Goal: Transaction & Acquisition: Purchase product/service

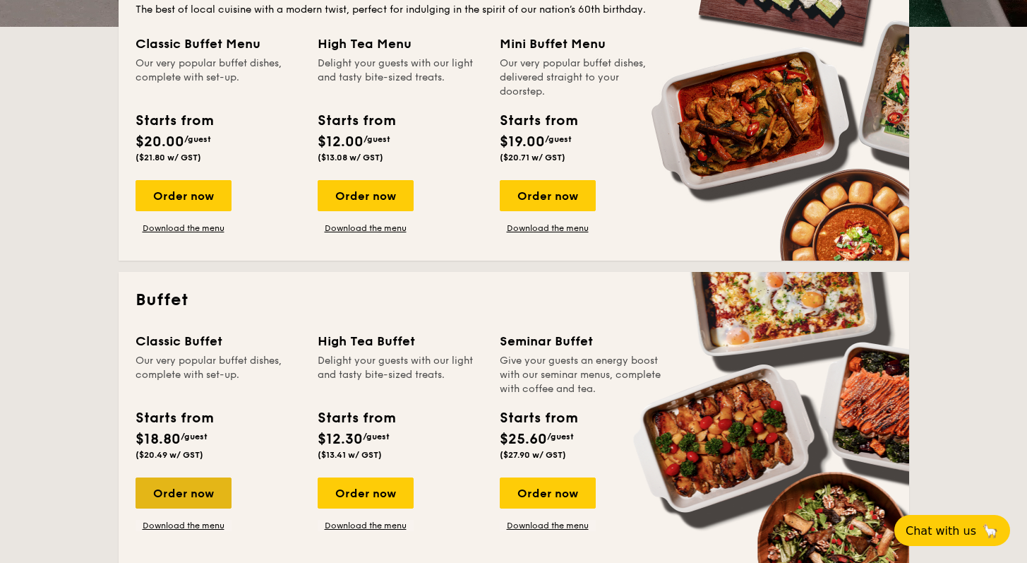
scroll to position [369, 0]
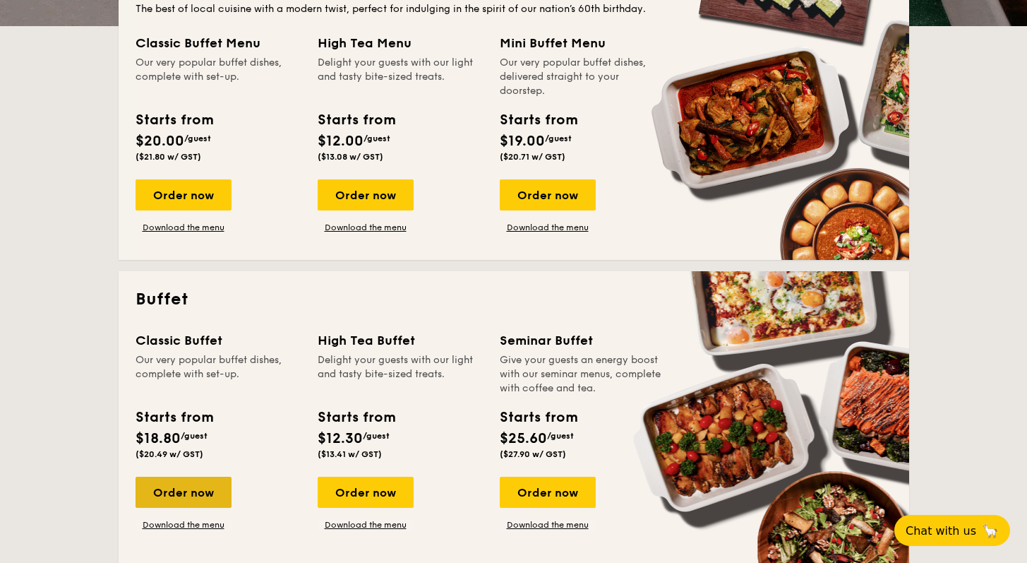
click at [192, 505] on div "Order now" at bounding box center [184, 492] width 96 height 31
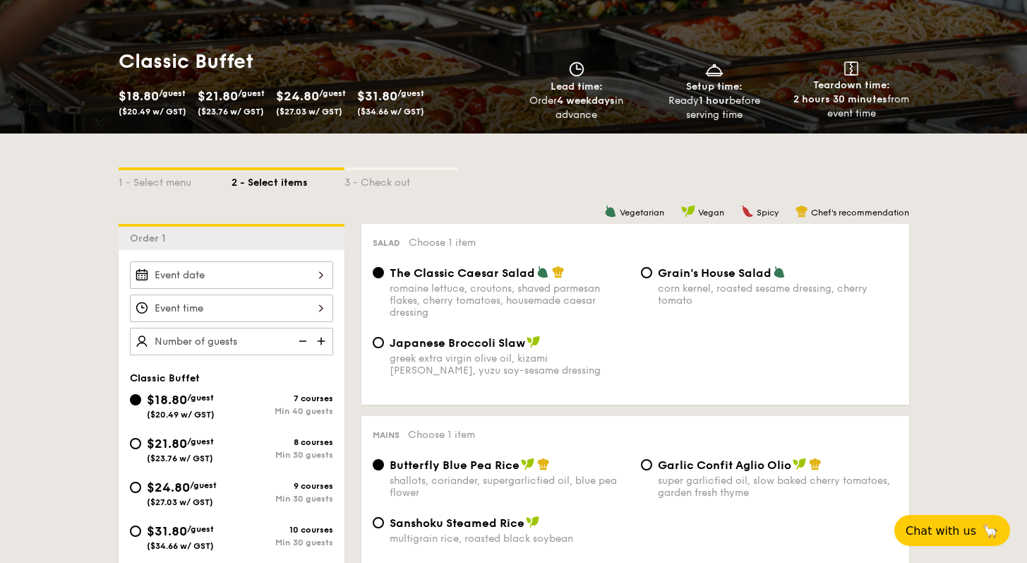
scroll to position [197, 0]
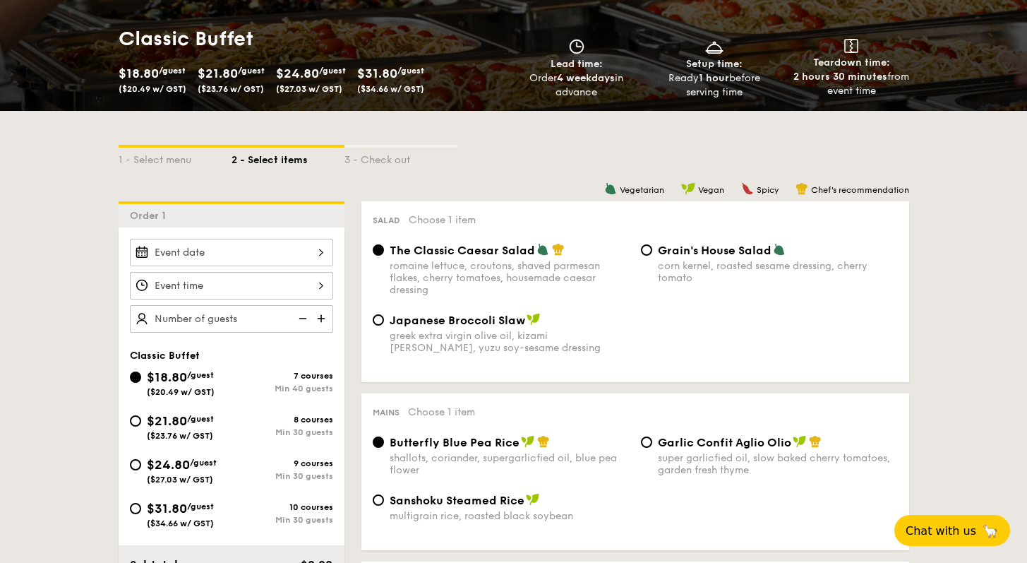
click at [138, 469] on div "$24.80 /guest ($27.03 w/ GST)" at bounding box center [181, 470] width 102 height 30
click at [138, 469] on input "$24.80 /guest ($27.03 w/ GST) 9 courses Min 30 guests" at bounding box center [135, 464] width 11 height 11
radio input "true"
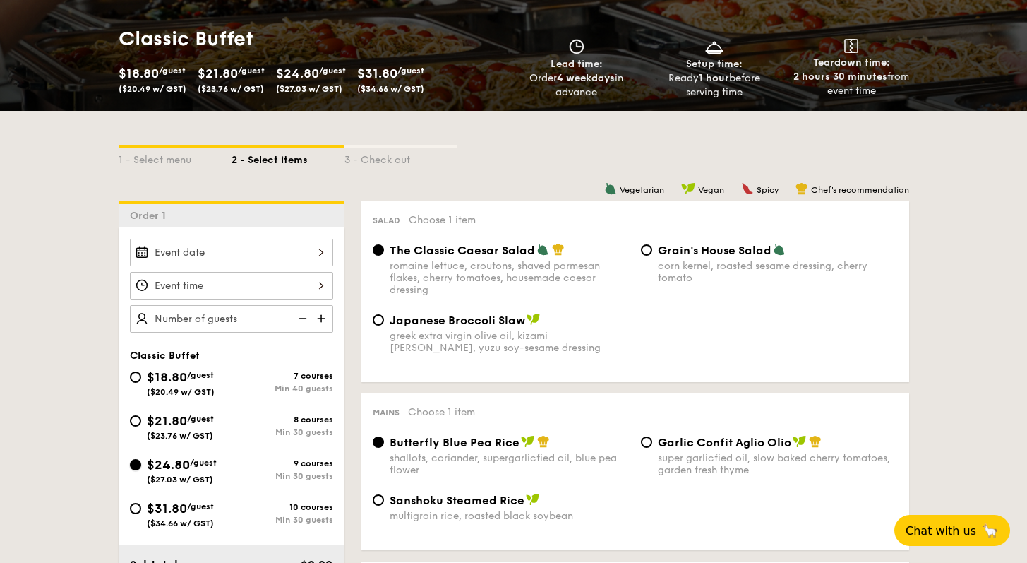
radio input "true"
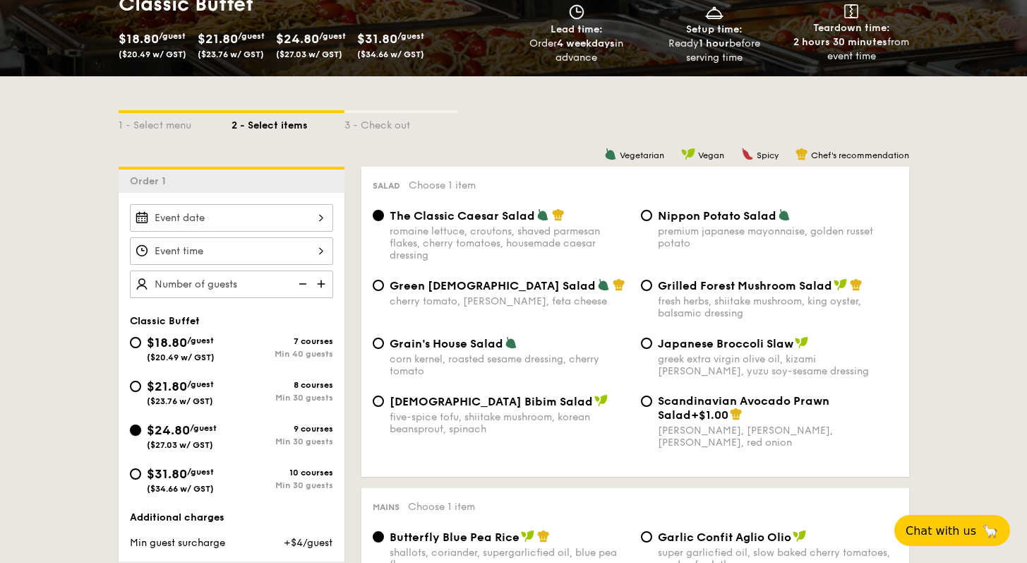
scroll to position [231, 0]
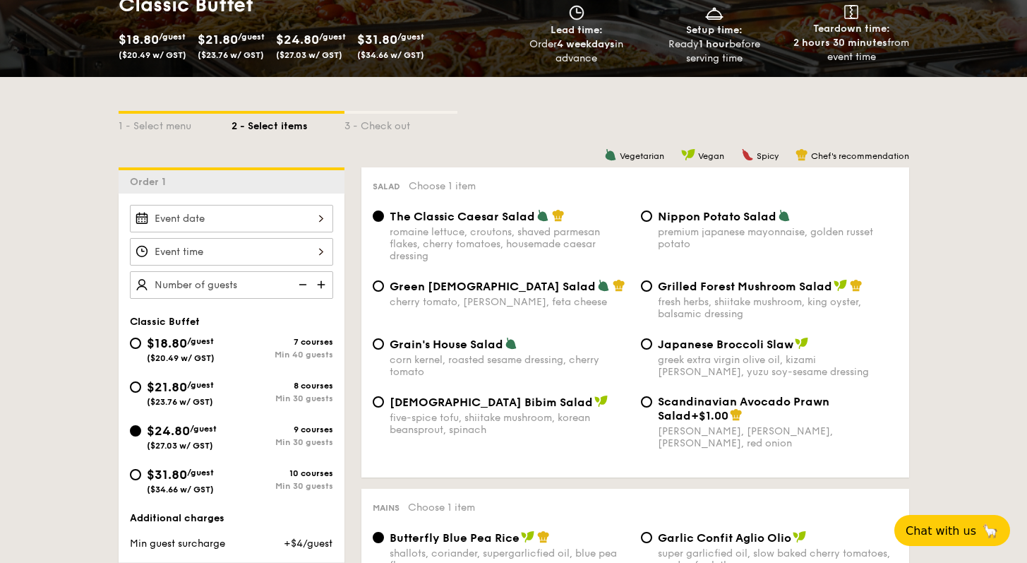
scroll to position [369, 0]
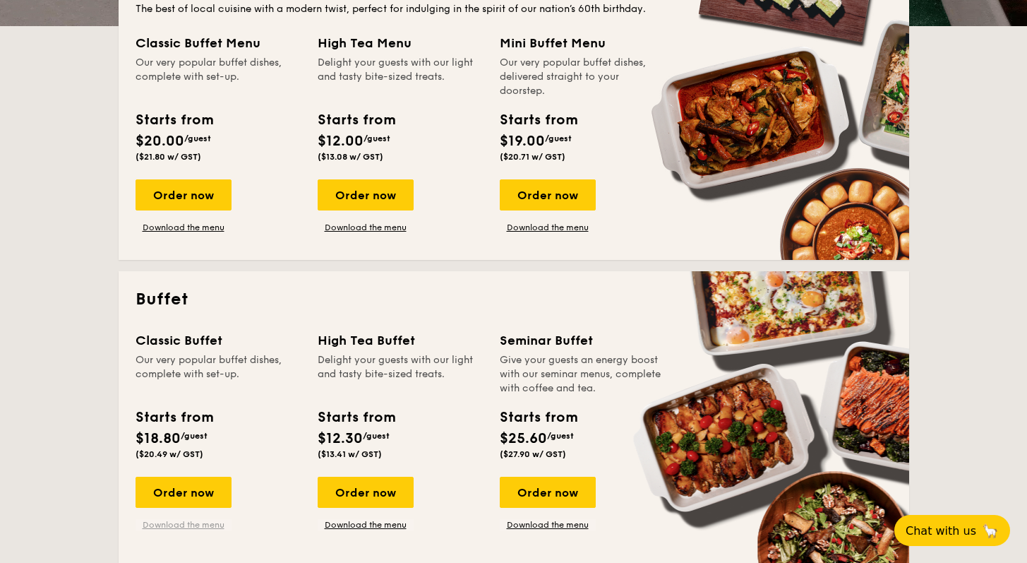
click at [177, 526] on link "Download the menu" at bounding box center [184, 524] width 96 height 11
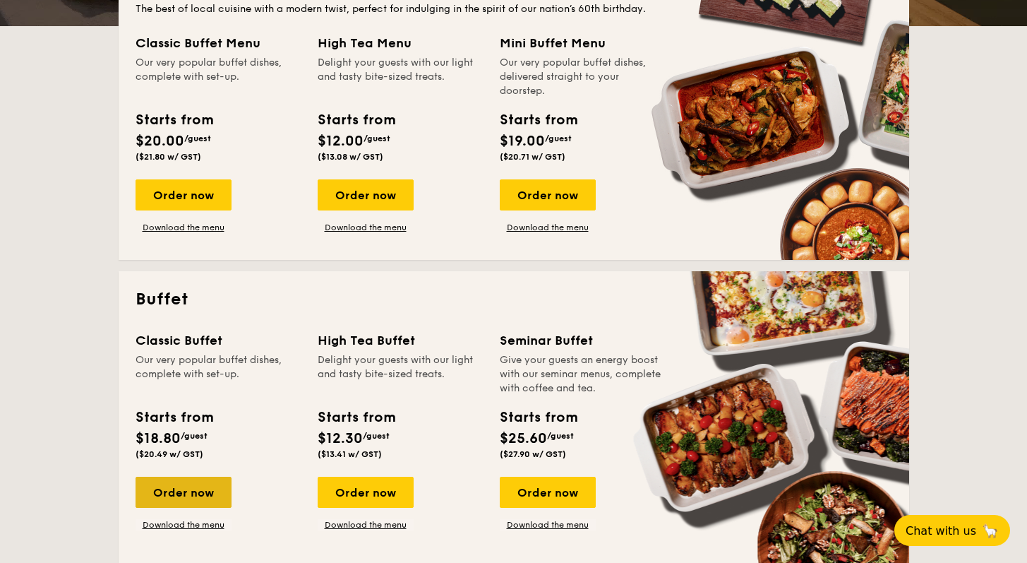
click at [194, 496] on div "Order now" at bounding box center [184, 492] width 96 height 31
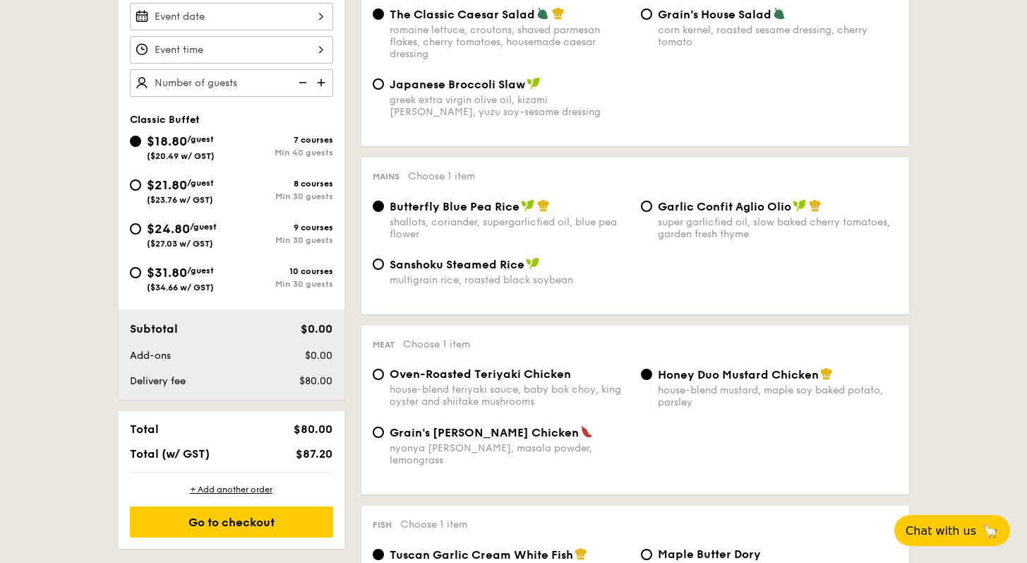
scroll to position [430, 0]
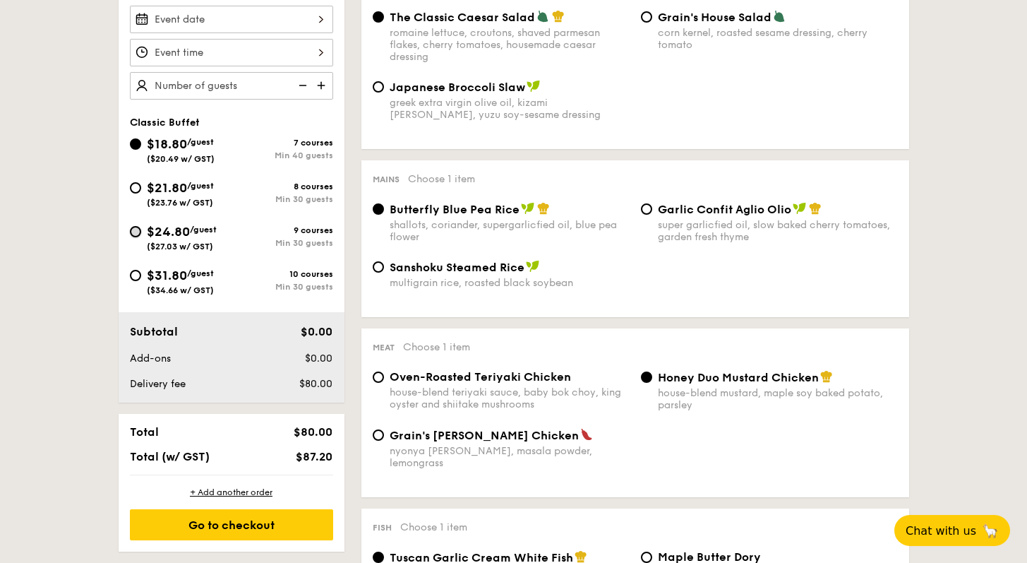
click at [140, 229] on input "$24.80 /guest ($27.03 w/ GST) 9 courses Min 30 guests" at bounding box center [135, 231] width 11 height 11
radio input "true"
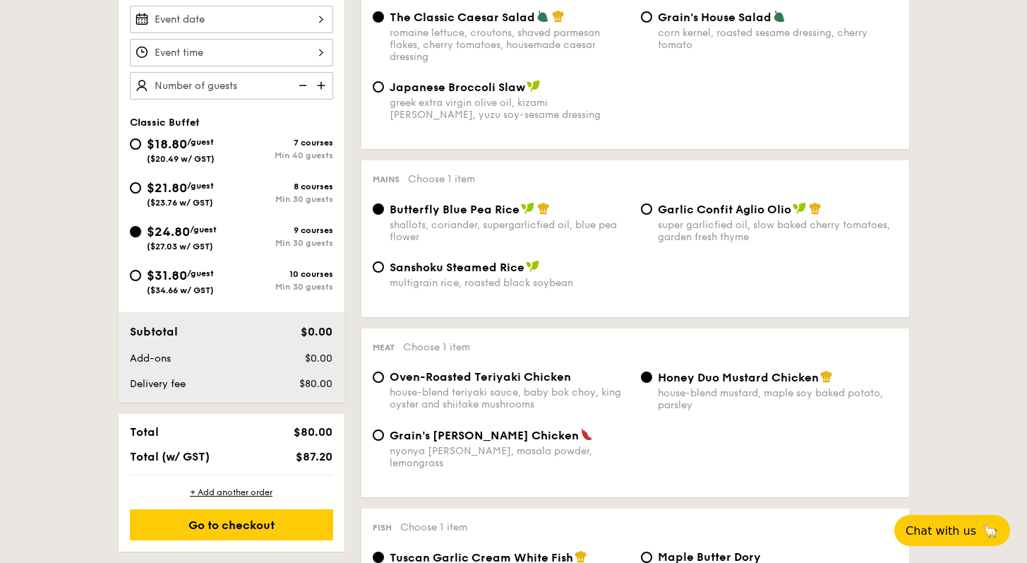
radio input "true"
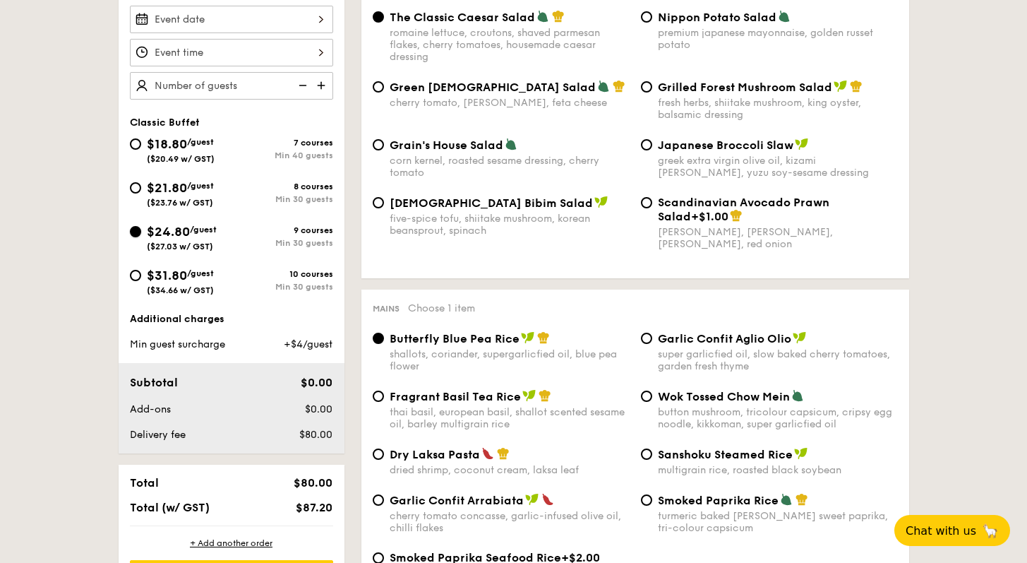
scroll to position [427, 0]
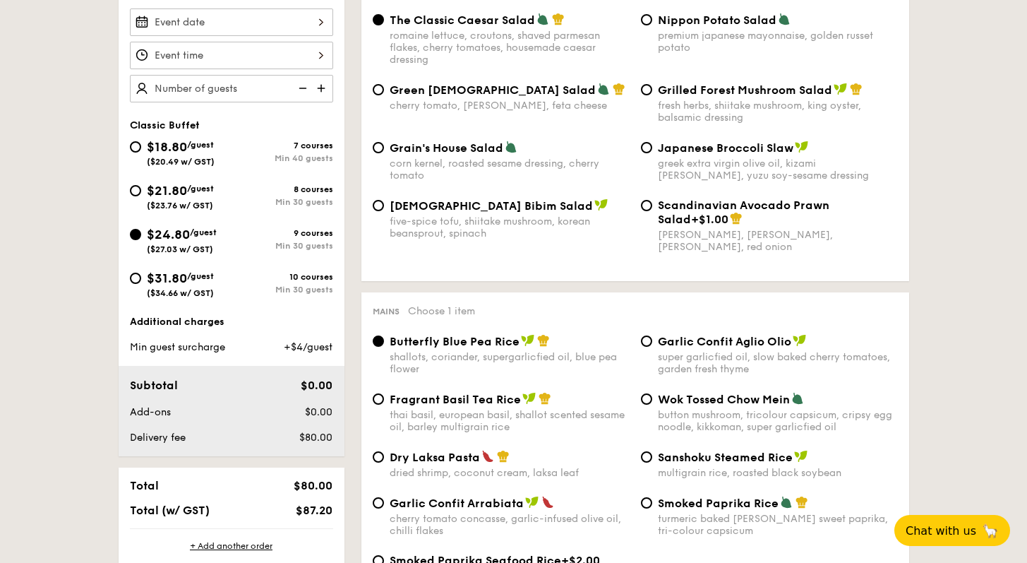
click at [666, 207] on span "Scandinavian Avocado Prawn Salad" at bounding box center [744, 212] width 172 height 28
click at [652, 207] on input "Scandinavian Avocado Prawn Salad +$1.00 virgin [PERSON_NAME] dressing, dijon mu…" at bounding box center [646, 205] width 11 height 11
radio input "true"
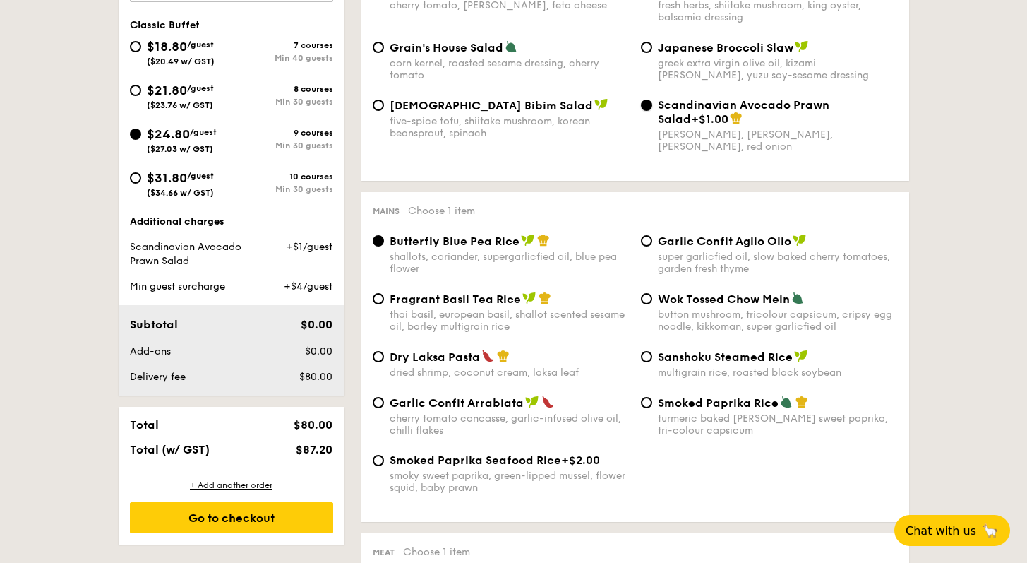
scroll to position [532, 0]
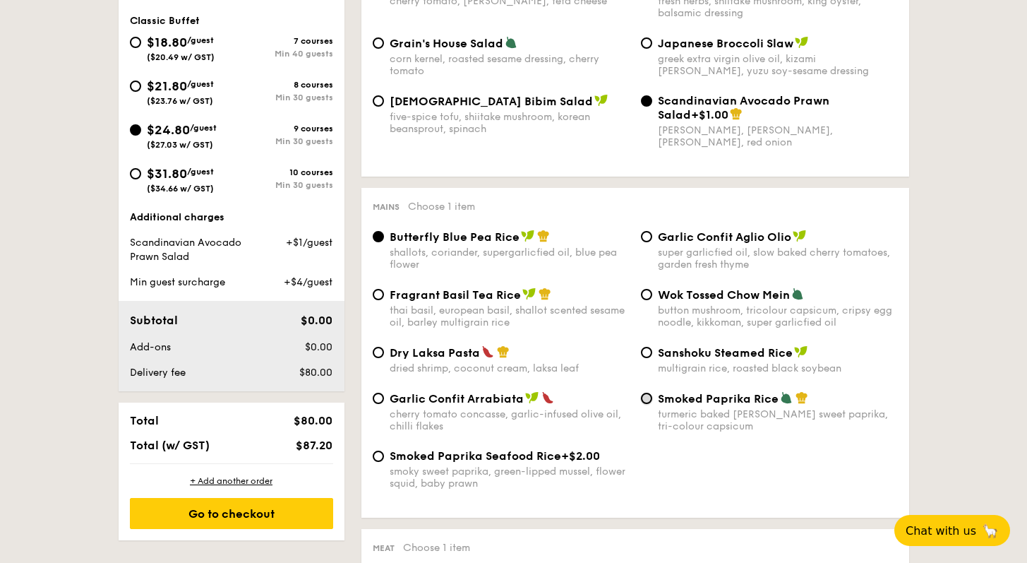
click at [650, 403] on input "Smoked Paprika Rice turmeric baked [PERSON_NAME] sweet paprika, tri-colour caps…" at bounding box center [646, 398] width 11 height 11
radio input "true"
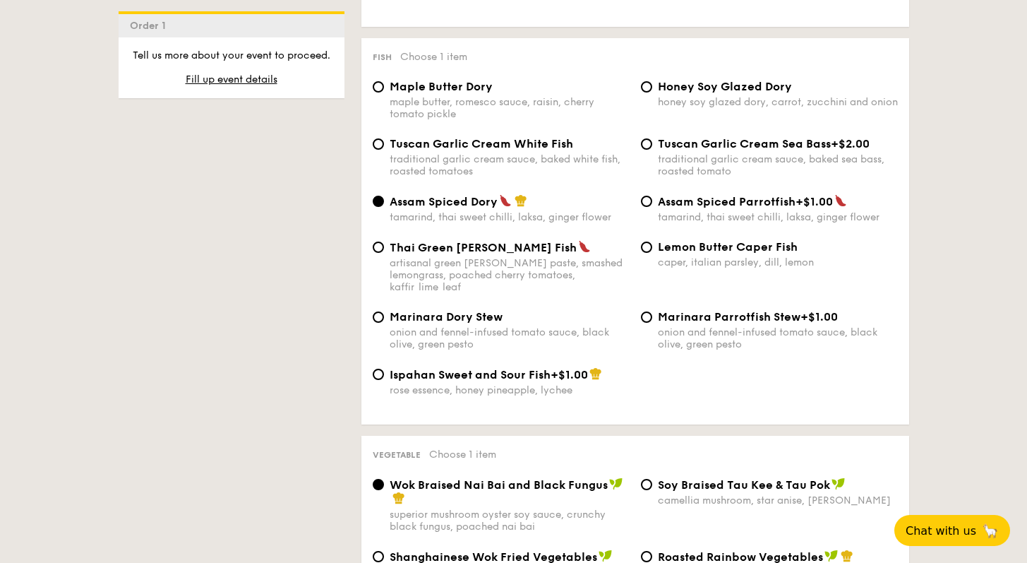
scroll to position [1375, 0]
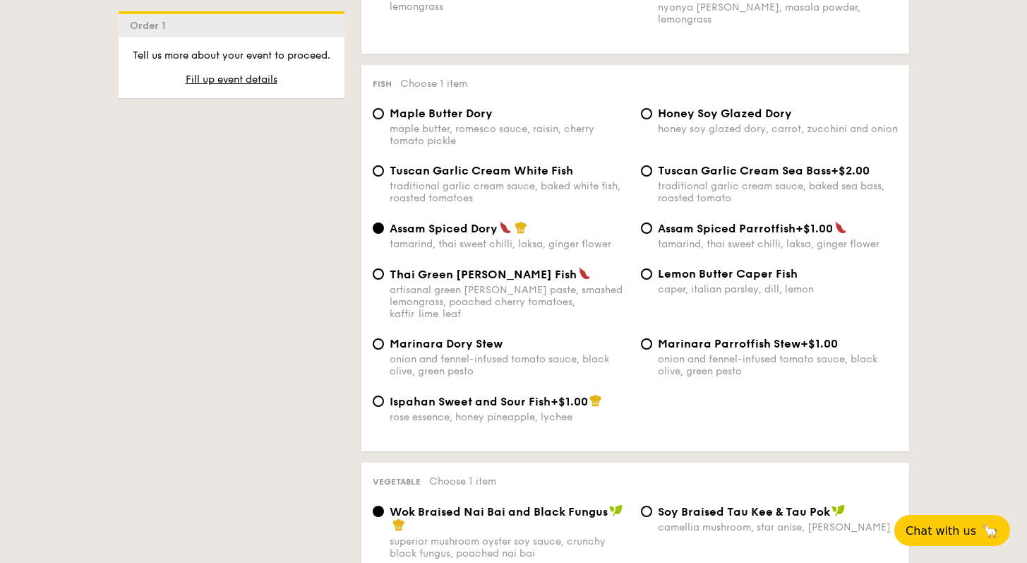
click at [703, 186] on div "traditional garlic cream sauce, baked sea bass, roasted tomato" at bounding box center [778, 192] width 240 height 24
click at [652, 177] on input "Tuscan Garlic Cream Sea Bass +$2.00 traditional garlic cream sauce, baked sea b…" at bounding box center [646, 170] width 11 height 11
radio input "true"
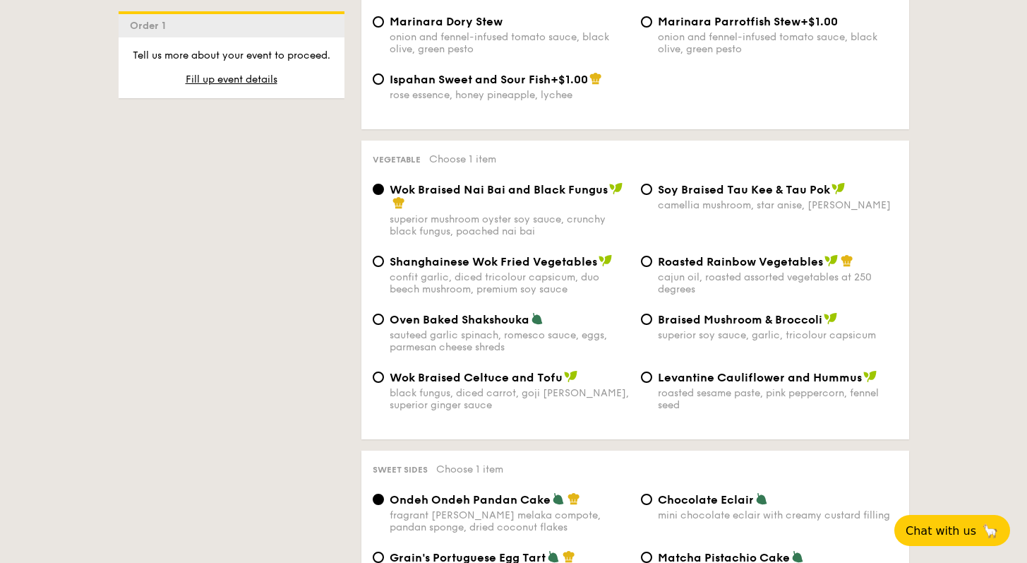
scroll to position [1835, 0]
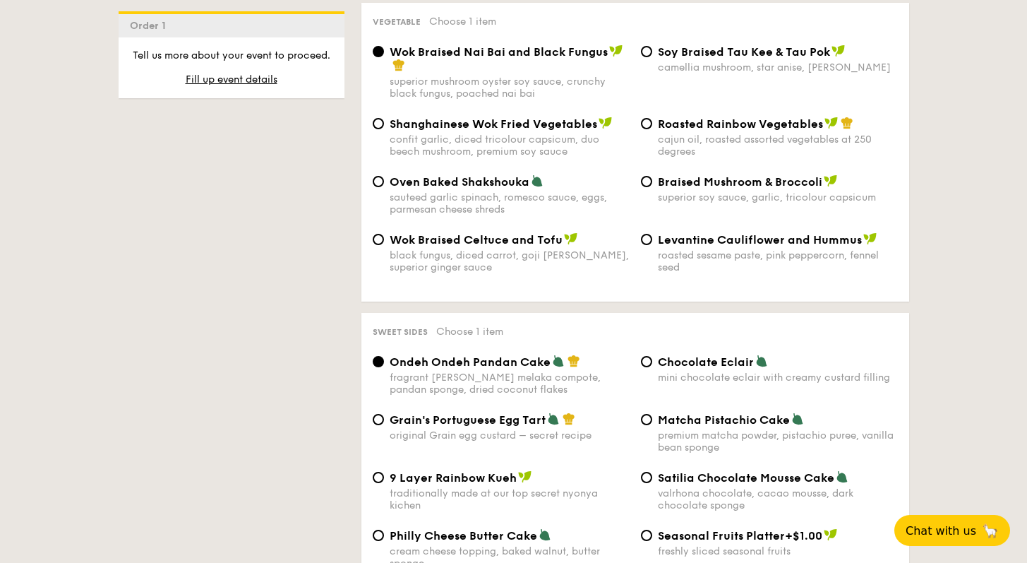
click at [479, 175] on span "Oven Baked Shakshouka" at bounding box center [460, 181] width 140 height 13
click at [384, 176] on input "Oven Baked Shakshouka sauteed garlic spinach, romesco sauce, eggs, parmesan che…" at bounding box center [378, 181] width 11 height 11
radio input "true"
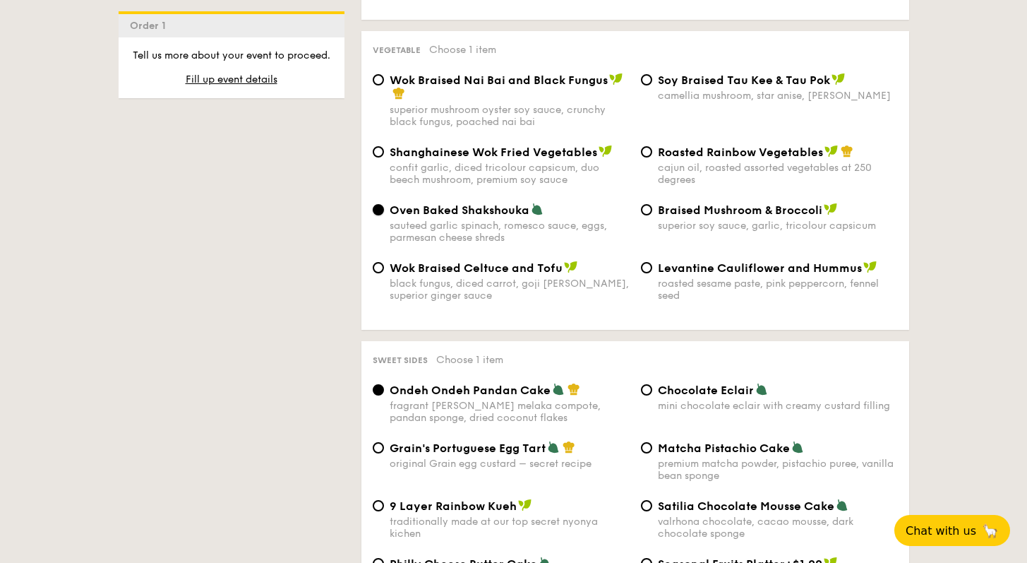
scroll to position [2024, 0]
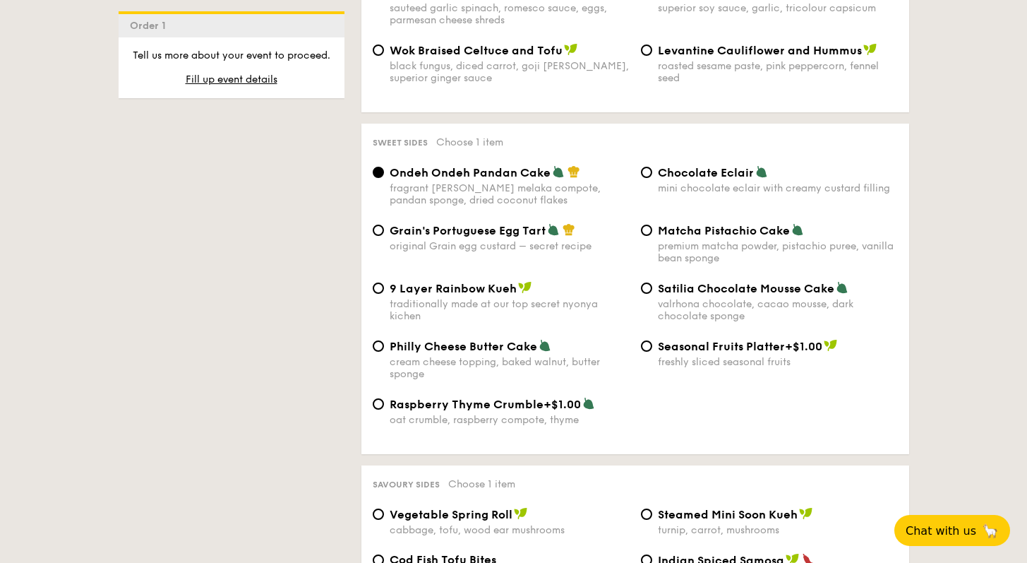
click at [731, 287] on span "Satilia Chocolate Mousse Cake" at bounding box center [746, 288] width 177 height 13
click at [652, 287] on input "Satilia Chocolate Mousse Cake valrhona chocolate, cacao mousse, dark chocolate …" at bounding box center [646, 287] width 11 height 11
radio input "true"
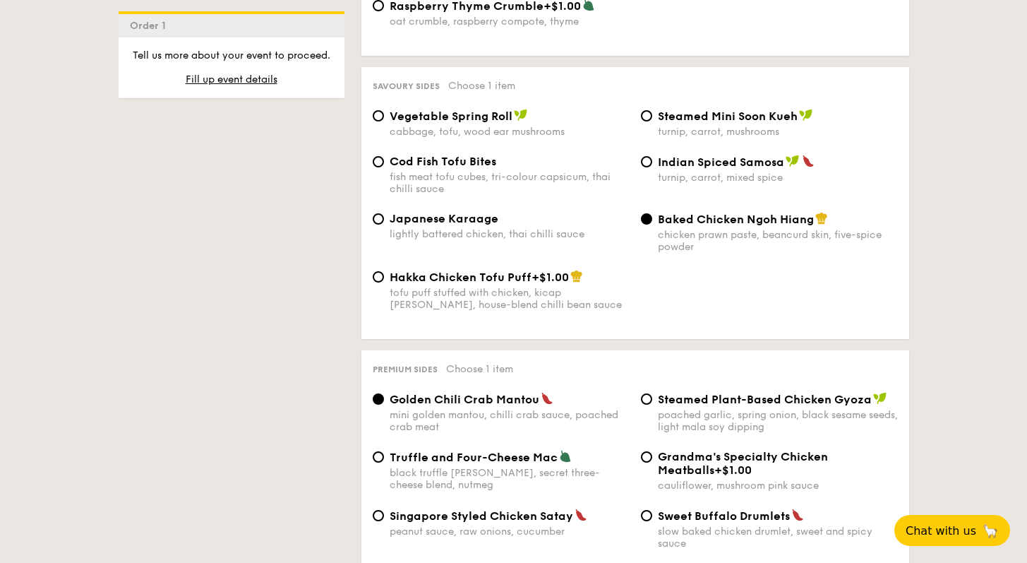
scroll to position [2450, 0]
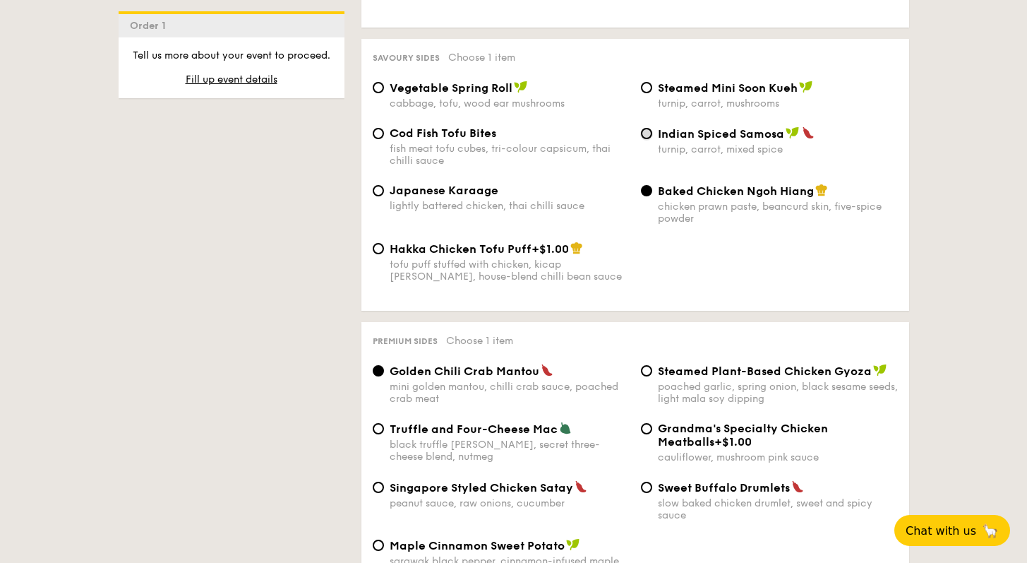
click at [643, 131] on input "Indian Spiced Samosa turnip, carrot, mixed spice" at bounding box center [646, 133] width 11 height 11
radio input "true"
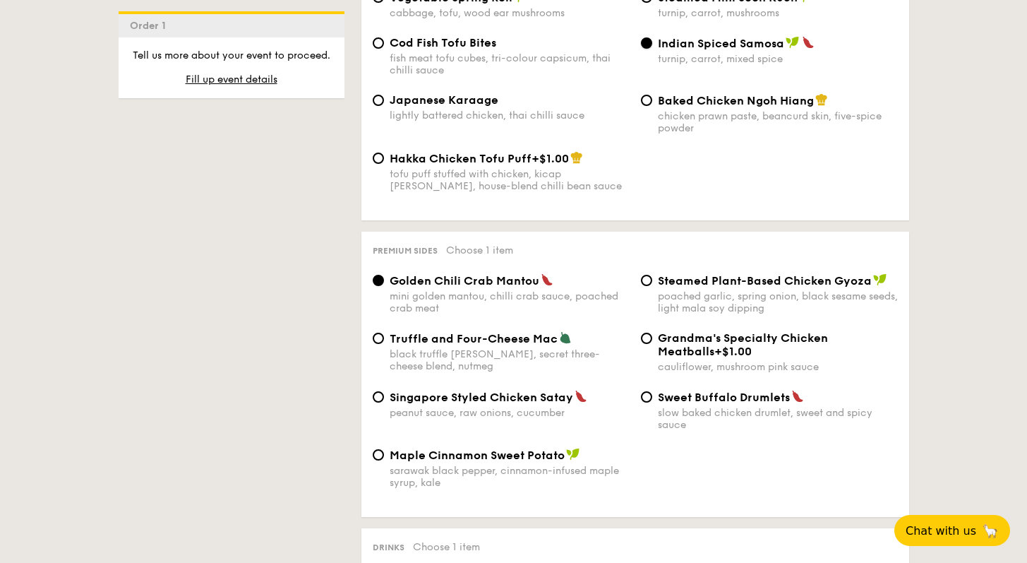
scroll to position [2541, 0]
click at [376, 344] on div "Truffle and Four-Cheese Mac black truffle [PERSON_NAME], secret three-cheese bl…" at bounding box center [501, 350] width 268 height 41
click at [377, 338] on input "Truffle and Four-Cheese Mac black truffle [PERSON_NAME], secret three-cheese bl…" at bounding box center [378, 337] width 11 height 11
radio input "true"
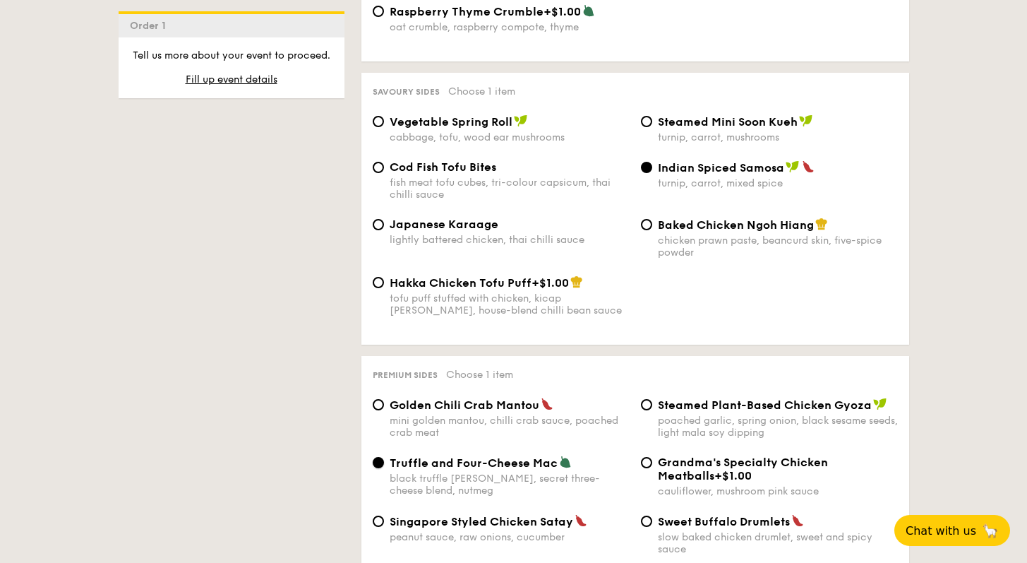
scroll to position [2416, 0]
click at [649, 220] on input "Baked Chicken Ngoh Hiang chicken prawn paste, beancurd skin, five-spice powder" at bounding box center [646, 225] width 11 height 11
radio input "true"
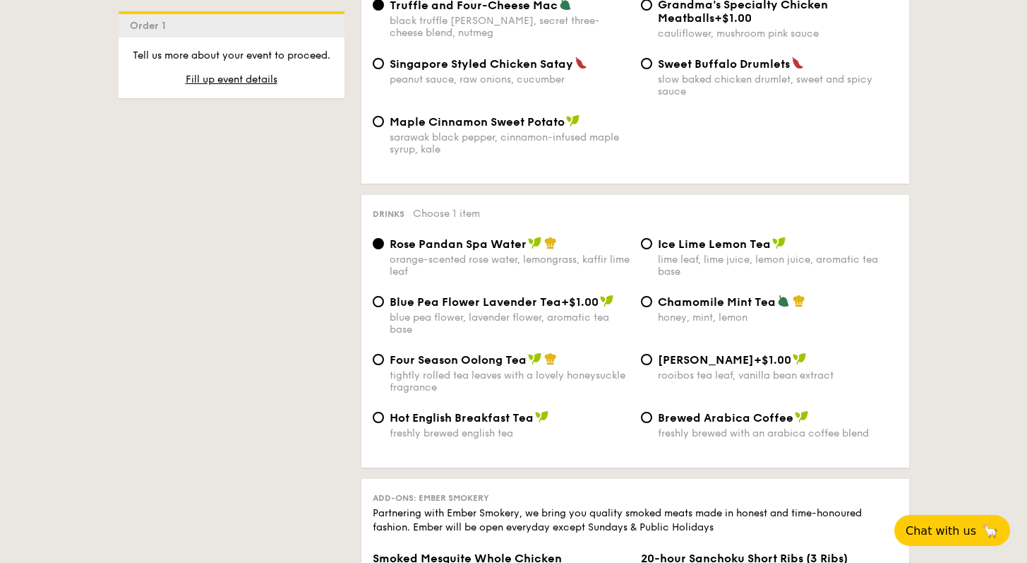
scroll to position [2910, 0]
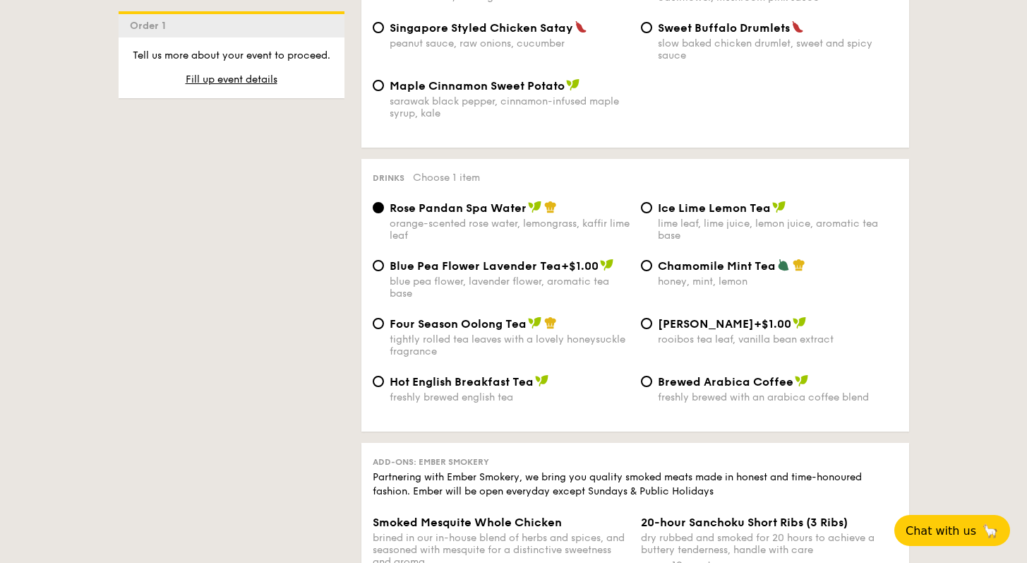
click at [695, 213] on span "Ice Lime Lemon Tea" at bounding box center [714, 207] width 113 height 13
click at [652, 213] on input "Ice Lime Lemon Tea lime leaf, lime juice, lemon juice, aromatic tea base" at bounding box center [646, 207] width 11 height 11
radio input "true"
click at [403, 325] on span "Four Season Oolong Tea" at bounding box center [458, 323] width 137 height 13
click at [384, 325] on input "Four Season Oolong Tea tightly rolled tea leaves with a lovely honeysuckle frag…" at bounding box center [378, 323] width 11 height 11
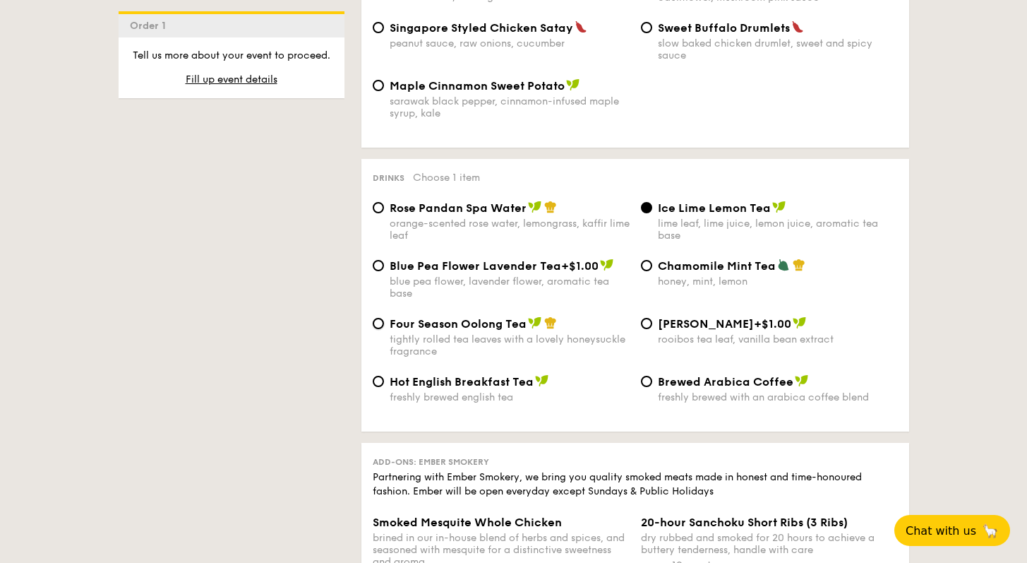
radio input "true"
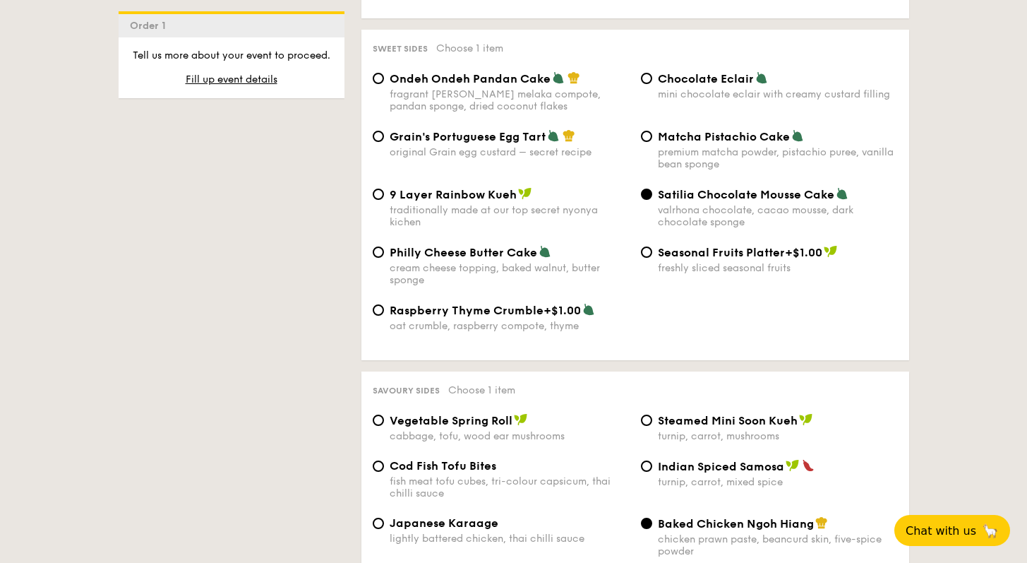
scroll to position [2319, 0]
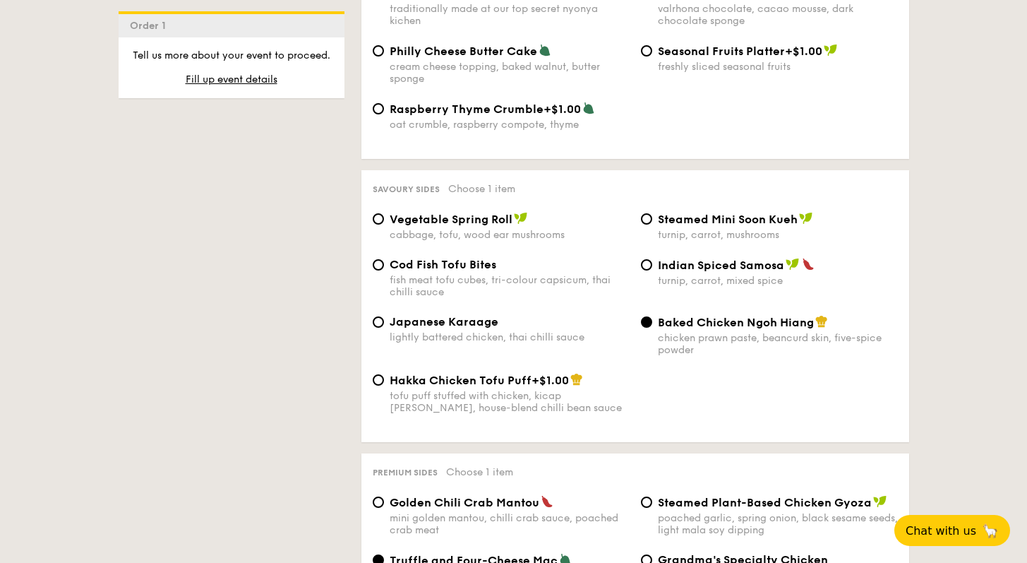
click at [652, 263] on div "Indian Spiced Samosa turnip, carrot, mixed spice" at bounding box center [770, 272] width 268 height 29
click at [650, 262] on input "Indian Spiced Samosa turnip, carrot, mixed spice" at bounding box center [646, 264] width 11 height 11
radio input "true"
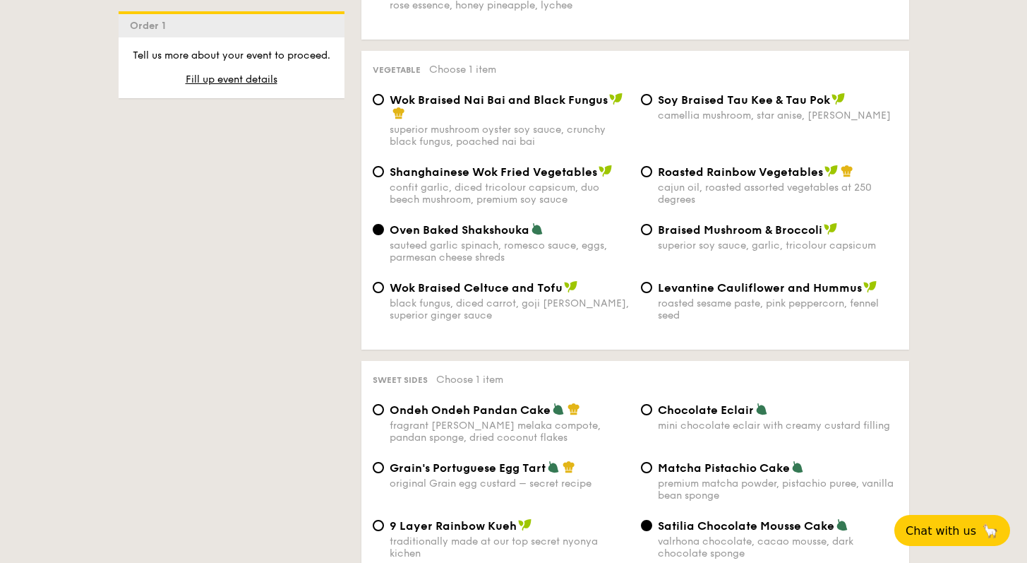
scroll to position [1788, 0]
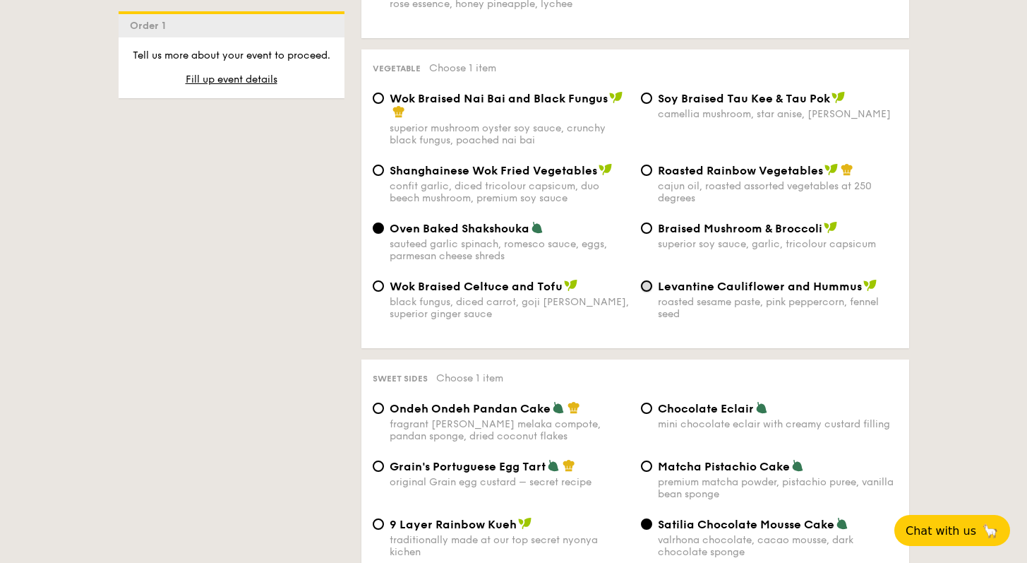
click at [648, 280] on input "Levantine Cauliflower and Hummus roasted sesame paste, pink peppercorn, fennel …" at bounding box center [646, 285] width 11 height 11
radio input "true"
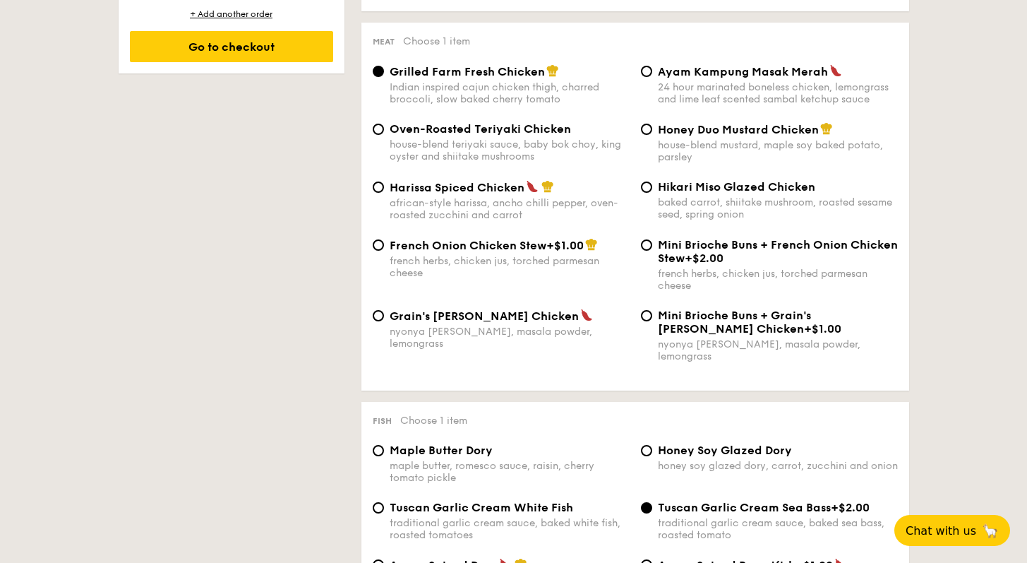
scroll to position [1039, 0]
click at [676, 133] on span "Honey Duo Mustard Chicken" at bounding box center [738, 128] width 161 height 13
click at [652, 133] on input "Honey Duo Mustard Chicken house-blend mustard, maple soy baked potato, parsley" at bounding box center [646, 128] width 11 height 11
radio input "true"
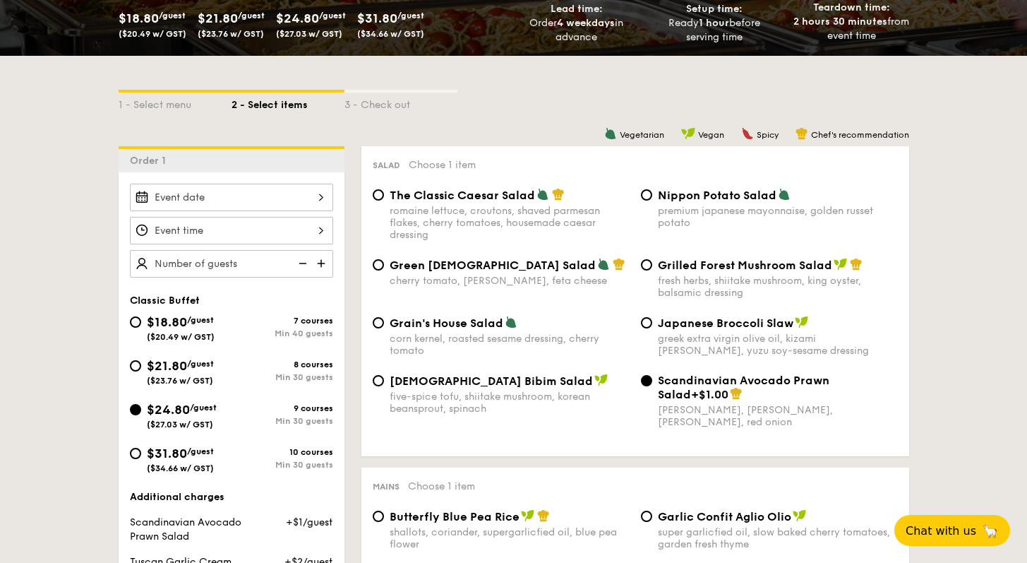
scroll to position [246, 0]
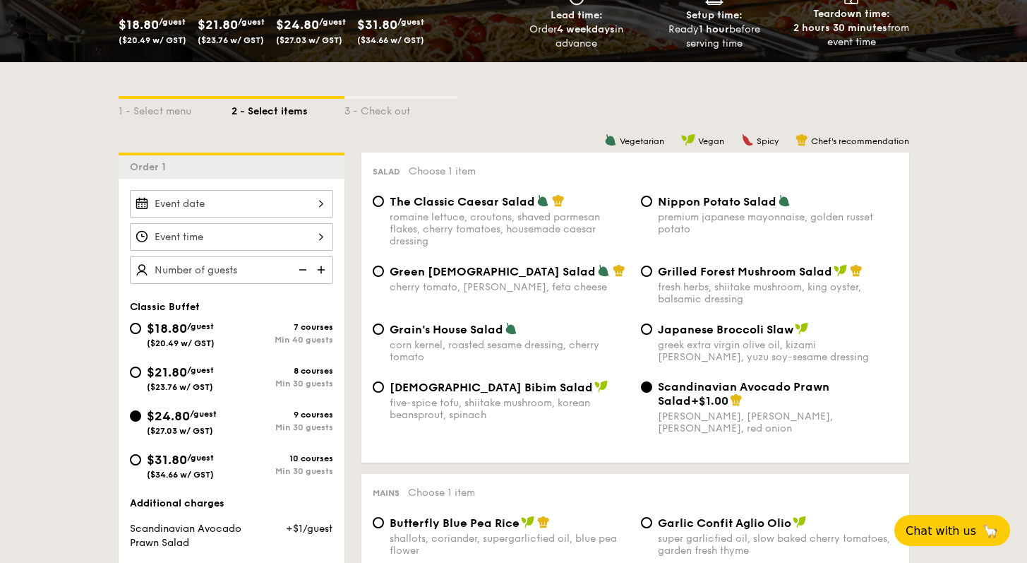
click at [320, 198] on div at bounding box center [231, 204] width 203 height 28
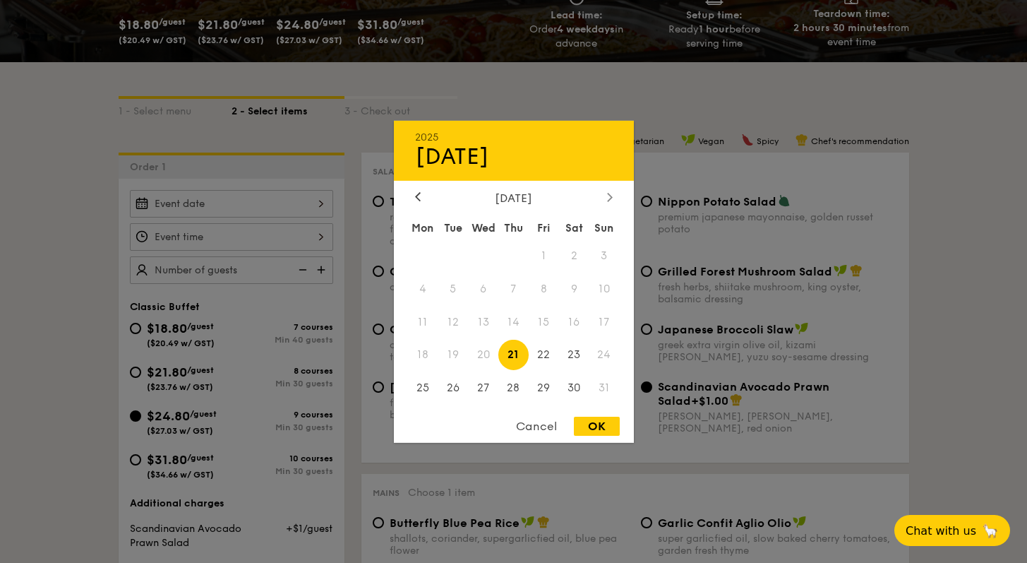
click at [613, 198] on div at bounding box center [610, 197] width 13 height 13
click at [489, 258] on span "3" at bounding box center [483, 255] width 30 height 30
click at [418, 199] on icon at bounding box center [418, 196] width 6 height 9
click at [590, 427] on div "OK" at bounding box center [597, 426] width 46 height 19
type input "[DATE]"
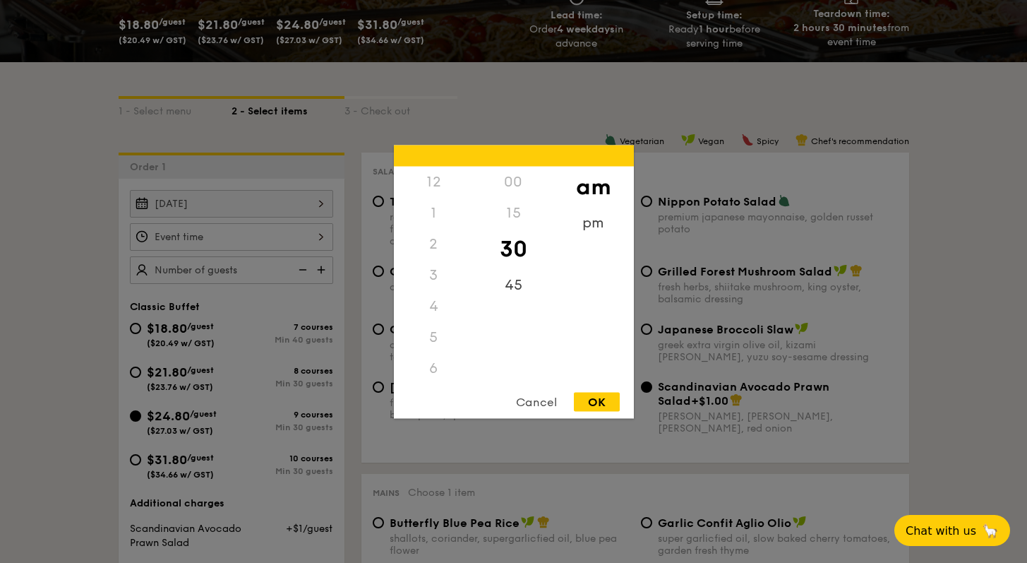
click at [327, 232] on div "12 1 2 3 4 5 6 7 8 9 10 11 00 15 30 45 am pm Cancel OK" at bounding box center [231, 237] width 203 height 28
click at [429, 377] on div "11" at bounding box center [434, 382] width 80 height 41
click at [591, 401] on div "OK" at bounding box center [597, 401] width 46 height 19
type input "11:30AM"
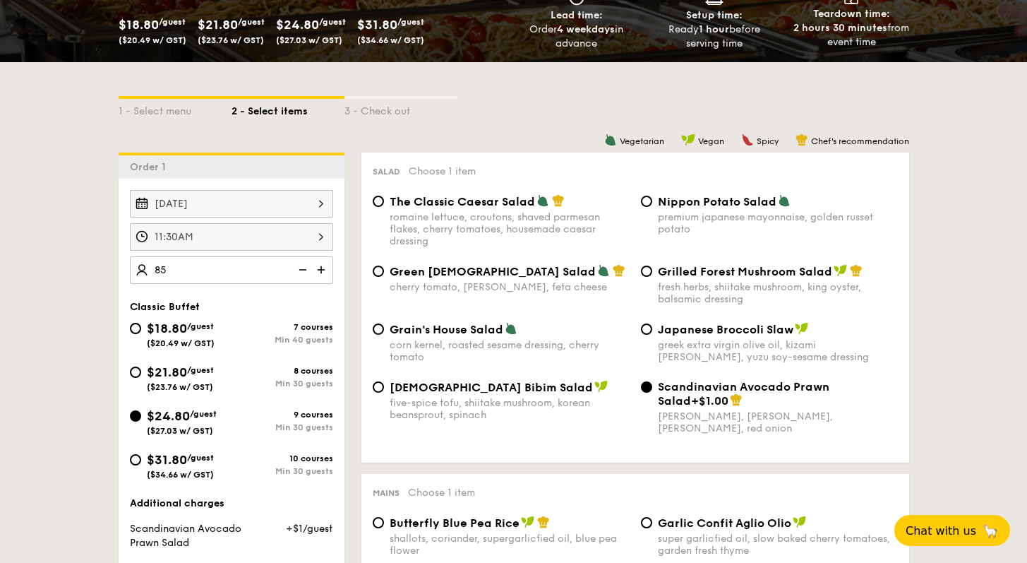
type input "85 guests"
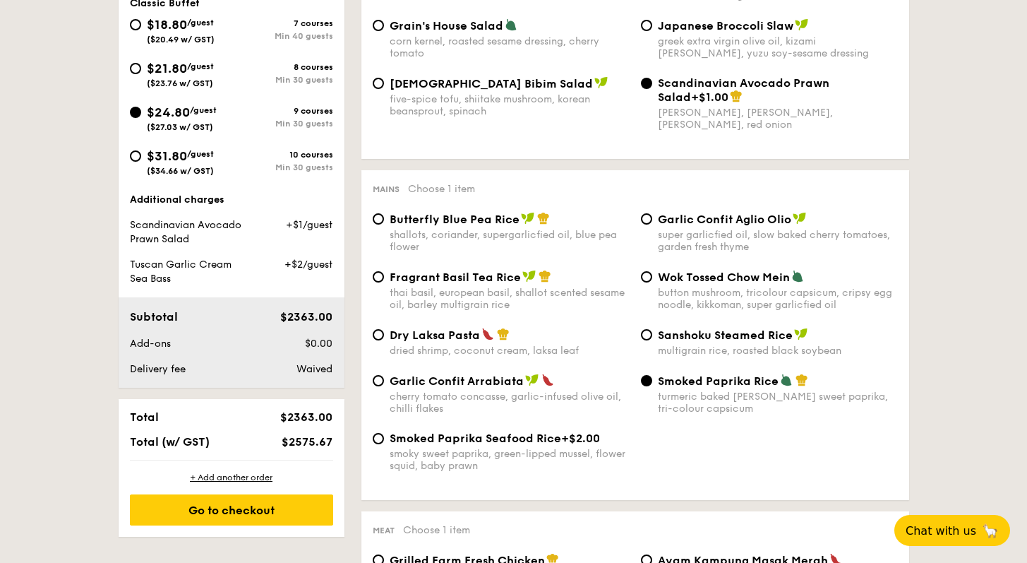
scroll to position [550, 0]
click at [665, 225] on span "Garlic Confit Aglio Olio" at bounding box center [724, 218] width 133 height 13
click at [652, 224] on input "Garlic Confit Aglio Olio super garlicfied oil, slow baked cherry tomatoes, gard…" at bounding box center [646, 218] width 11 height 11
radio input "true"
click at [669, 387] on span "Smoked Paprika Rice" at bounding box center [718, 380] width 121 height 13
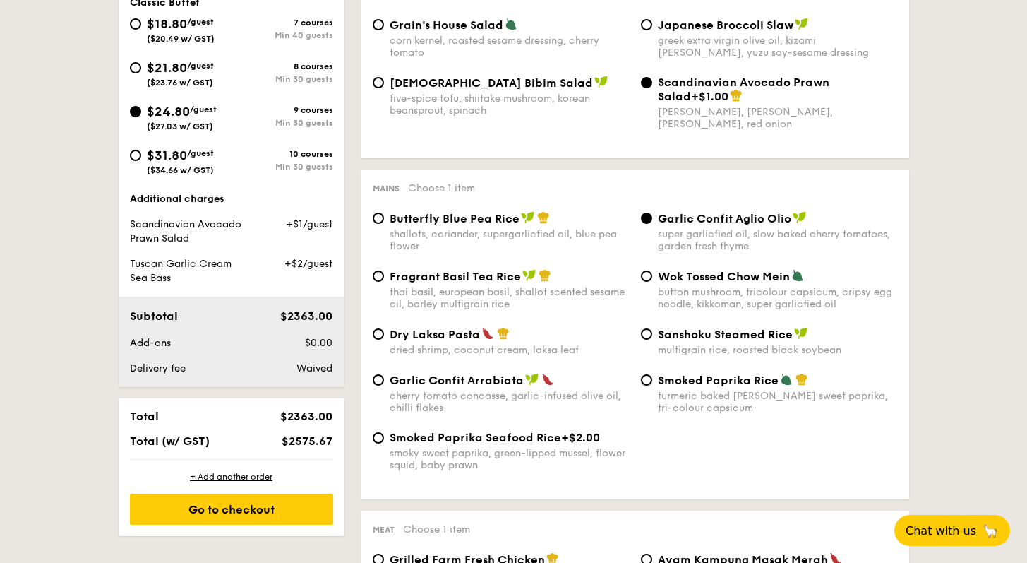
click at [652, 386] on input "Smoked Paprika Rice turmeric baked [PERSON_NAME] sweet paprika, tri-colour caps…" at bounding box center [646, 379] width 11 height 11
radio input "true"
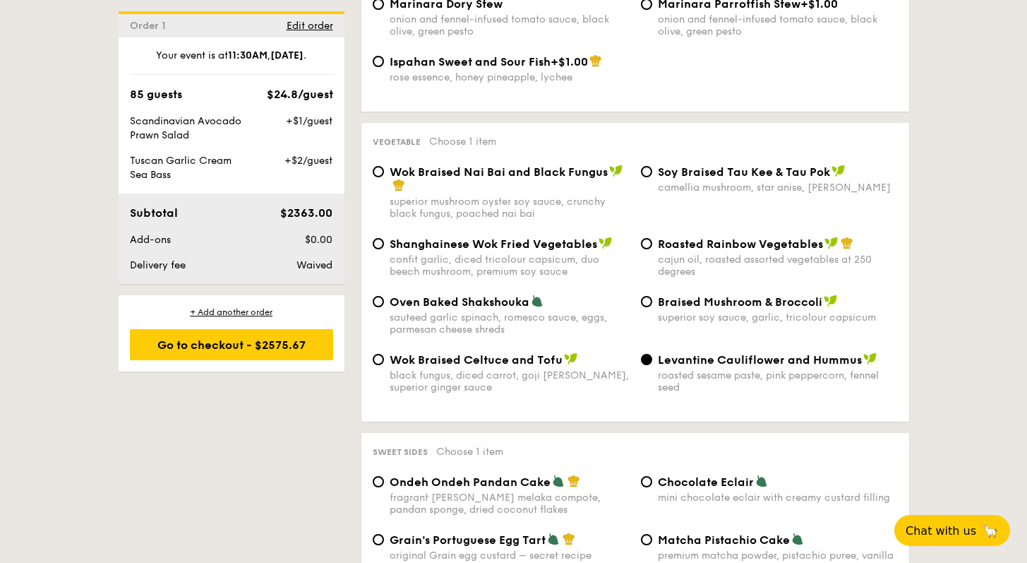
scroll to position [1734, 0]
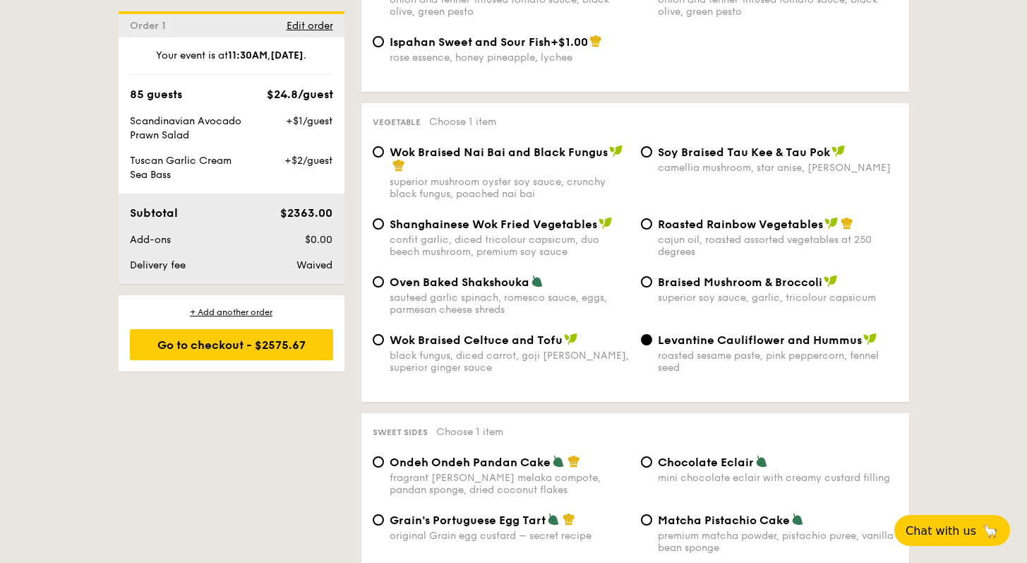
click at [415, 292] on div "sauteed garlic spinach, romesco sauce, eggs, parmesan cheese shreds" at bounding box center [510, 304] width 240 height 24
click at [384, 282] on input "Oven Baked Shakshouka sauteed garlic spinach, romesco sauce, eggs, parmesan che…" at bounding box center [378, 281] width 11 height 11
radio input "true"
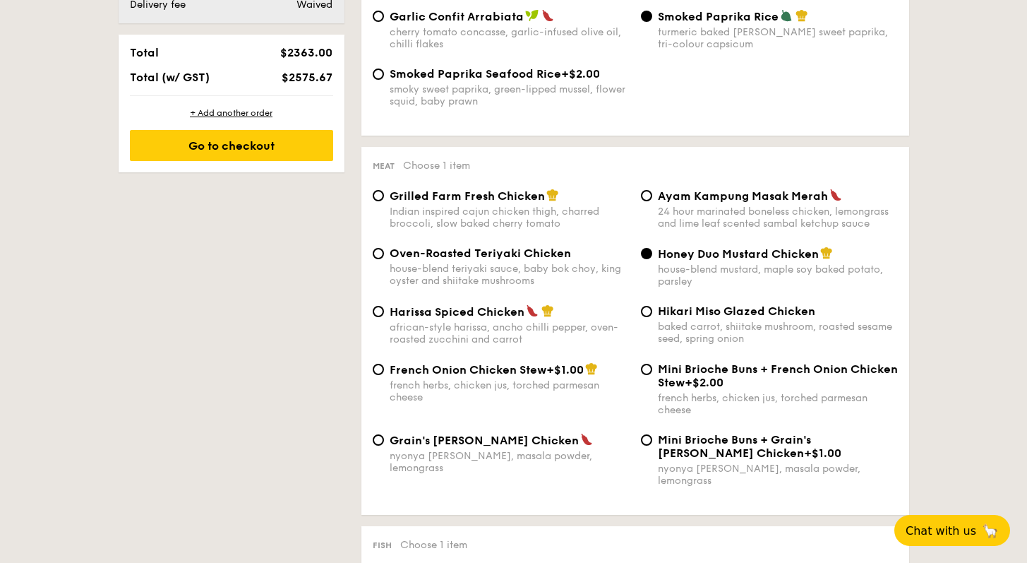
scroll to position [914, 0]
click at [393, 202] on span "Grilled Farm Fresh Chicken" at bounding box center [467, 195] width 155 height 13
click at [384, 201] on input "Grilled Farm Fresh Chicken Indian inspired cajun chicken thigh, charred broccol…" at bounding box center [378, 194] width 11 height 11
radio input "true"
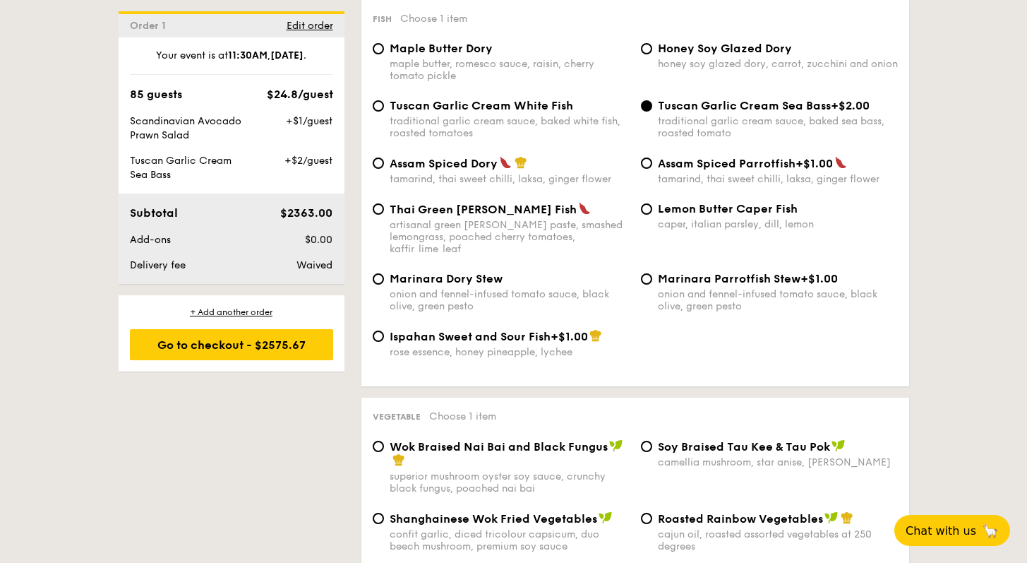
scroll to position [1439, 0]
click at [316, 28] on span "Edit order" at bounding box center [310, 26] width 47 height 12
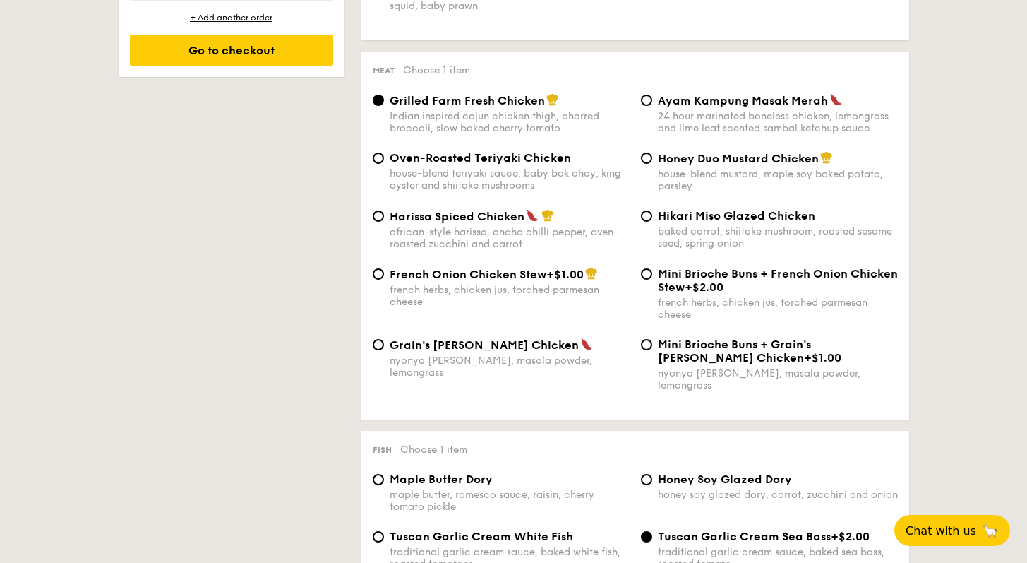
scroll to position [377, 0]
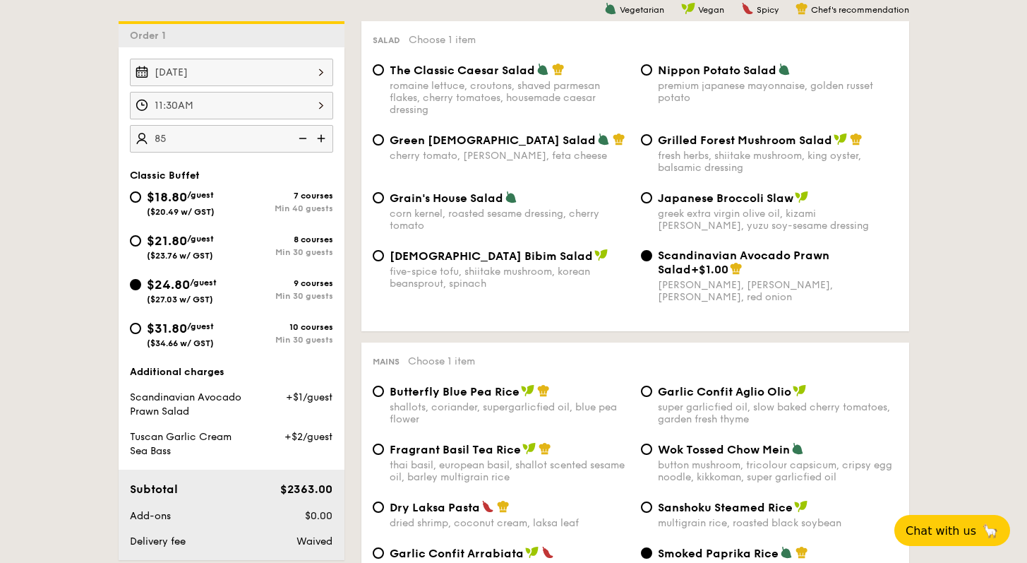
click at [297, 138] on img at bounding box center [301, 138] width 21 height 27
click at [322, 139] on img at bounding box center [322, 138] width 21 height 27
click at [157, 140] on input "80" at bounding box center [231, 139] width 203 height 28
click at [174, 137] on input "80" at bounding box center [231, 139] width 203 height 28
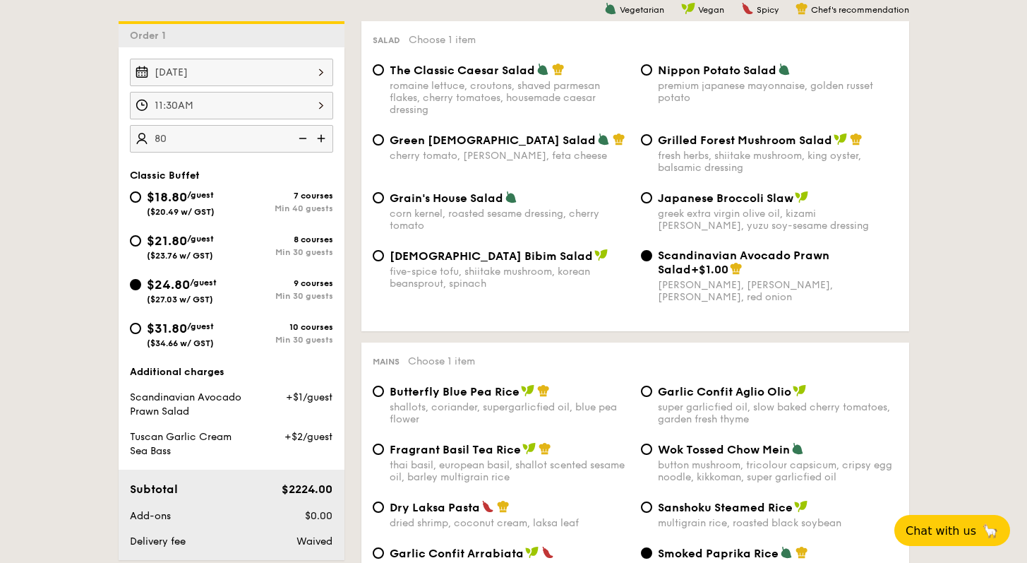
type input "80 guests"
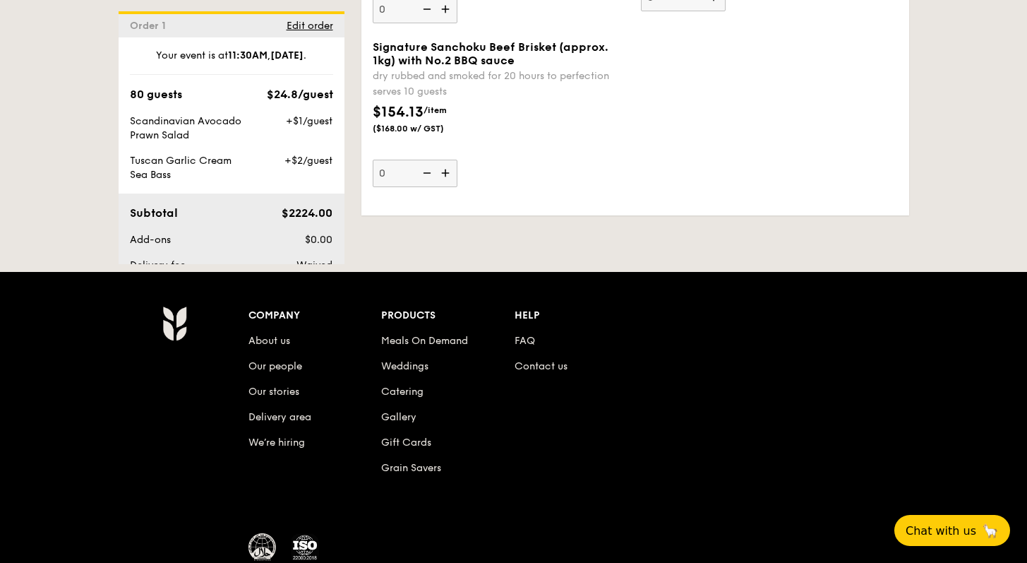
scroll to position [3414, 0]
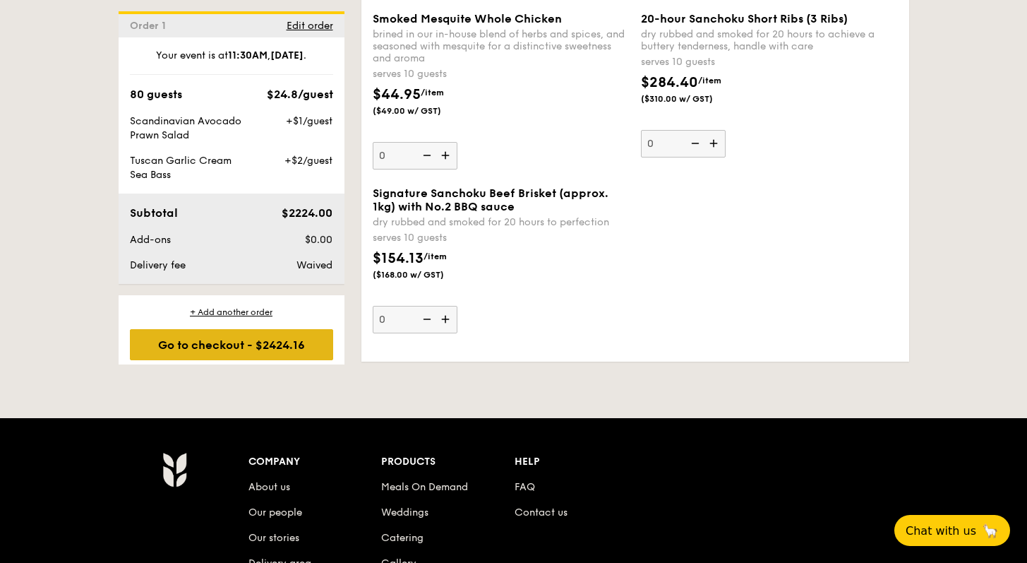
click at [297, 341] on div "Go to checkout - $2424.16" at bounding box center [231, 344] width 203 height 31
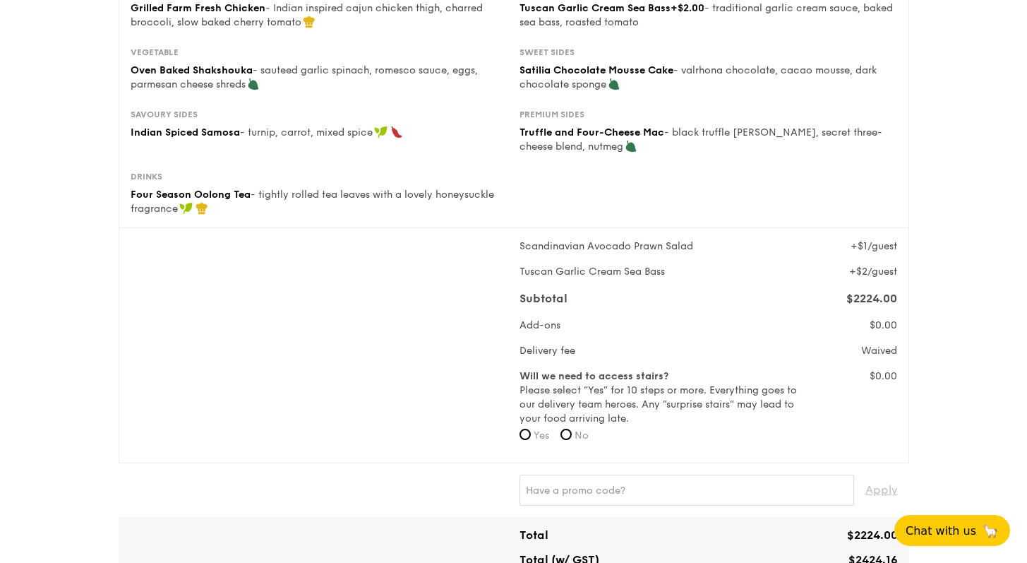
scroll to position [300, 0]
click at [578, 437] on span "No" at bounding box center [582, 435] width 14 height 12
click at [572, 437] on input "No" at bounding box center [566, 434] width 11 height 11
radio input "true"
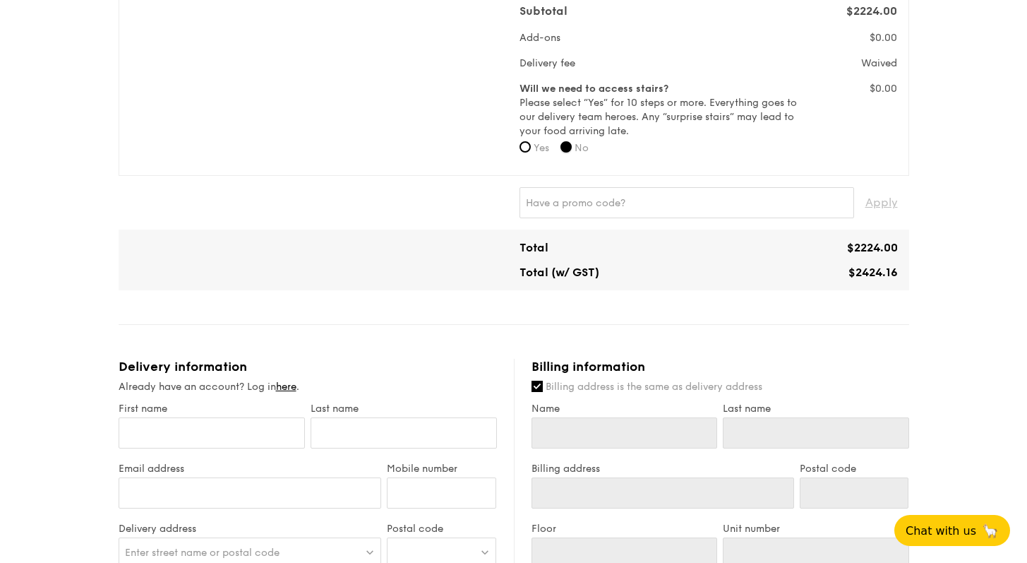
scroll to position [590, 0]
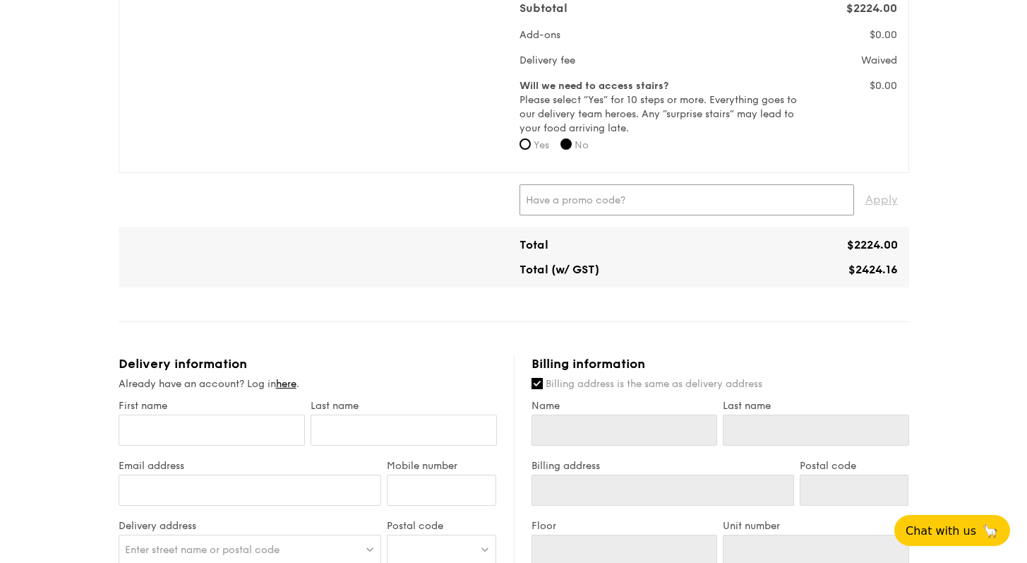
click at [670, 193] on input "text" at bounding box center [687, 199] width 335 height 31
paste input "WELCOMEFEAST"
type input "WELCOMEFEAST"
click at [874, 195] on span "Apply" at bounding box center [882, 199] width 32 height 31
click at [891, 201] on span "Apply" at bounding box center [882, 199] width 32 height 31
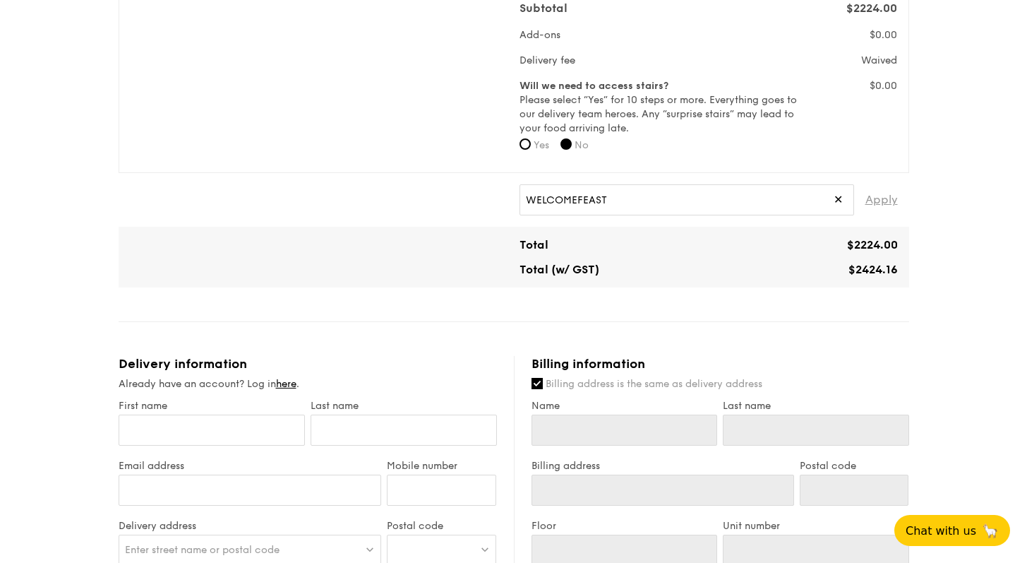
click at [890, 205] on span "Apply" at bounding box center [882, 199] width 32 height 31
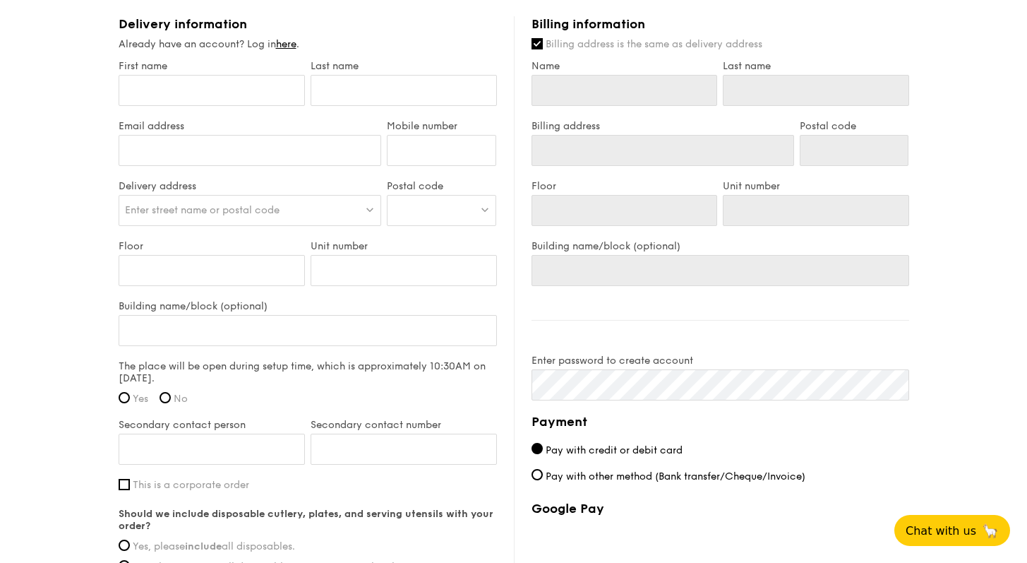
scroll to position [711, 0]
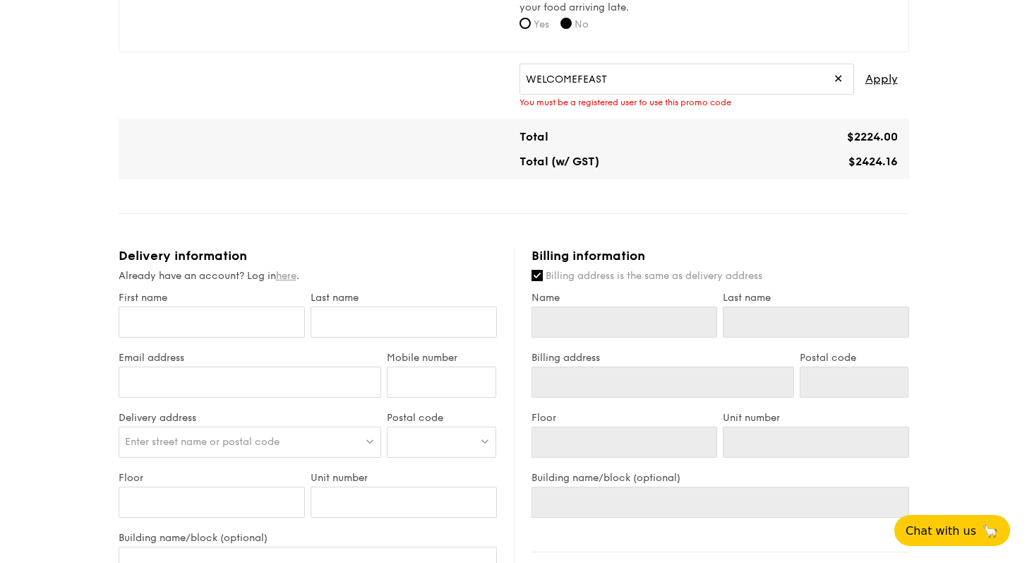
click at [290, 276] on link "here" at bounding box center [286, 276] width 20 height 12
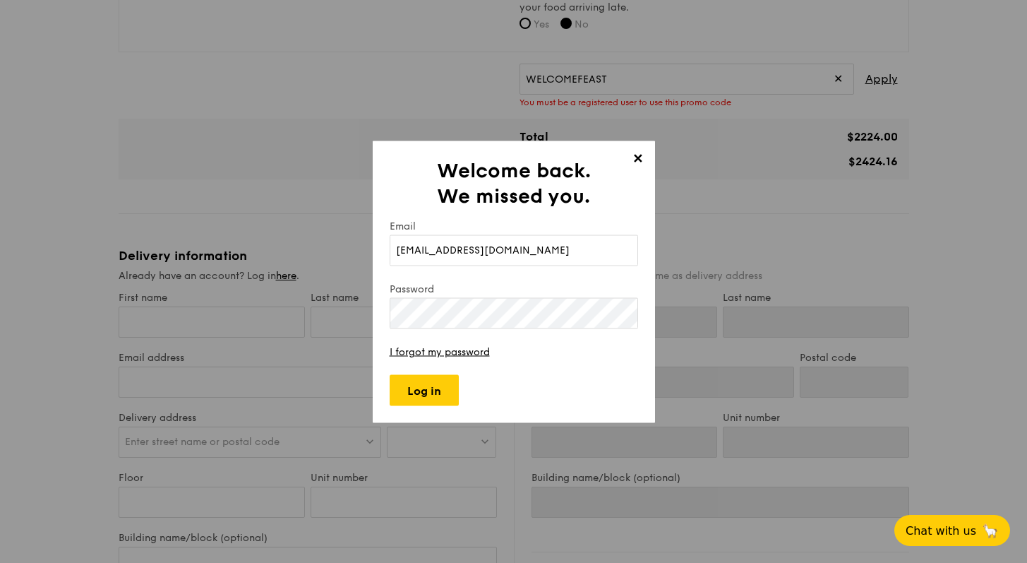
type input "[EMAIL_ADDRESS][DOMAIN_NAME]"
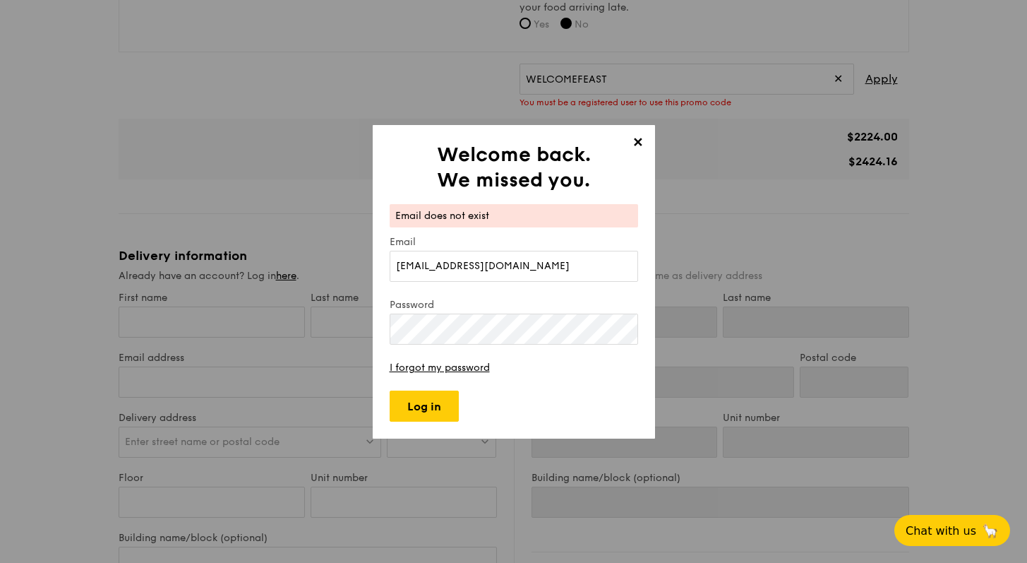
click at [633, 140] on span "✕" at bounding box center [638, 145] width 20 height 20
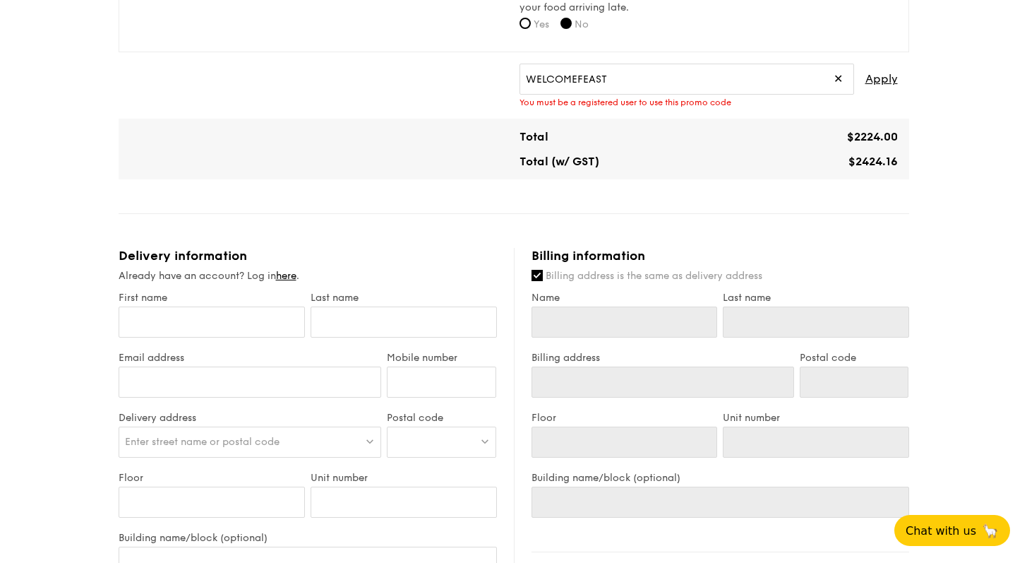
click at [837, 77] on span "✕" at bounding box center [838, 79] width 9 height 31
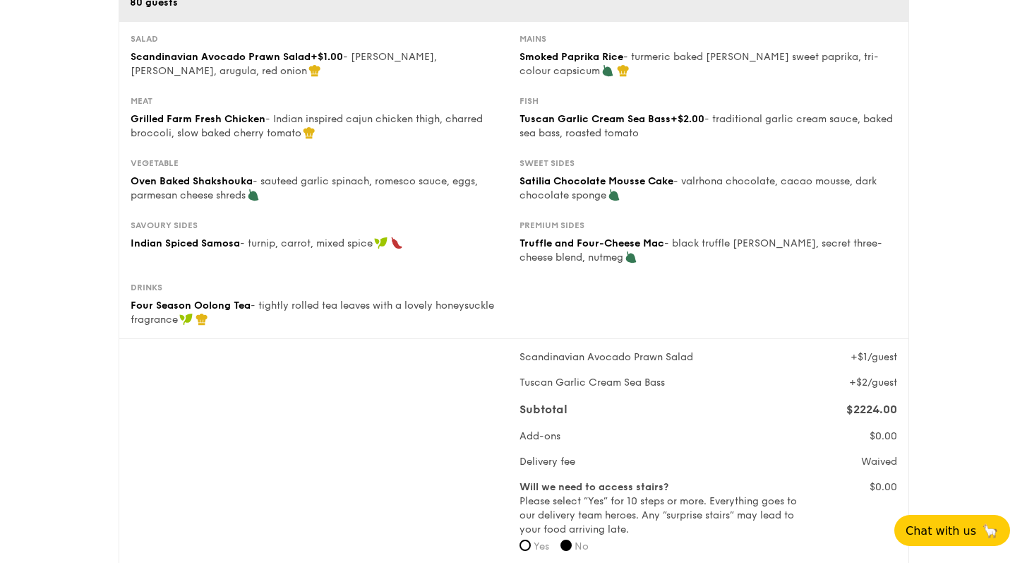
scroll to position [112, 0]
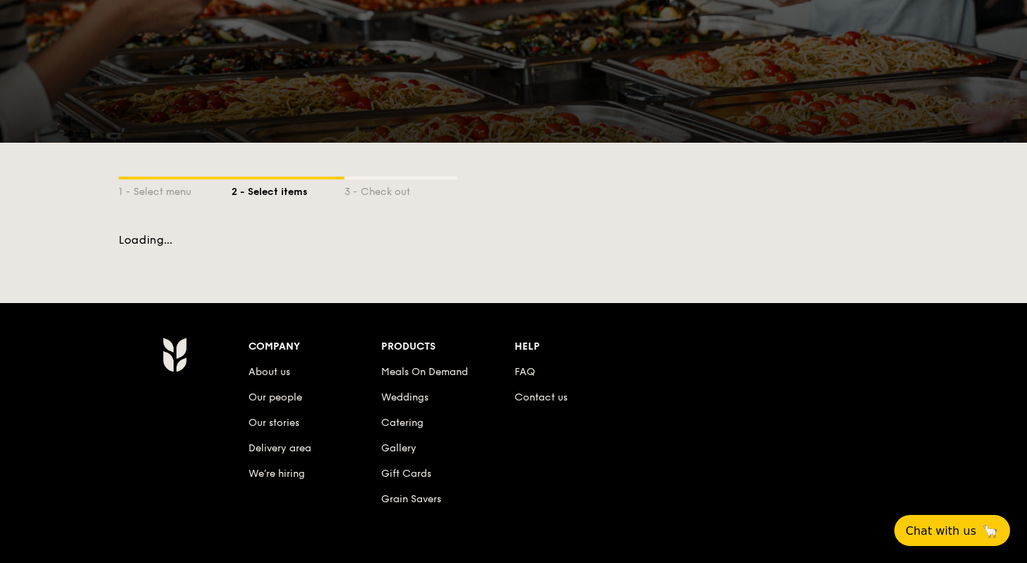
scroll to position [244, 0]
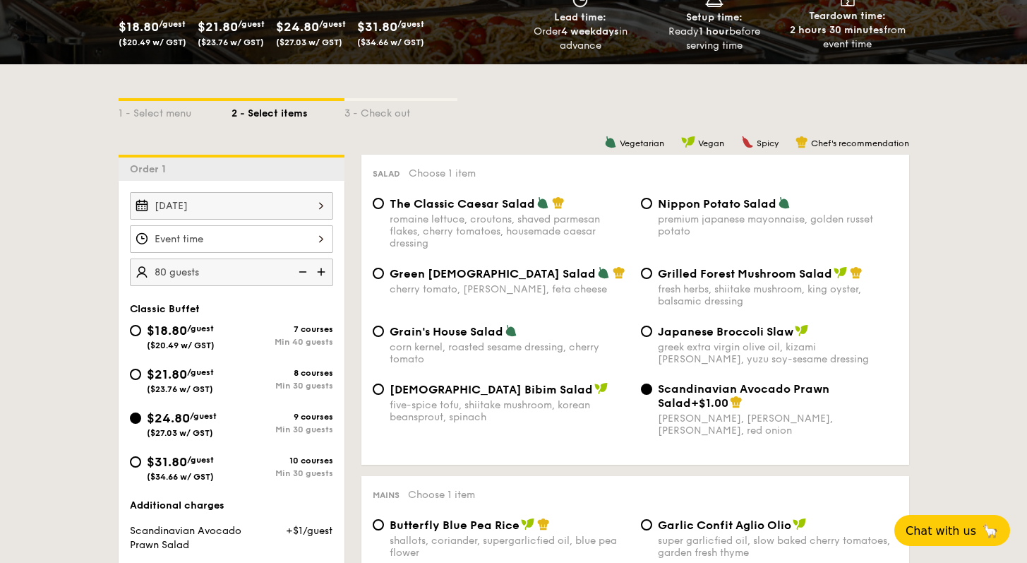
click at [324, 272] on img at bounding box center [322, 271] width 21 height 27
type input "85 guests"
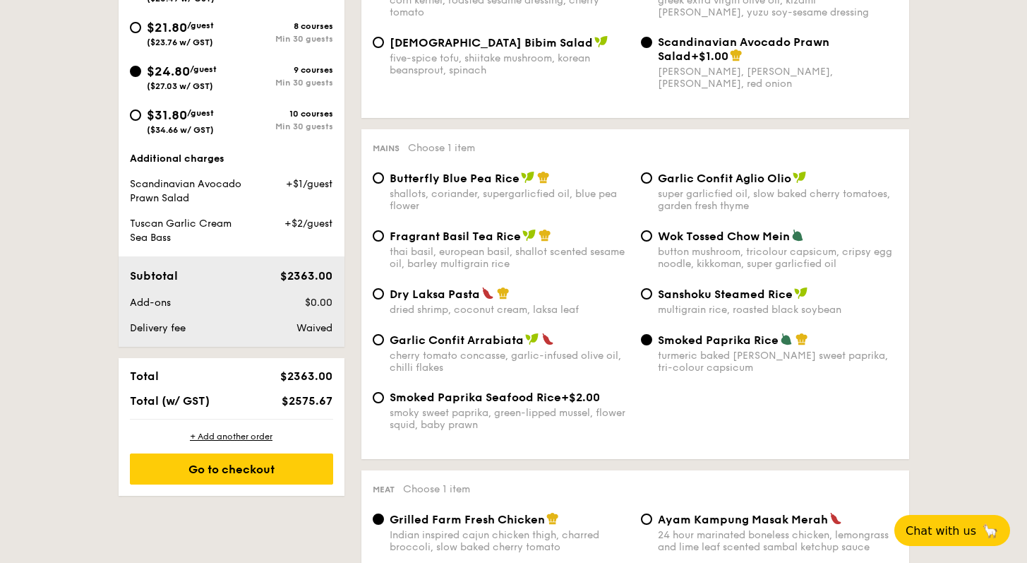
scroll to position [588, 0]
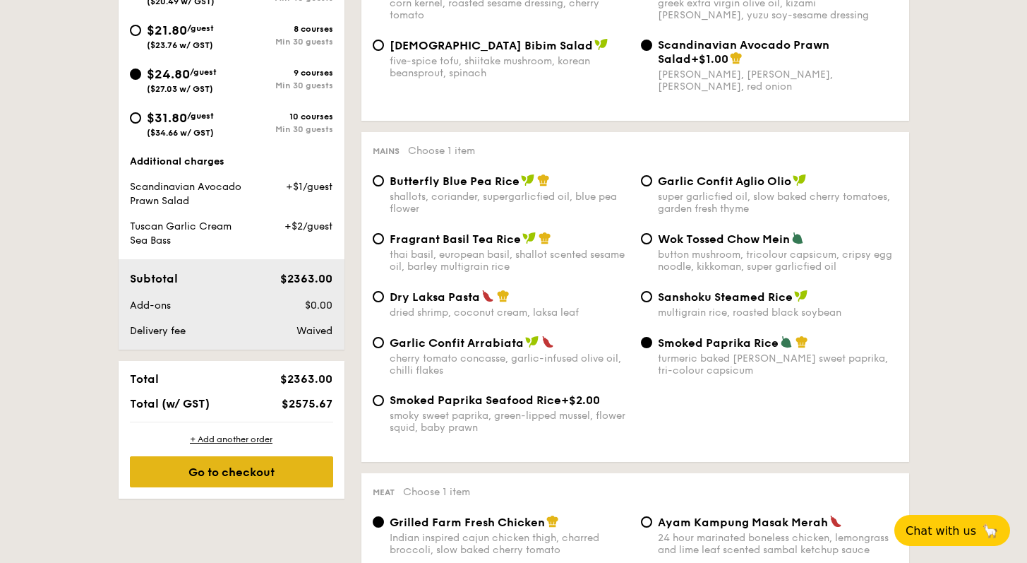
click at [225, 479] on div "Go to checkout" at bounding box center [231, 471] width 203 height 31
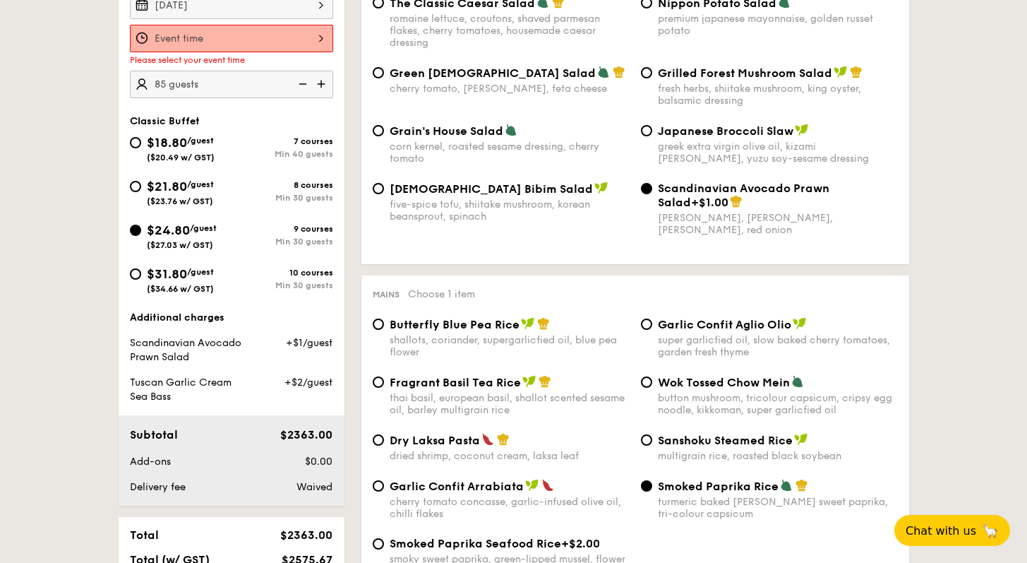
scroll to position [377, 0]
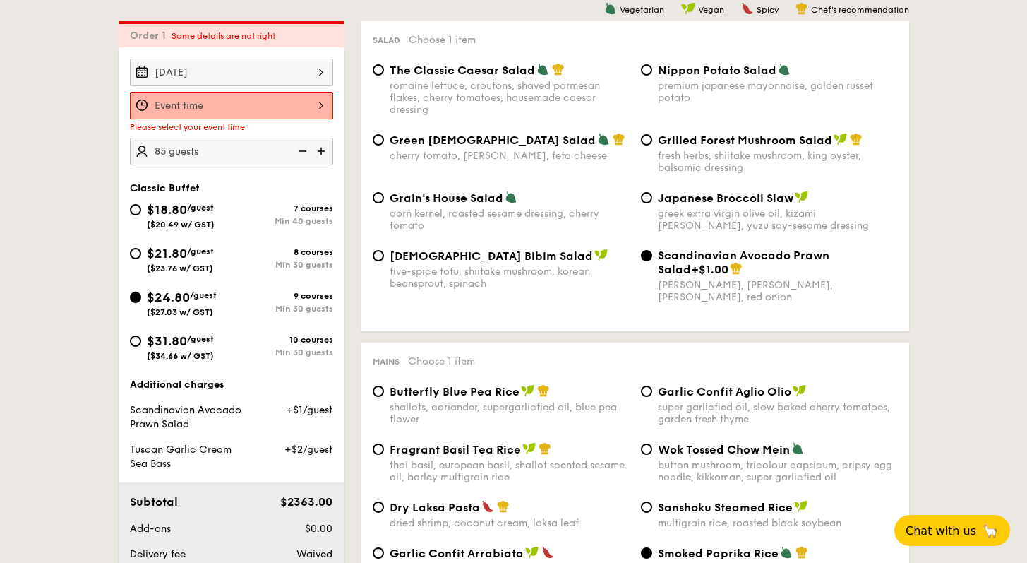
click at [312, 114] on div at bounding box center [231, 106] width 203 height 28
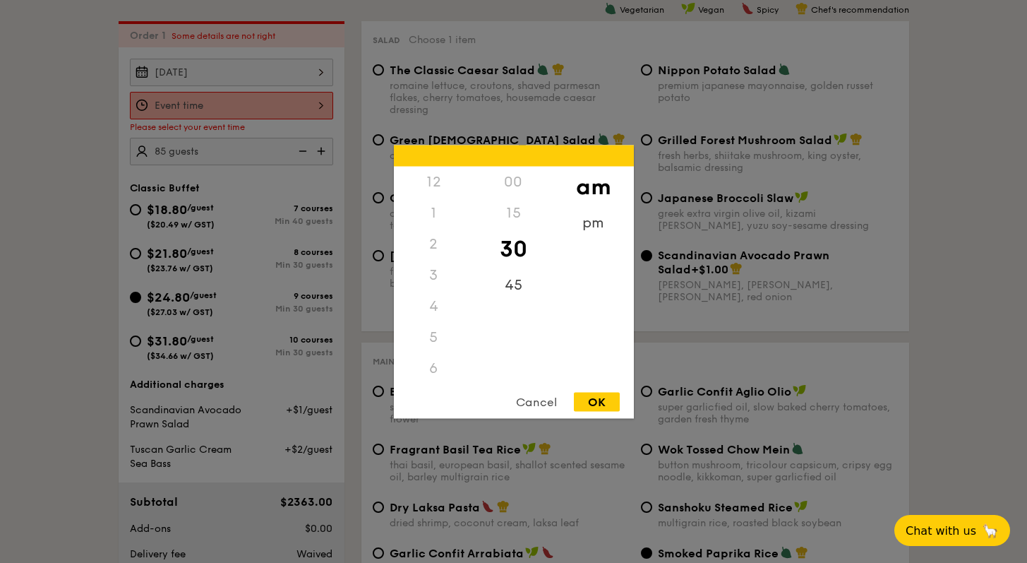
scroll to position [155, 0]
click at [440, 374] on div "11" at bounding box center [434, 382] width 80 height 41
click at [592, 400] on div "OK" at bounding box center [597, 401] width 46 height 19
type input "11:30AM"
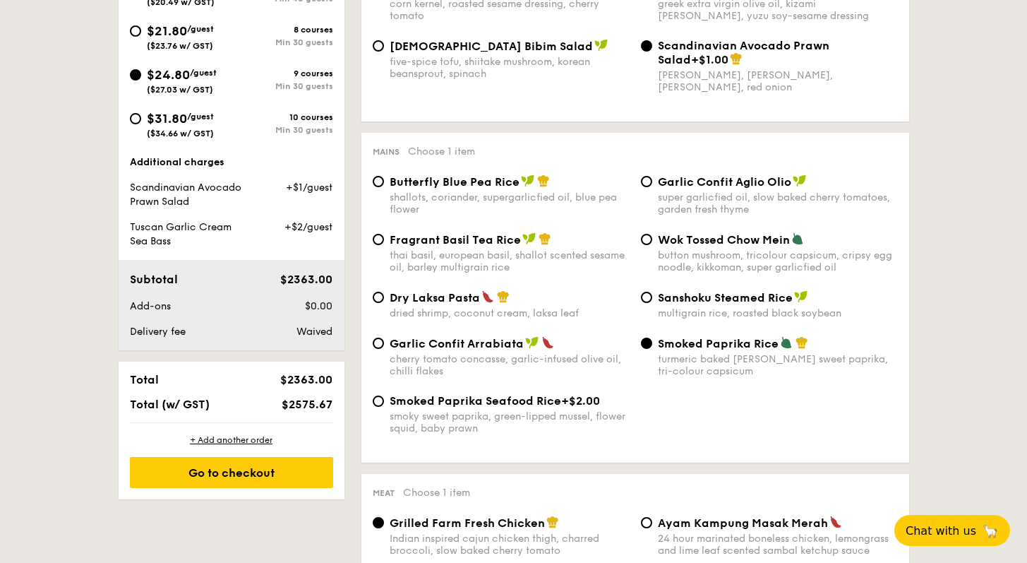
scroll to position [590, 0]
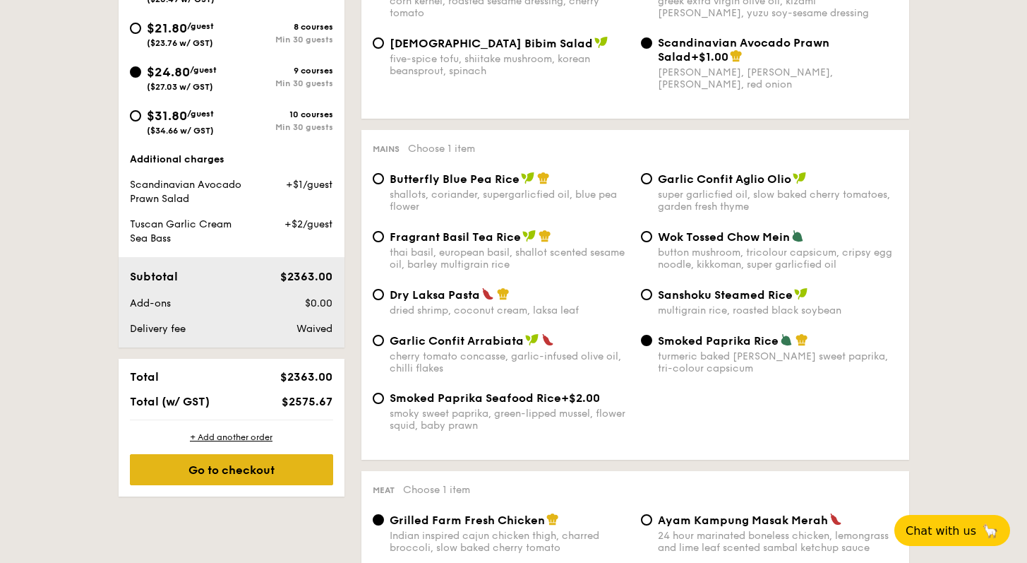
click at [268, 477] on div "Go to checkout" at bounding box center [231, 469] width 203 height 31
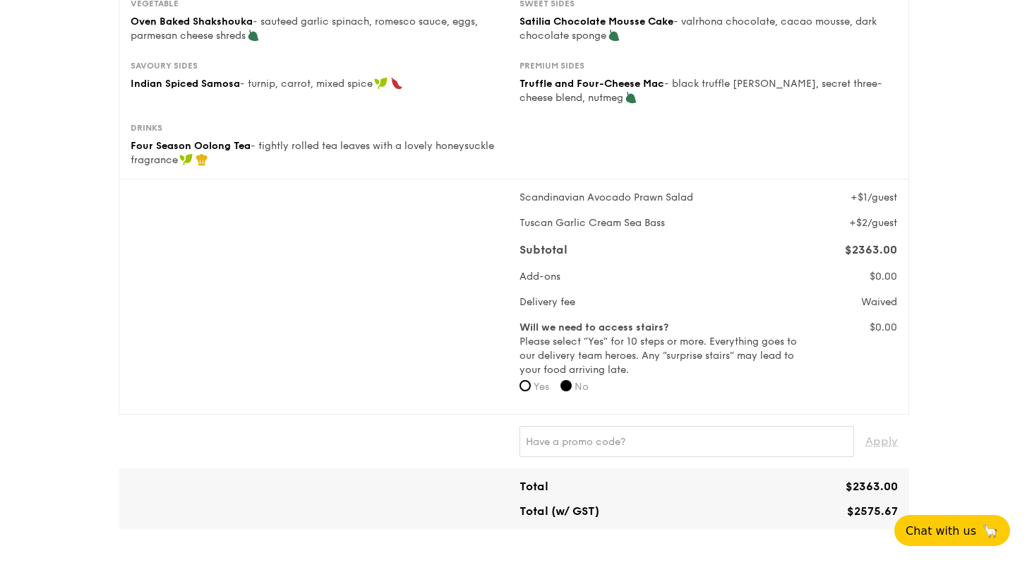
scroll to position [774, 0]
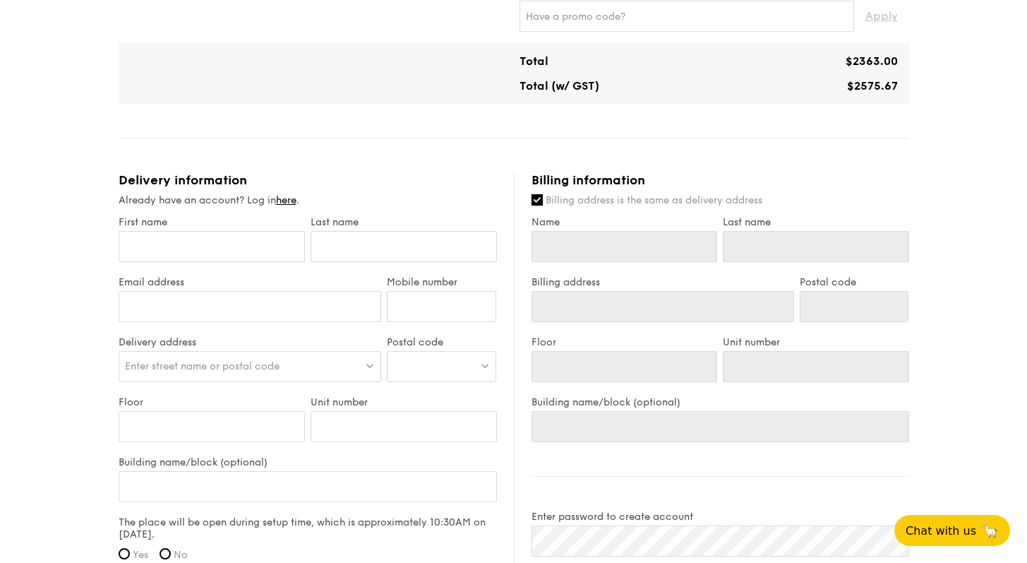
click at [540, 198] on input "Billing address is the same as delivery address" at bounding box center [537, 199] width 11 height 11
checkbox input "false"
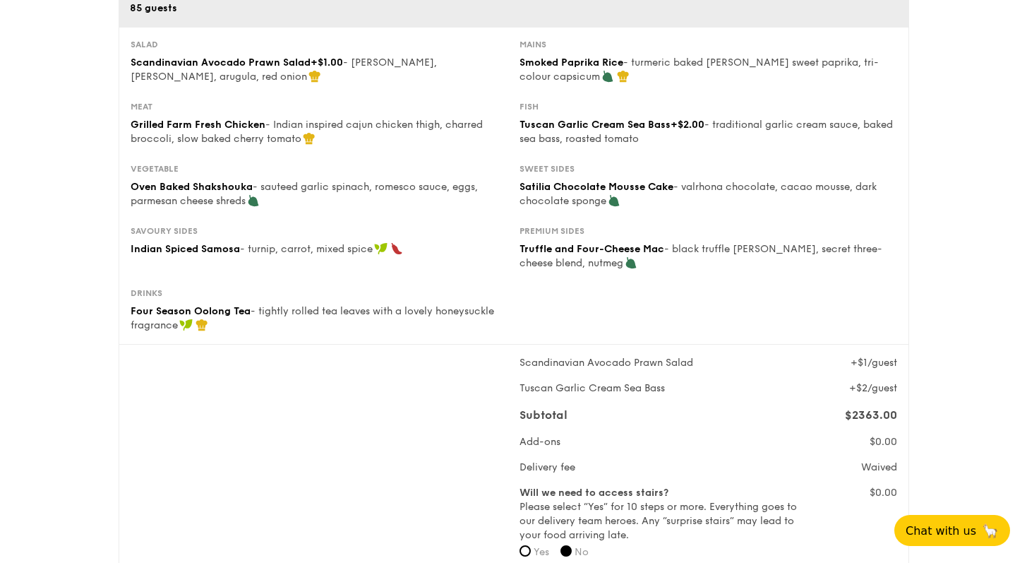
scroll to position [184, 0]
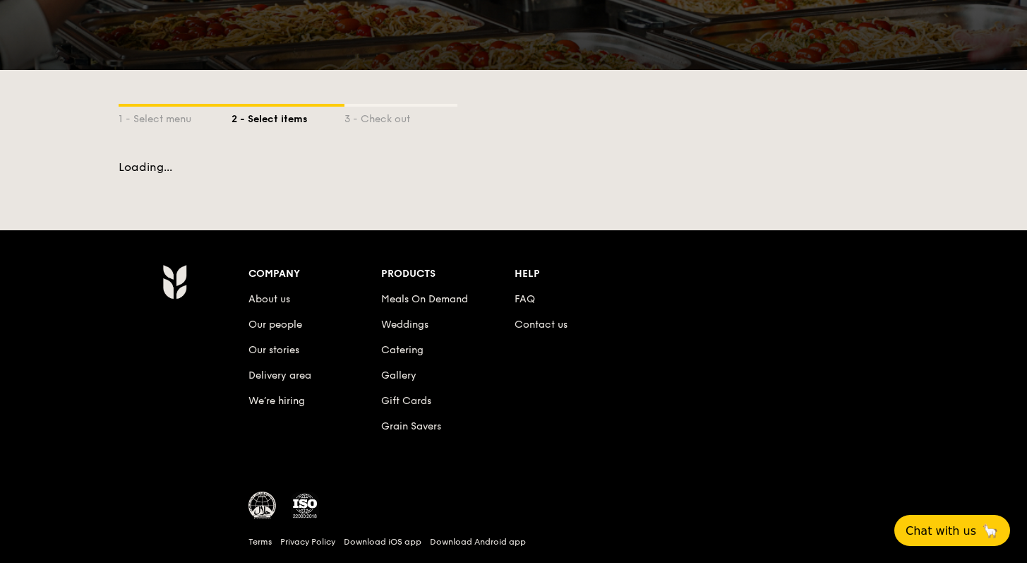
scroll to position [244, 0]
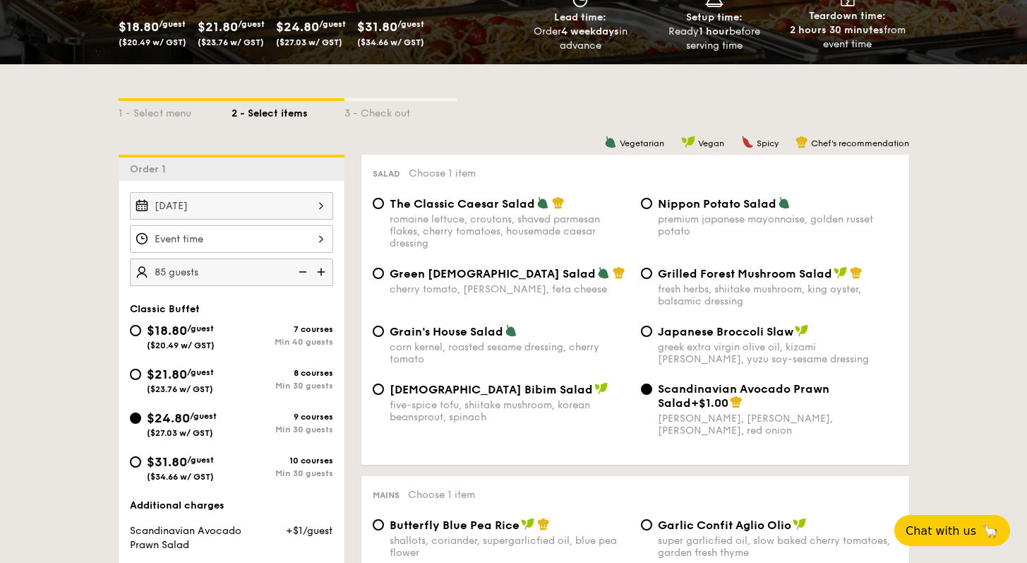
click at [304, 270] on img at bounding box center [301, 271] width 21 height 27
type input "80 guests"
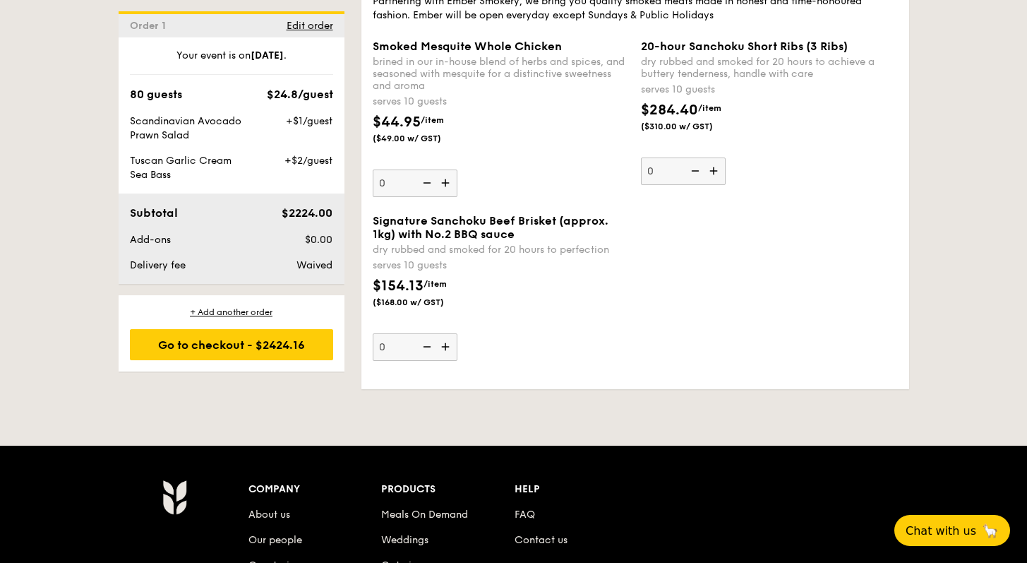
scroll to position [3389, 0]
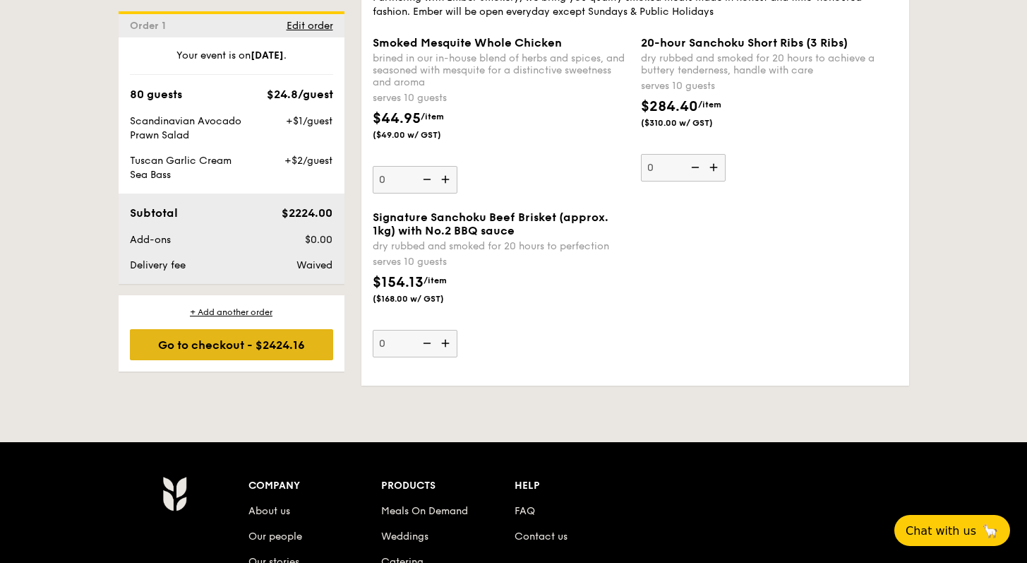
click at [220, 340] on div "Go to checkout - $2424.16" at bounding box center [231, 344] width 203 height 31
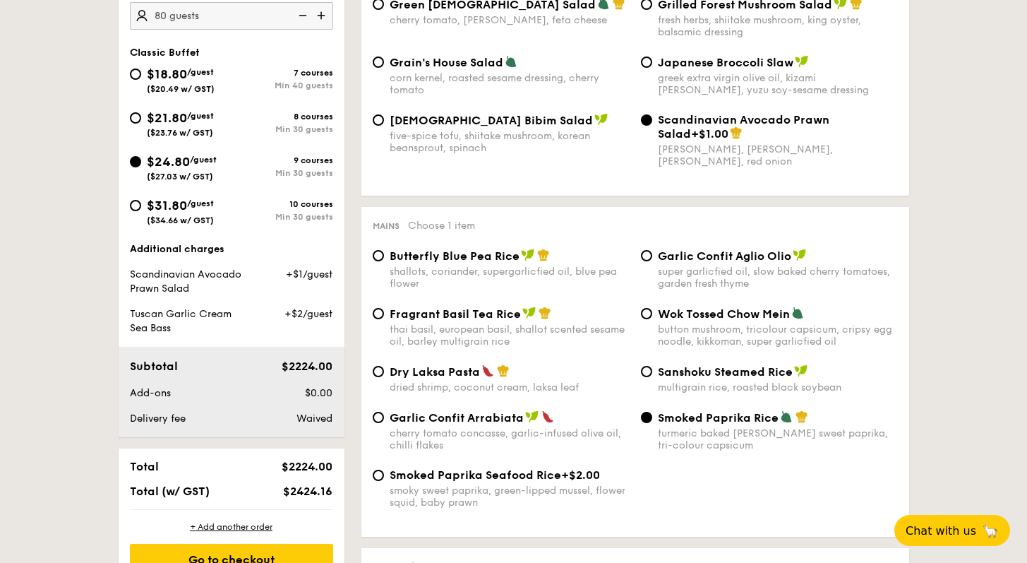
scroll to position [377, 0]
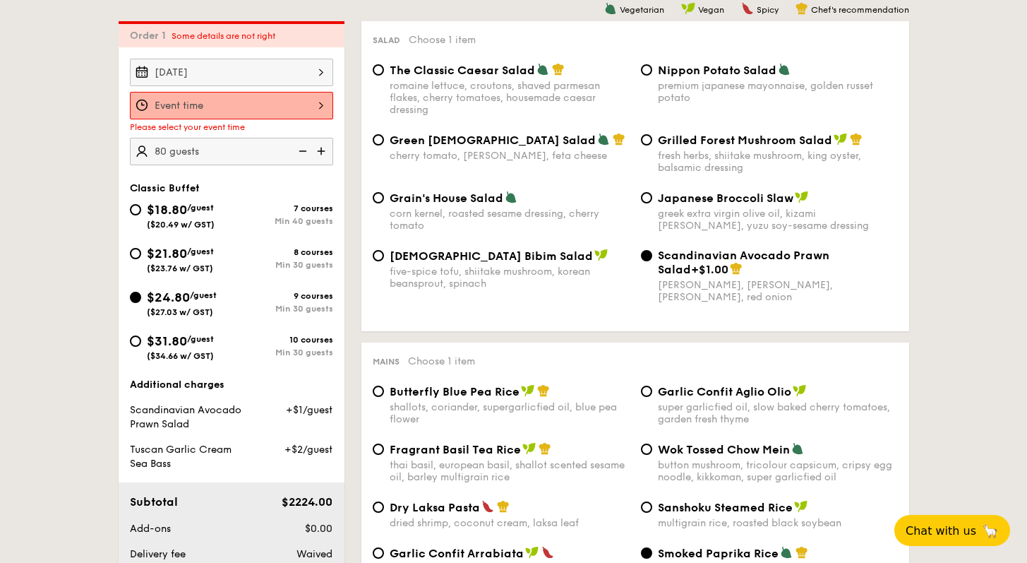
click at [299, 107] on div "12 1 2 3 4 5 6 7 8 9 10 11 00 15 30 45 am pm Cancel OK" at bounding box center [231, 106] width 203 height 28
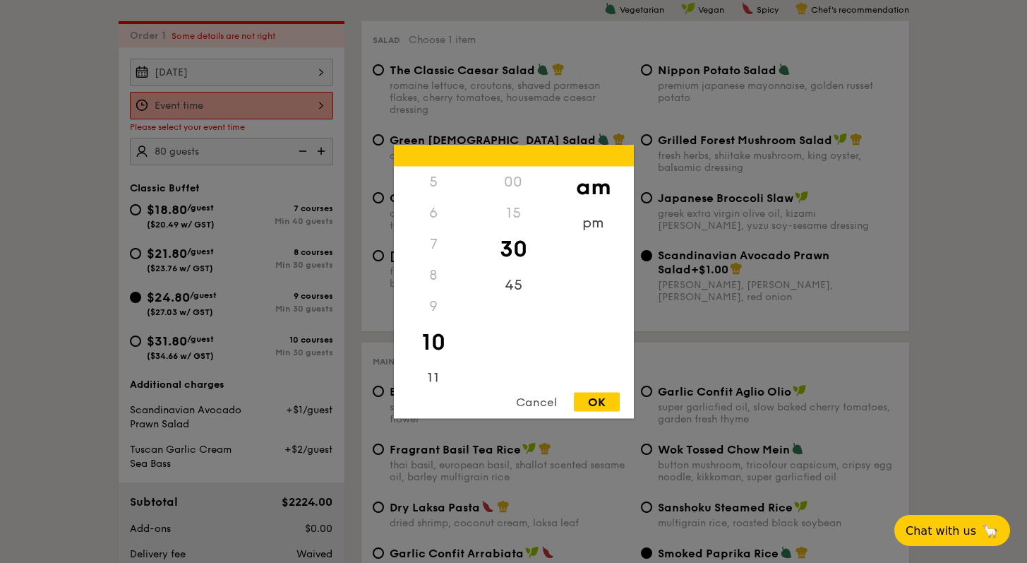
click at [441, 386] on div "12 1 2 3 4 5 6 7 8 9 10 11 00 15 30 45 am pm Cancel OK" at bounding box center [514, 281] width 240 height 273
click at [441, 373] on div "11" at bounding box center [434, 382] width 80 height 41
click at [588, 403] on div "OK" at bounding box center [597, 401] width 46 height 19
type input "11:30AM"
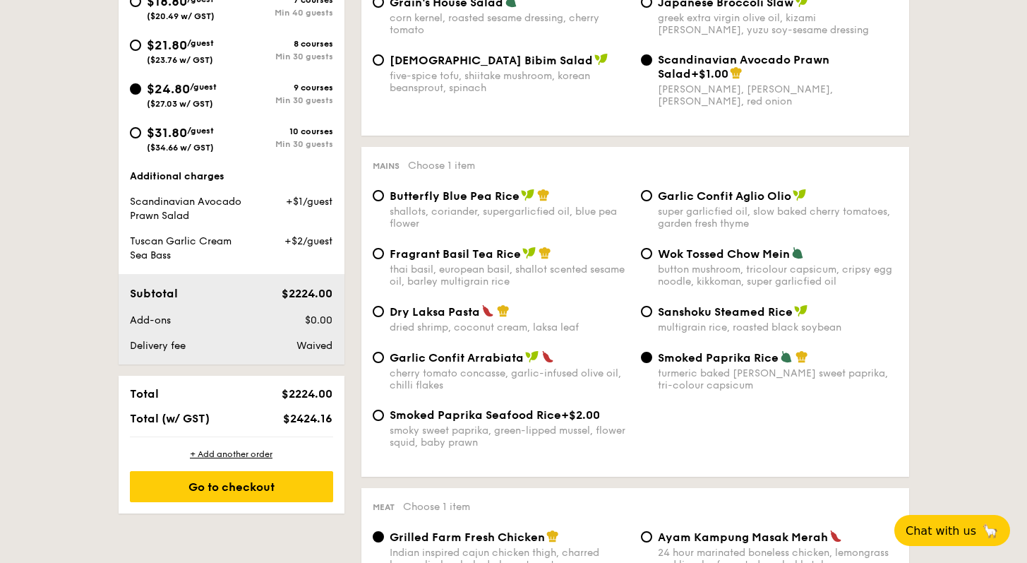
scroll to position [600, 0]
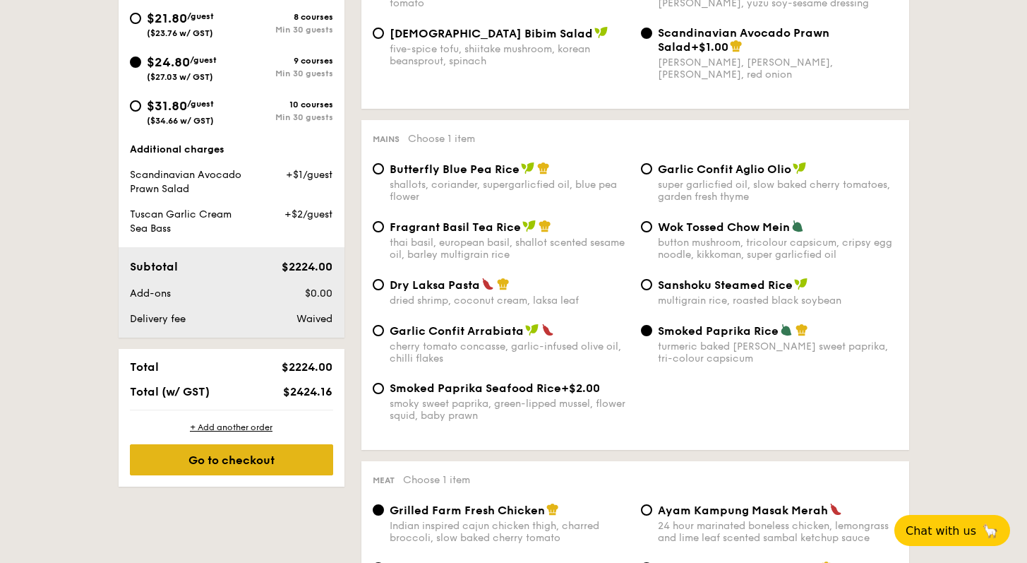
click at [245, 467] on div "Go to checkout" at bounding box center [231, 459] width 203 height 31
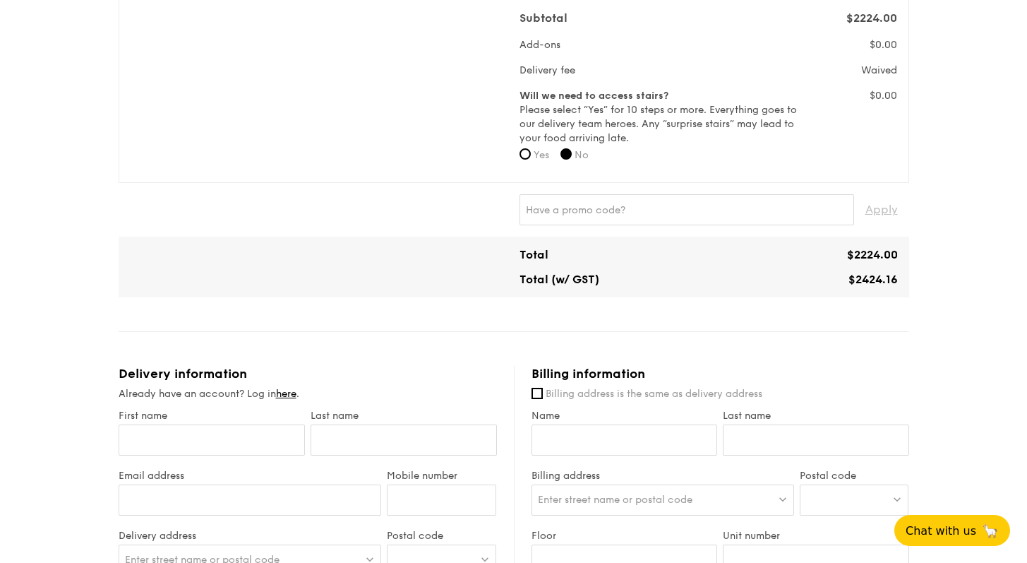
scroll to position [768, 0]
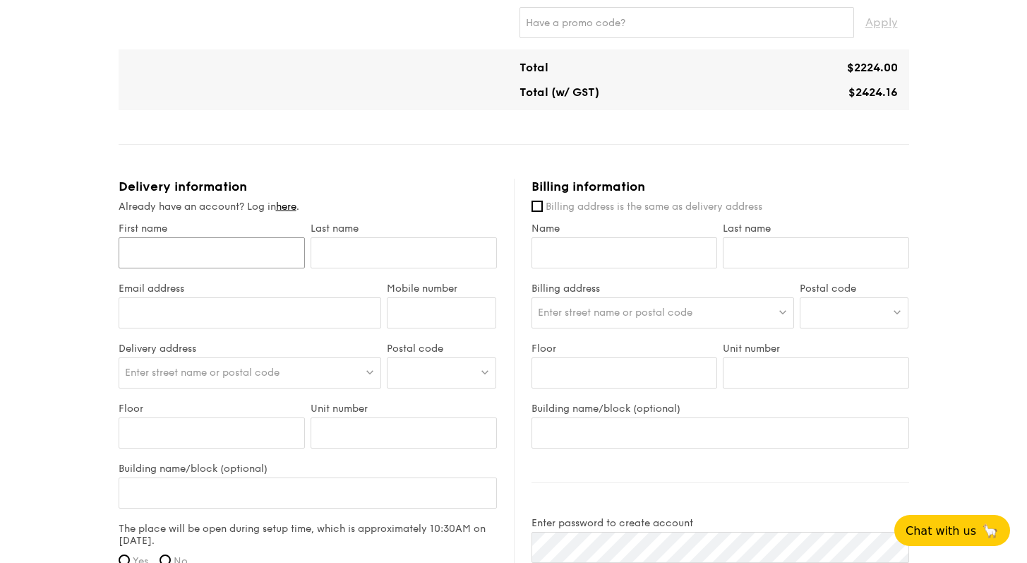
click at [208, 254] on input "First name" at bounding box center [212, 252] width 186 height 31
type input "[PERSON_NAME]"
type input "Lim"
type input "[EMAIL_ADDRESS][DOMAIN_NAME]"
click at [441, 316] on input "Mobile number" at bounding box center [441, 312] width 109 height 31
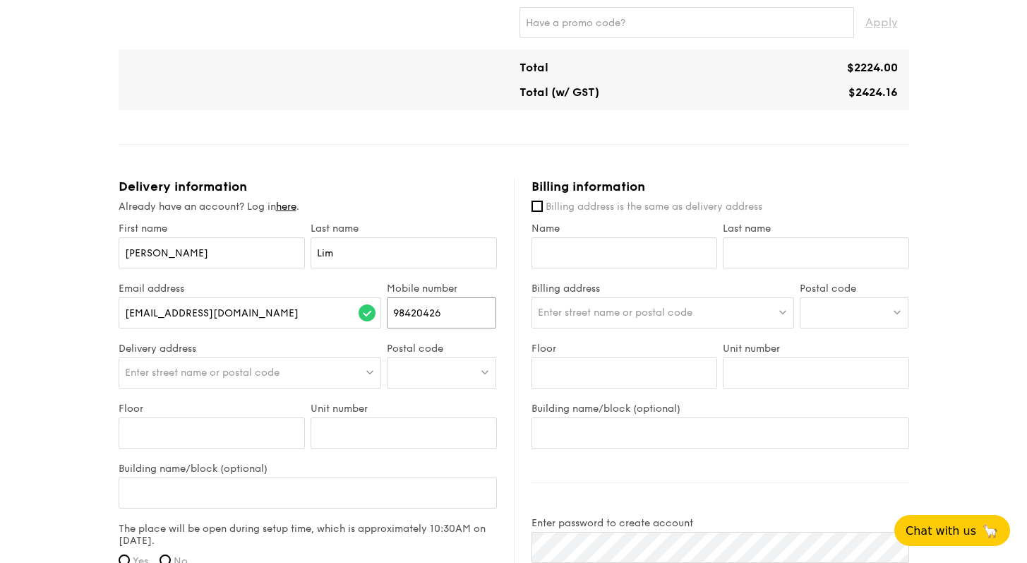
type input "98420426"
click at [317, 383] on div "Enter street name or postal code" at bounding box center [250, 372] width 263 height 31
click at [463, 367] on div at bounding box center [441, 372] width 109 height 31
paste input "049315"
type input "049315"
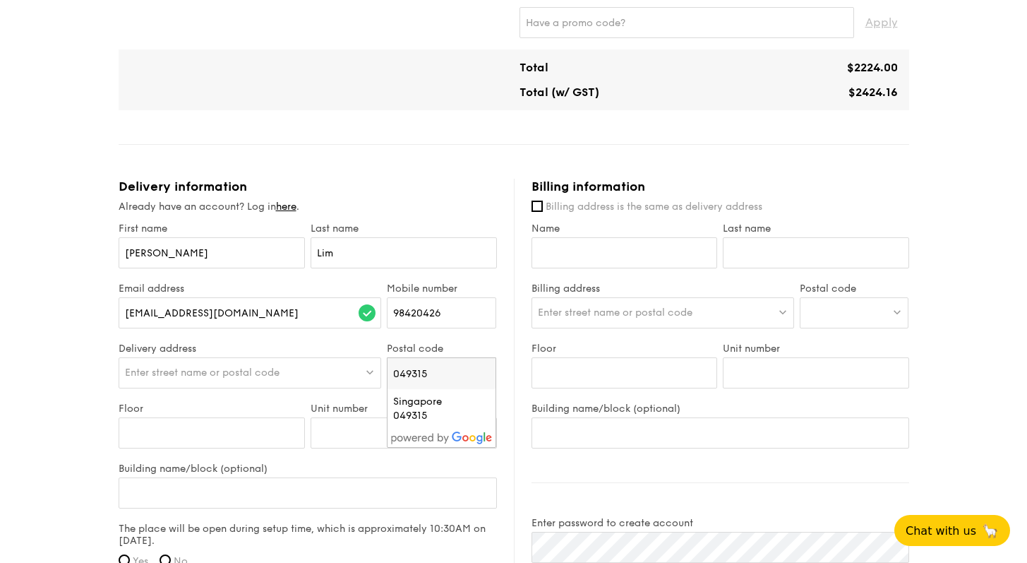
click at [246, 379] on div "Enter street name or postal code" at bounding box center [250, 372] width 263 height 31
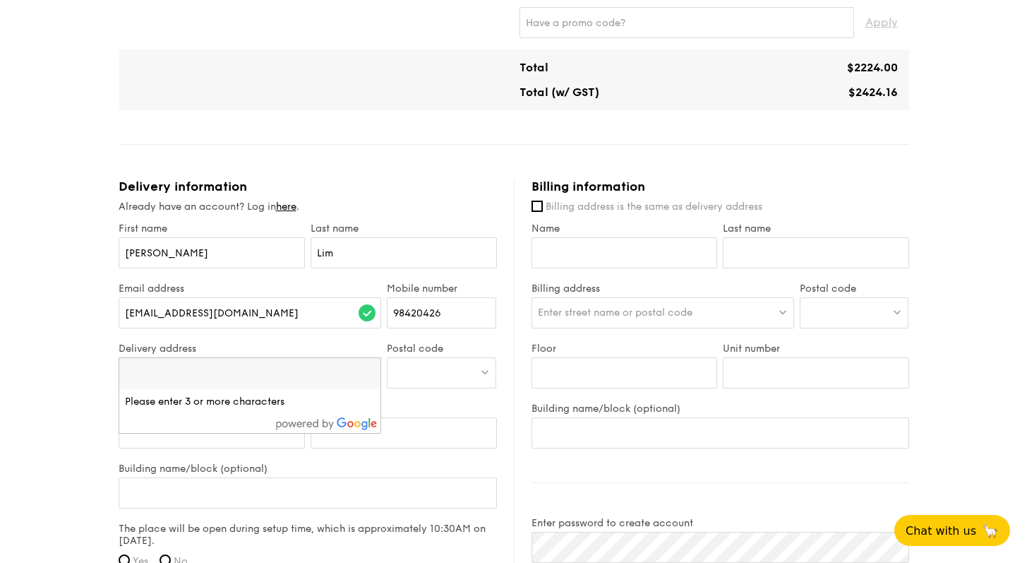
click at [477, 370] on div at bounding box center [441, 372] width 109 height 31
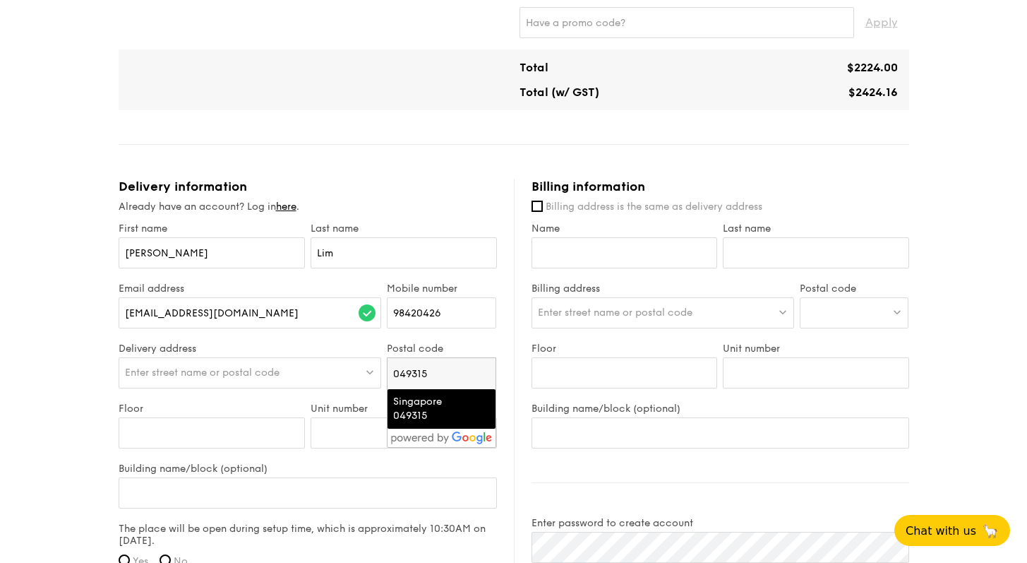
click at [447, 416] on div "Singapore 049315" at bounding box center [429, 409] width 73 height 28
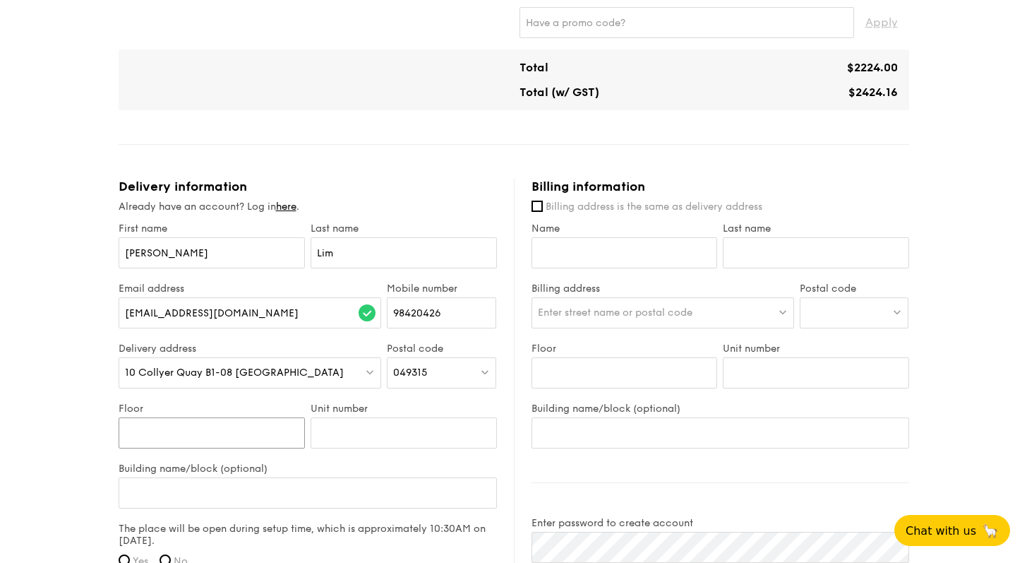
click at [230, 438] on input "Floor" at bounding box center [212, 432] width 186 height 31
type input "23"
click at [410, 439] on input "Unit number" at bounding box center [404, 432] width 186 height 31
paste input "01/05"
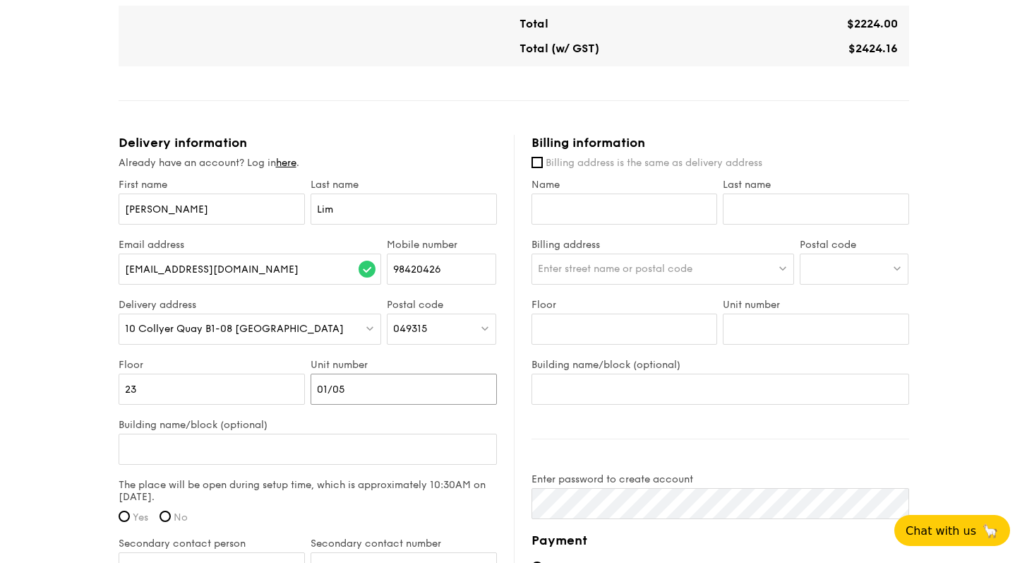
scroll to position [852, 0]
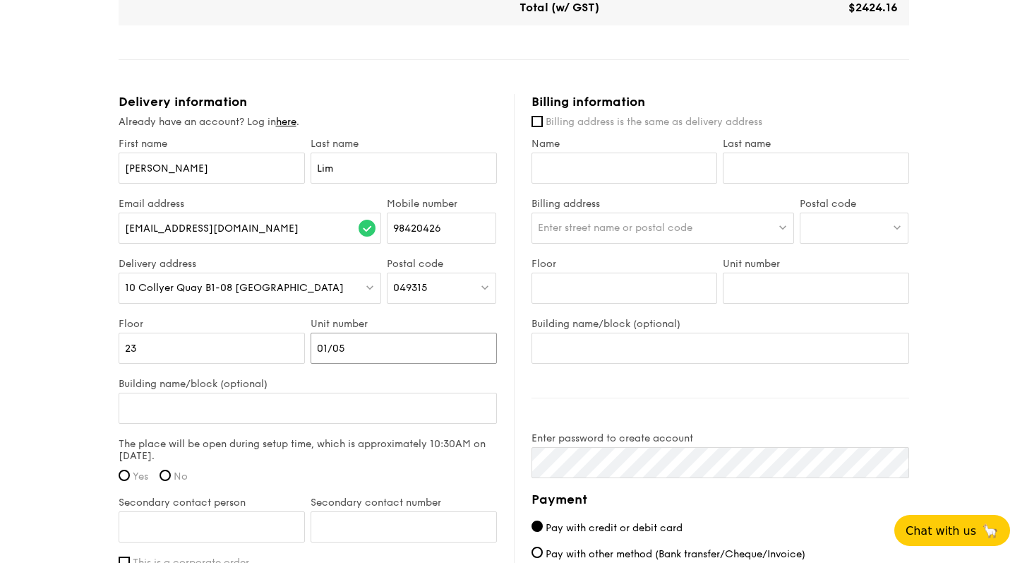
type input "01/05"
click at [318, 400] on input "Building name/block (optional)" at bounding box center [308, 408] width 378 height 31
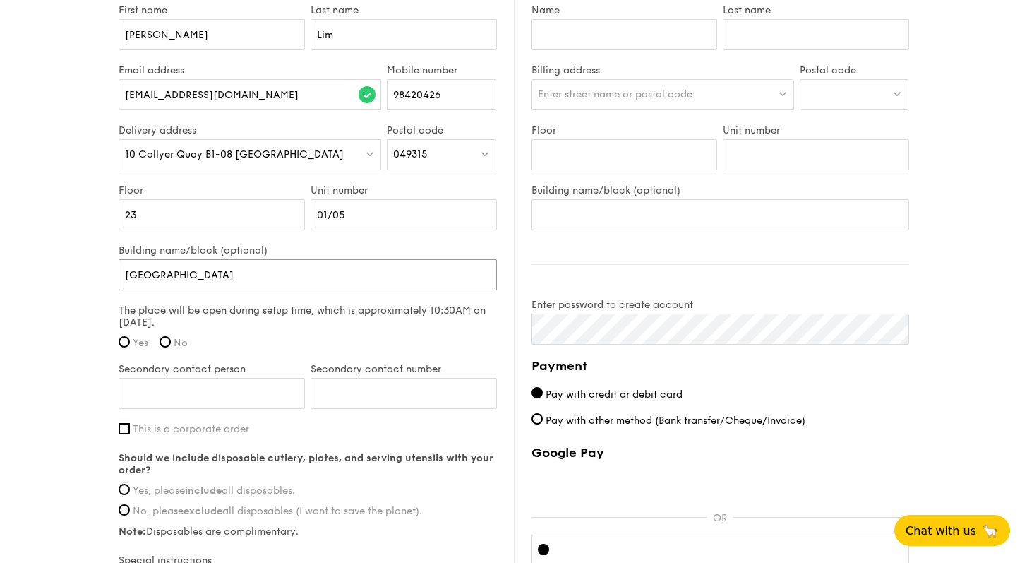
scroll to position [986, 0]
type input "[GEOGRAPHIC_DATA]"
click at [135, 342] on span "Yes" at bounding box center [141, 343] width 16 height 12
click at [130, 342] on input "Yes" at bounding box center [124, 341] width 11 height 11
radio input "true"
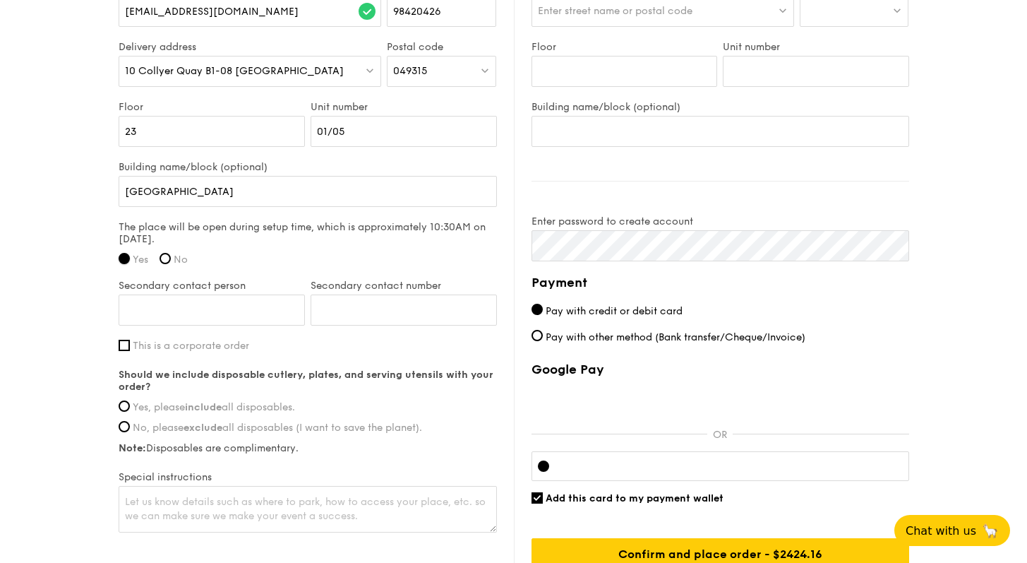
scroll to position [966, 0]
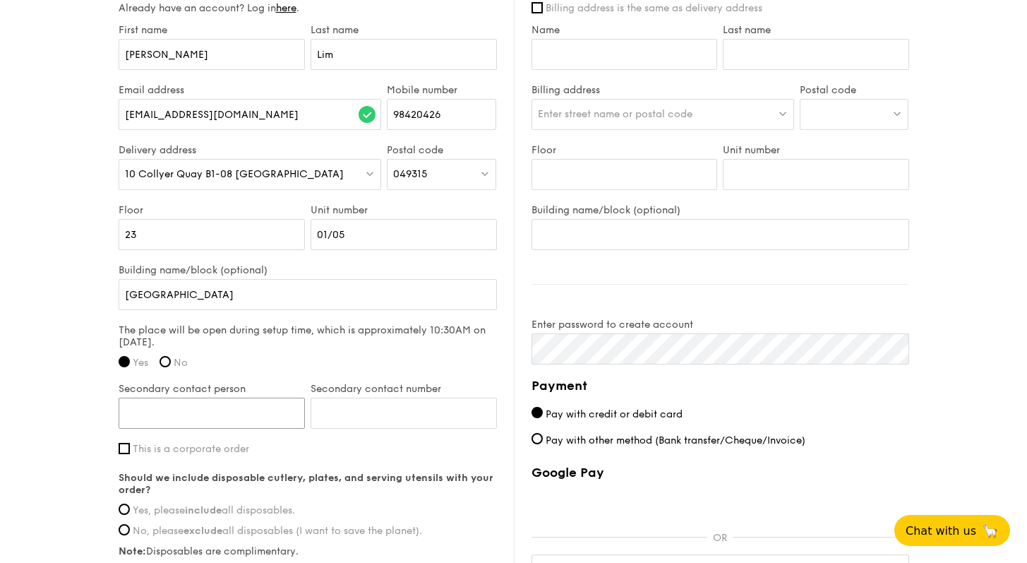
click at [243, 412] on input "Secondary contact person" at bounding box center [212, 413] width 186 height 31
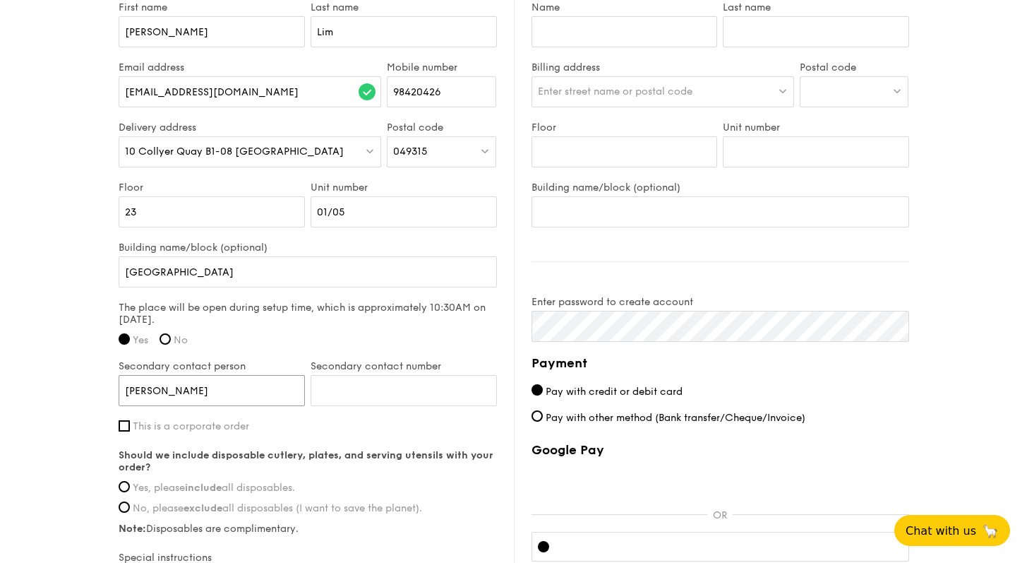
scroll to position [989, 0]
type input "[PERSON_NAME]"
click at [177, 422] on span "This is a corporate order" at bounding box center [191, 425] width 117 height 12
click at [130, 422] on input "This is a corporate order" at bounding box center [124, 424] width 11 height 11
checkbox input "true"
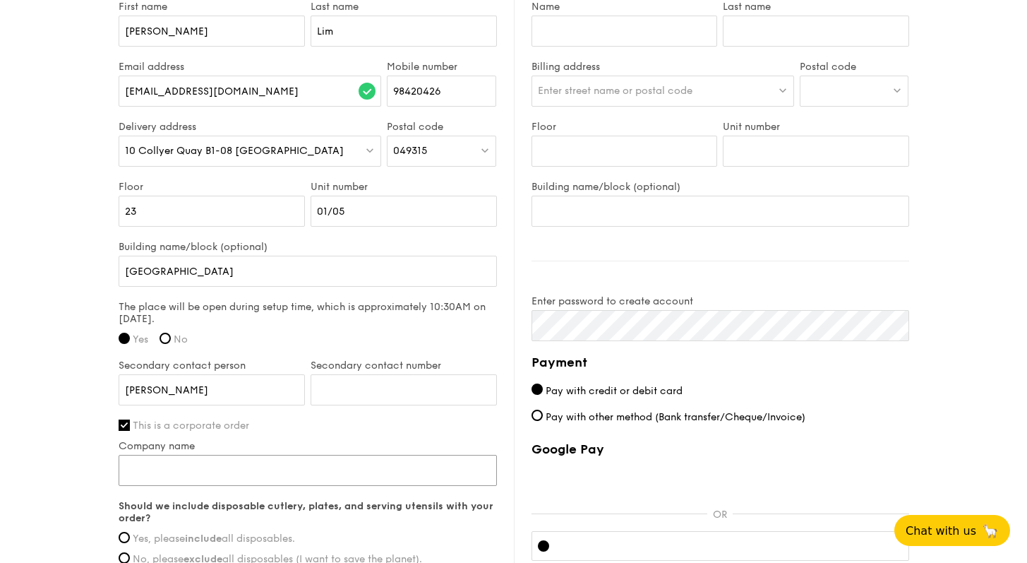
click at [328, 472] on input "Company name" at bounding box center [308, 470] width 378 height 31
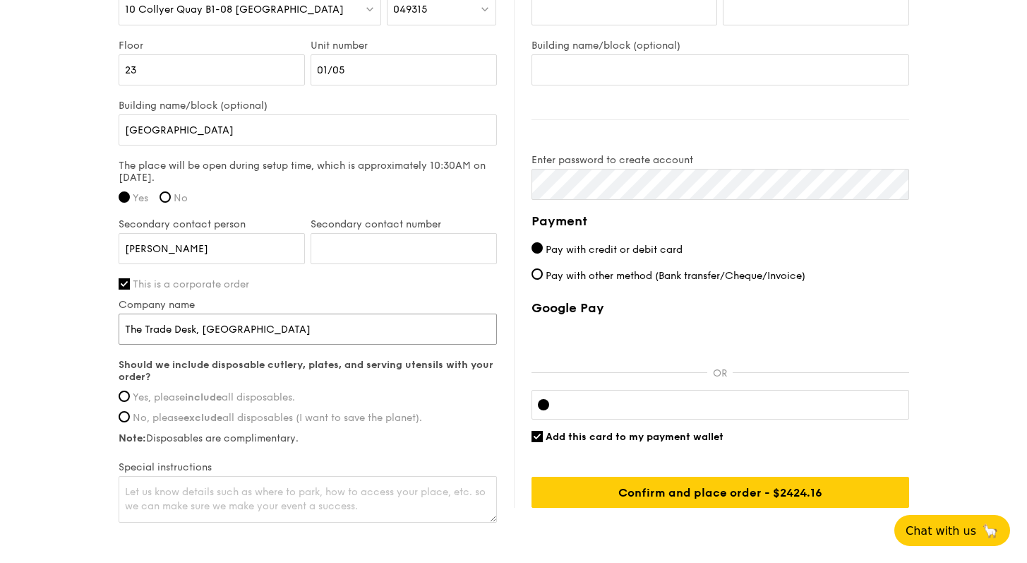
scroll to position [1145, 0]
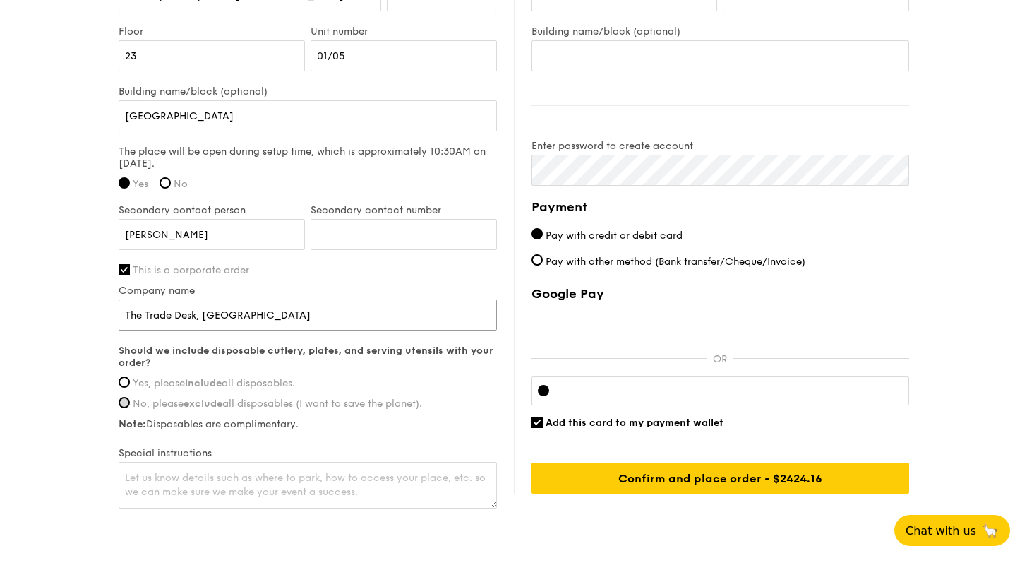
type input "The Trade Desk, [GEOGRAPHIC_DATA]"
click at [123, 407] on input "No, please exclude all disposables (I want to save the planet)." at bounding box center [124, 402] width 11 height 11
radio input "true"
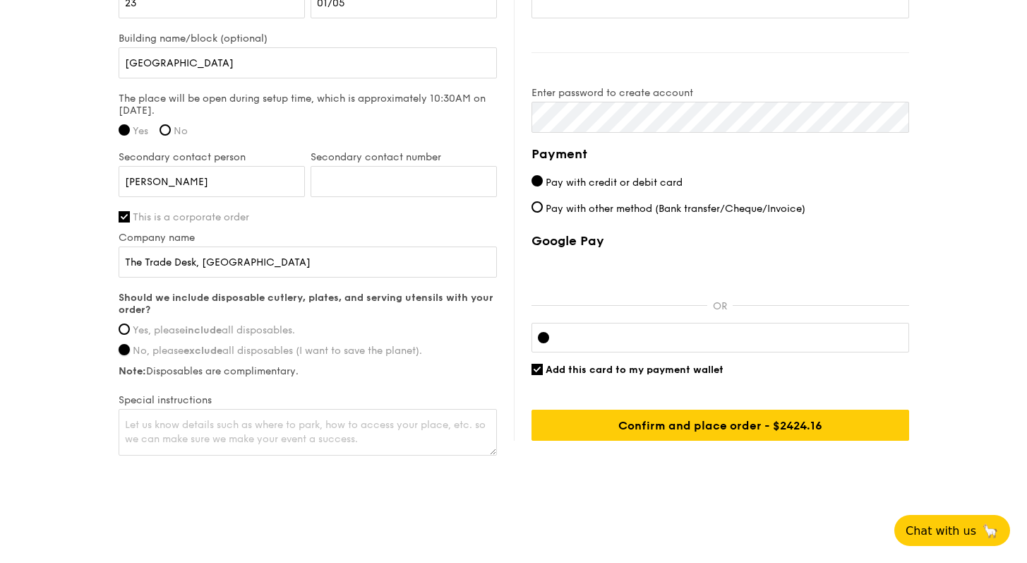
scroll to position [1206, 0]
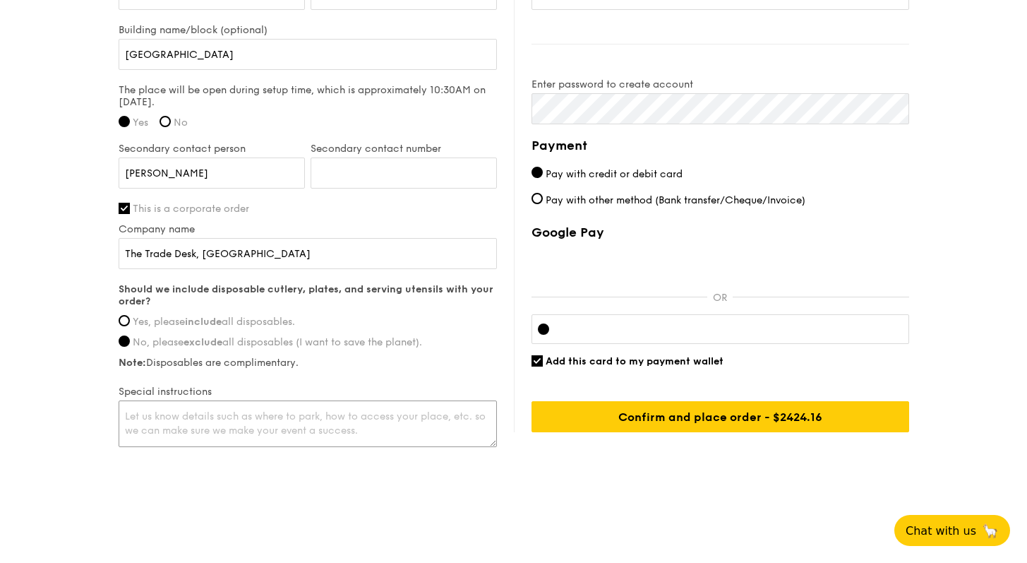
click at [278, 422] on textarea at bounding box center [308, 423] width 378 height 47
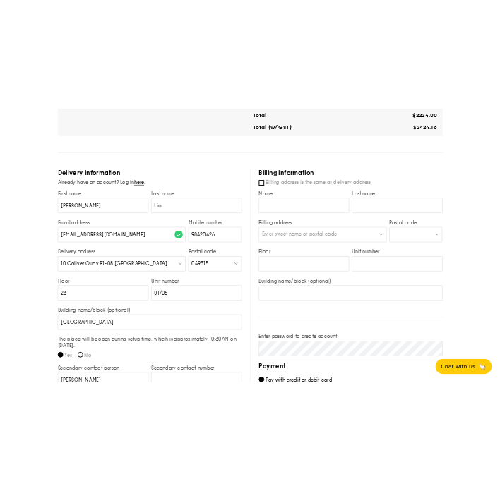
scroll to position [833, 0]
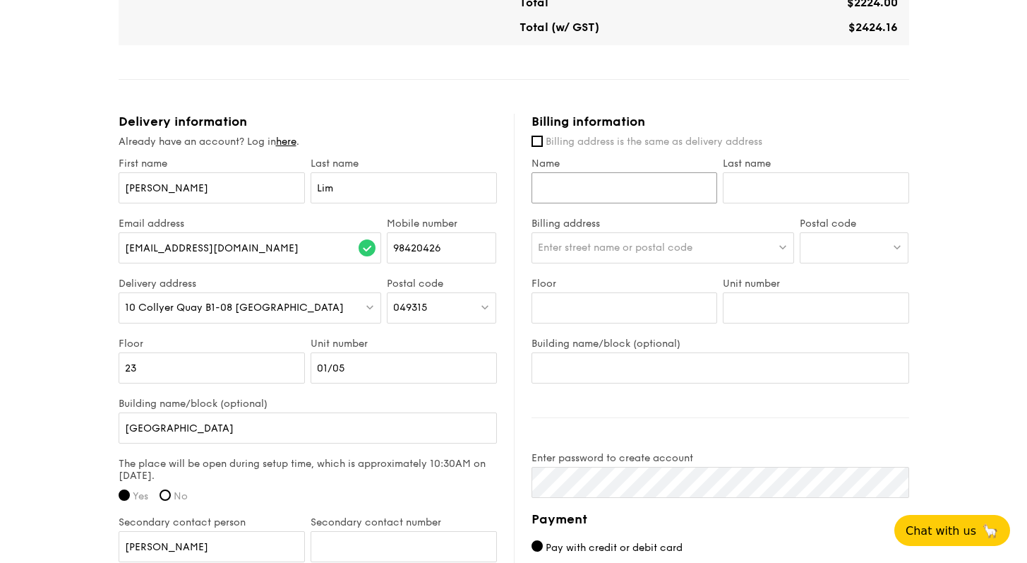
click at [629, 196] on input "Name" at bounding box center [625, 187] width 186 height 31
type input "Mojomojo Pte Ltd"
click at [761, 246] on div "Enter street name or postal code" at bounding box center [663, 247] width 263 height 31
click at [888, 274] on div "Postal code" at bounding box center [854, 247] width 115 height 60
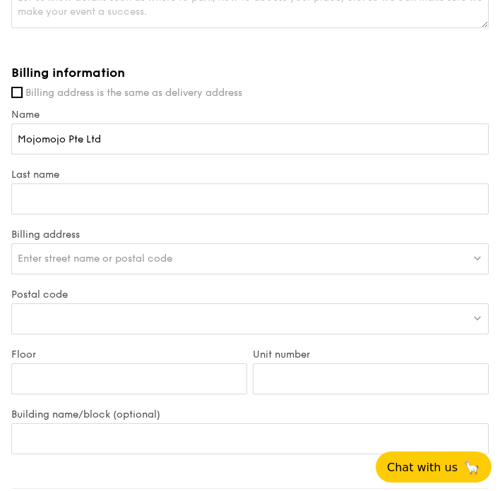
scroll to position [1944, 0]
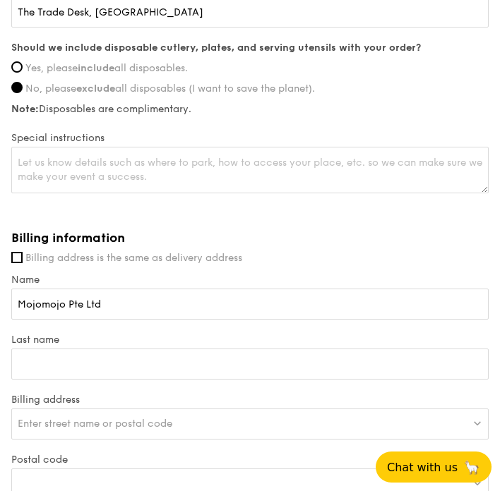
click at [107, 418] on span "Enter street name or postal code" at bounding box center [95, 424] width 155 height 12
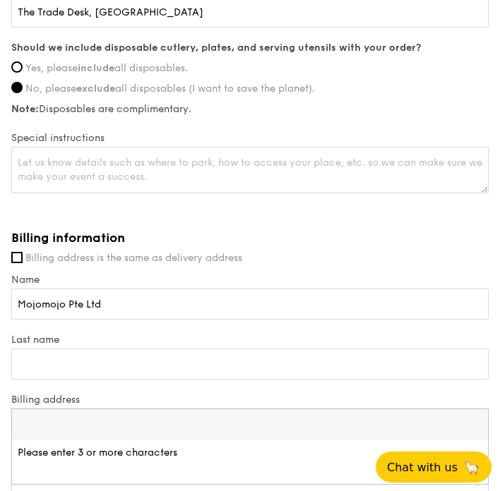
click at [107, 410] on input "search" at bounding box center [250, 425] width 476 height 31
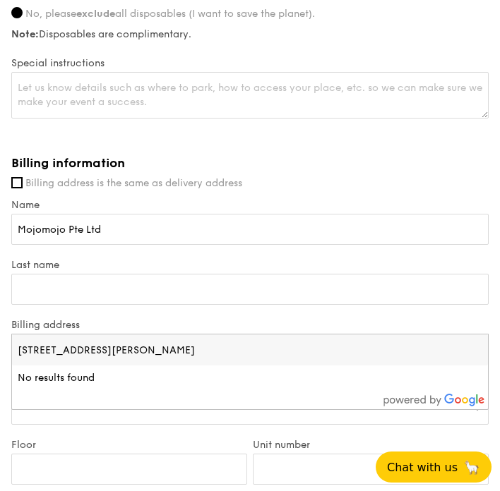
scroll to position [2043, 0]
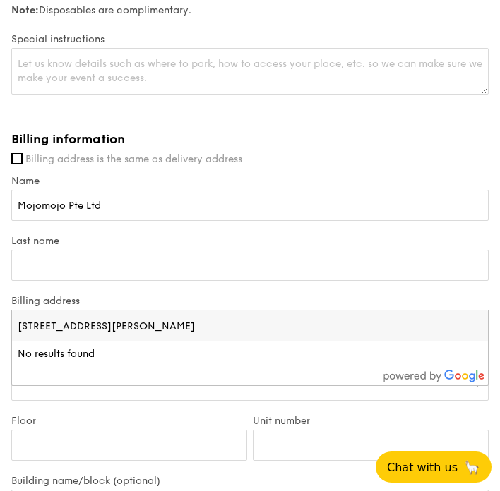
type input "[STREET_ADDRESS][PERSON_NAME]"
click at [219, 271] on div "Last name" at bounding box center [249, 265] width 483 height 60
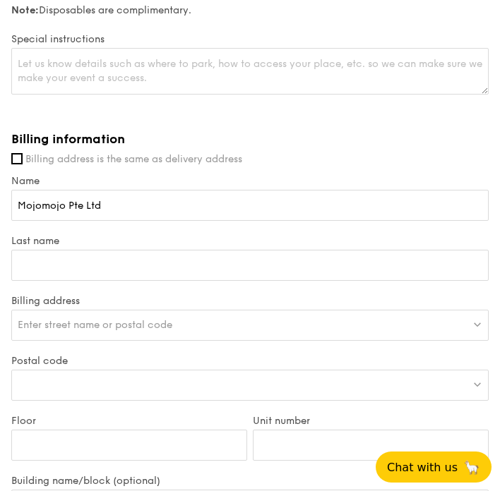
click at [137, 374] on div at bounding box center [249, 385] width 477 height 31
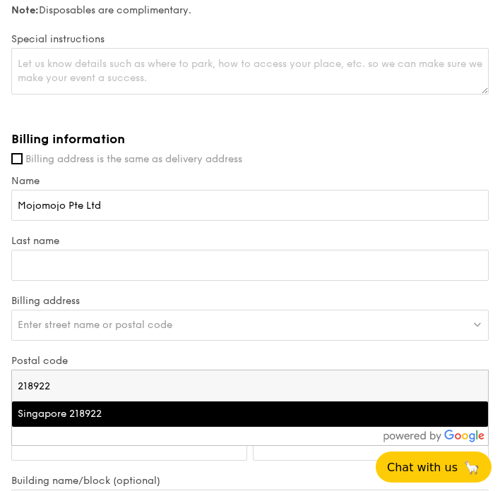
type input "218922"
click at [110, 407] on div "Singapore 218922" at bounding box center [192, 414] width 349 height 14
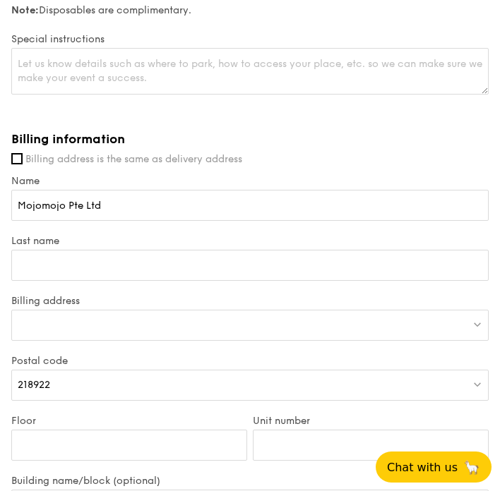
click at [215, 314] on div at bounding box center [249, 325] width 477 height 31
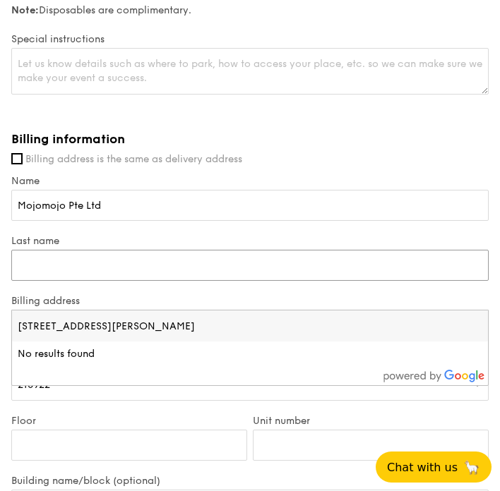
click at [189, 258] on input "Last name" at bounding box center [249, 265] width 477 height 31
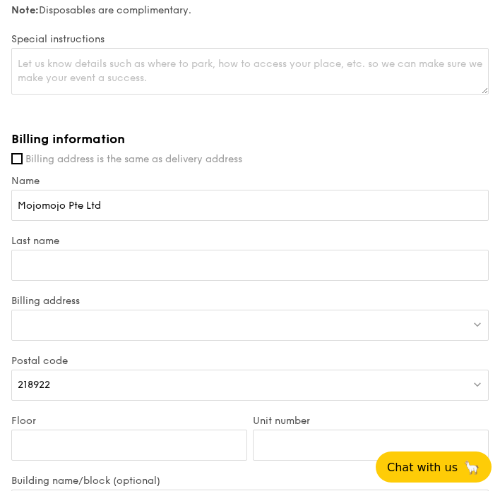
click at [184, 310] on div at bounding box center [249, 325] width 477 height 31
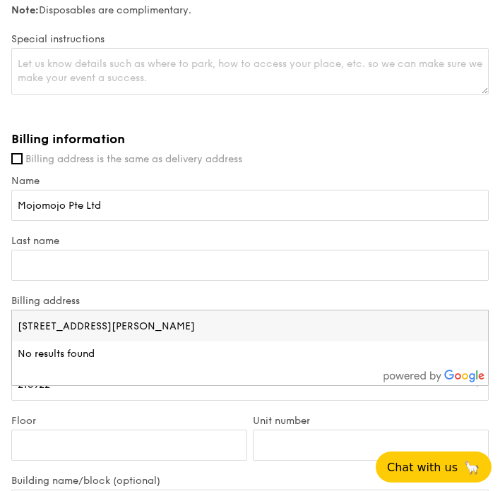
click at [58, 316] on input "[STREET_ADDRESS][PERSON_NAME]" at bounding box center [250, 326] width 476 height 31
click at [177, 318] on input "[STREET_ADDRESS][PERSON_NAME]" at bounding box center [250, 326] width 476 height 31
click at [291, 279] on div "Last name" at bounding box center [249, 265] width 483 height 60
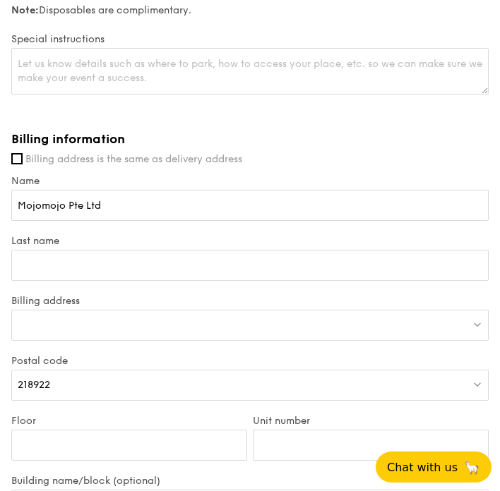
click at [193, 371] on div "218922" at bounding box center [249, 385] width 477 height 31
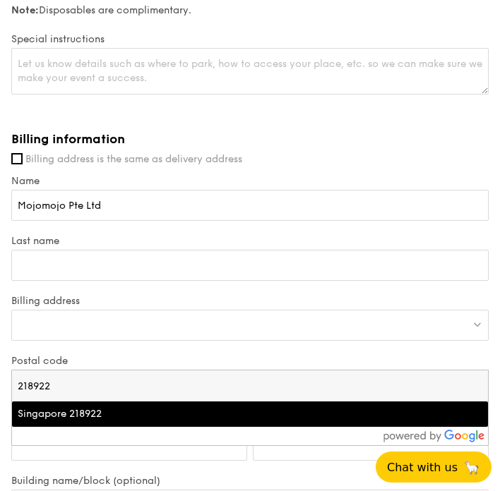
click at [107, 407] on div "Singapore 218922" at bounding box center [192, 414] width 349 height 14
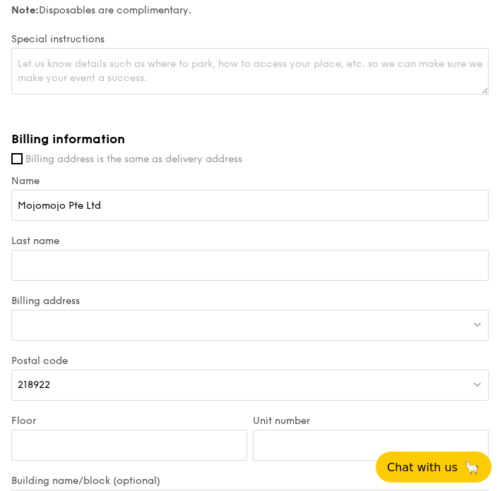
drag, startPoint x: 443, startPoint y: 305, endPoint x: 400, endPoint y: 314, distance: 44.0
click at [400, 314] on div at bounding box center [249, 325] width 477 height 31
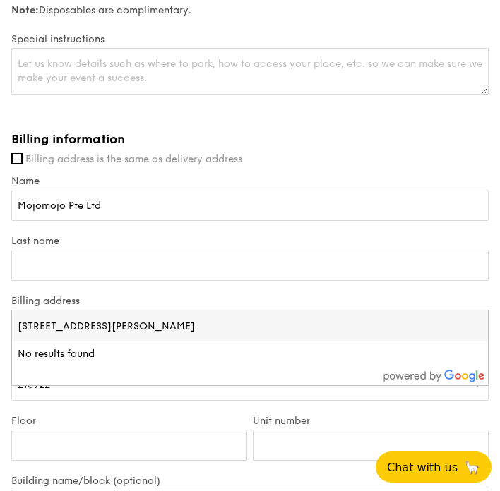
drag, startPoint x: 250, startPoint y: 326, endPoint x: -53, endPoint y: 328, distance: 302.9
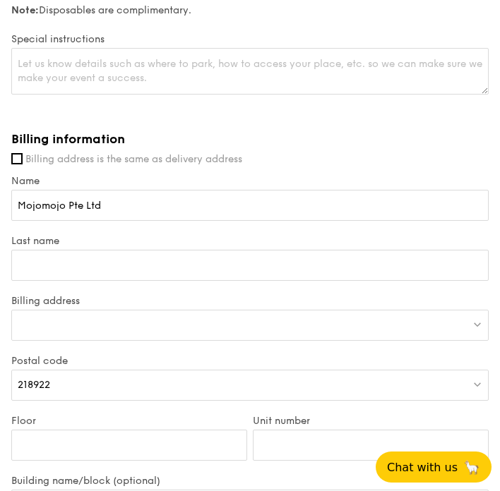
click at [135, 310] on div at bounding box center [249, 325] width 477 height 31
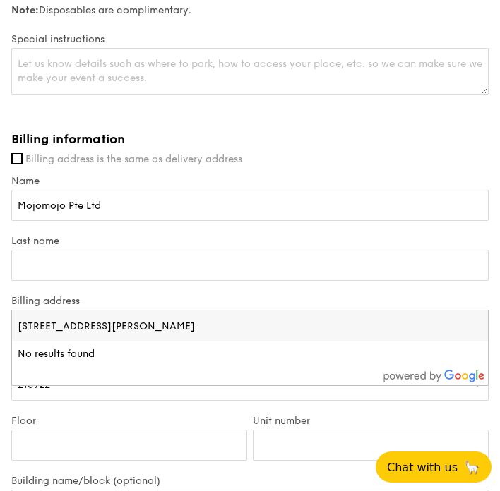
drag, startPoint x: 92, startPoint y: 311, endPoint x: -71, endPoint y: 301, distance: 163.4
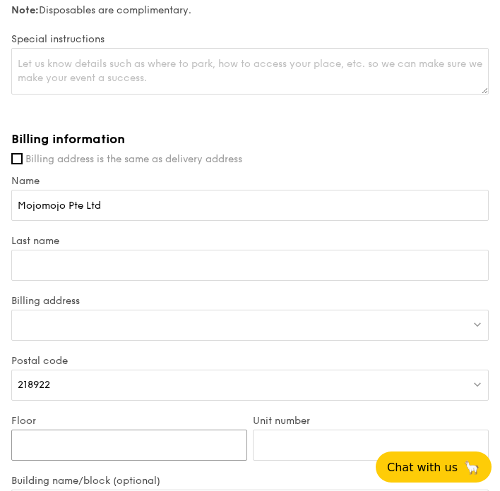
click at [162, 430] on input "Floor" at bounding box center [129, 445] width 236 height 31
click at [133, 386] on div "218922" at bounding box center [249, 385] width 477 height 31
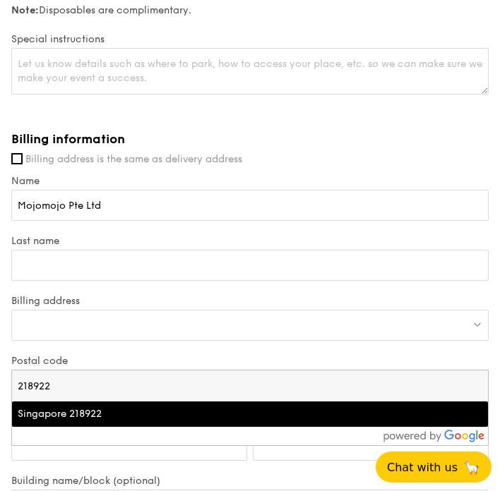
click at [145, 371] on input "218922" at bounding box center [250, 386] width 476 height 31
click at [63, 407] on div "Singapore 218922" at bounding box center [192, 414] width 349 height 14
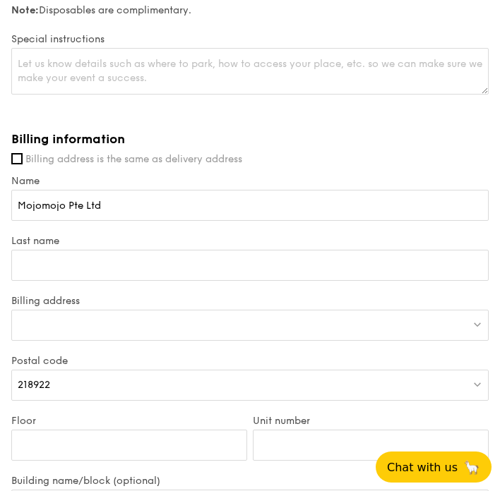
click at [63, 399] on div "Postal code 218922" at bounding box center [249, 385] width 483 height 60
click at [94, 310] on div at bounding box center [249, 325] width 477 height 31
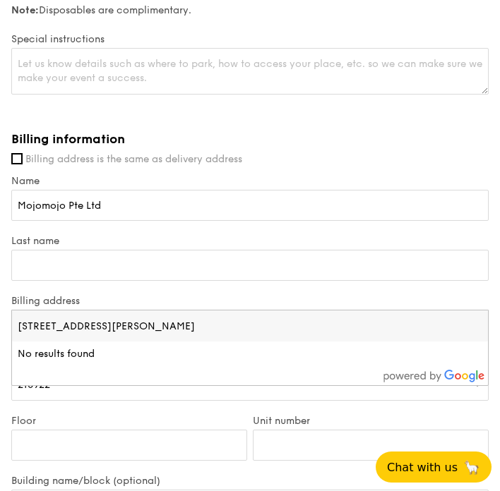
click at [83, 314] on input "[STREET_ADDRESS][PERSON_NAME]" at bounding box center [250, 326] width 476 height 31
click at [185, 316] on input "[STREET_ADDRESS][PERSON_NAME]" at bounding box center [250, 326] width 476 height 31
click at [193, 264] on input "Last name" at bounding box center [249, 265] width 477 height 31
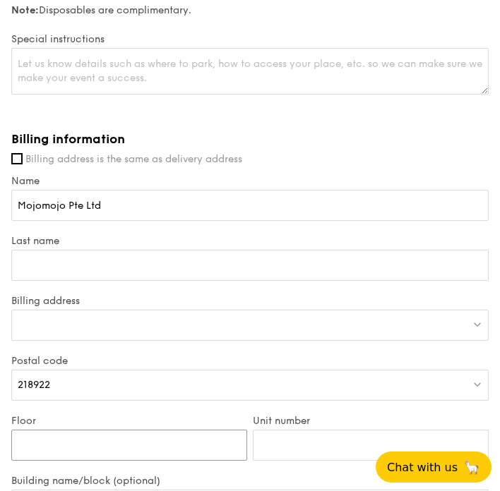
click at [126, 439] on input "Floor" at bounding box center [129, 445] width 236 height 31
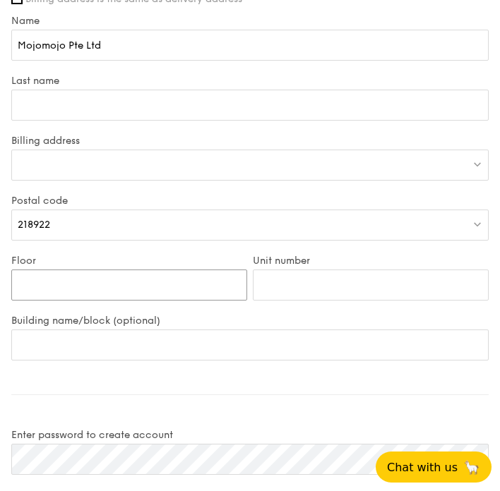
scroll to position [2265, 0]
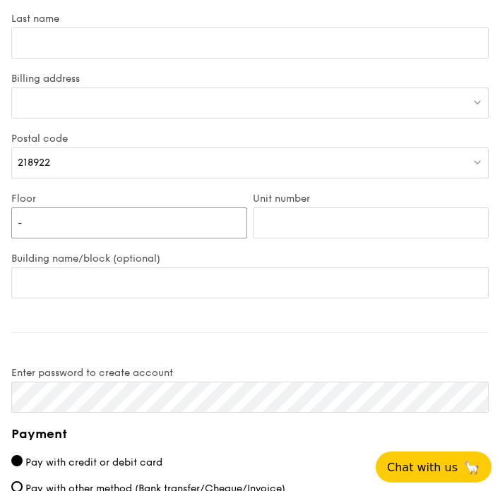
type input "-"
click at [345, 208] on input "Unit number" at bounding box center [371, 223] width 236 height 31
type input "-"
click at [177, 334] on div "Billing information Billing address is the same as delivery address Name Mojomo…" at bounding box center [249, 315] width 477 height 812
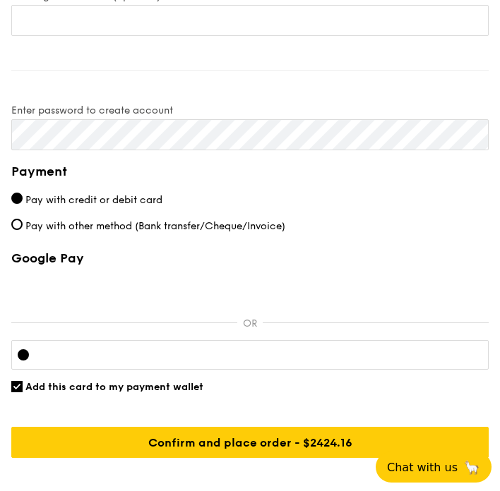
scroll to position [2550, 0]
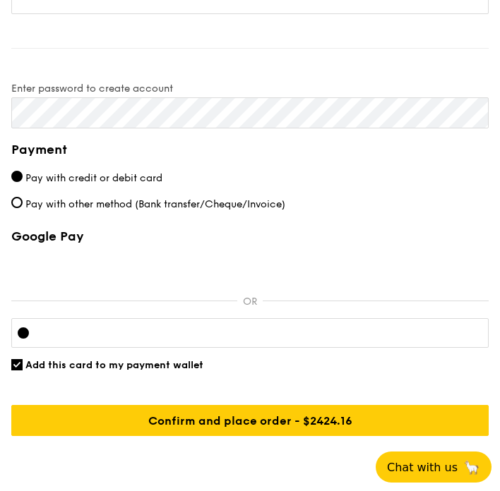
click at [28, 198] on span "Pay with other method (Bank transfer/Cheque/Invoice)" at bounding box center [155, 204] width 260 height 12
click at [23, 197] on input "Pay with other method (Bank transfer/Cheque/Invoice)" at bounding box center [16, 202] width 11 height 11
radio input "true"
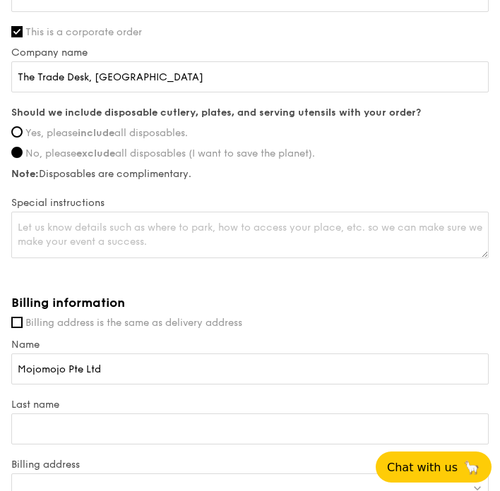
scroll to position [1875, 0]
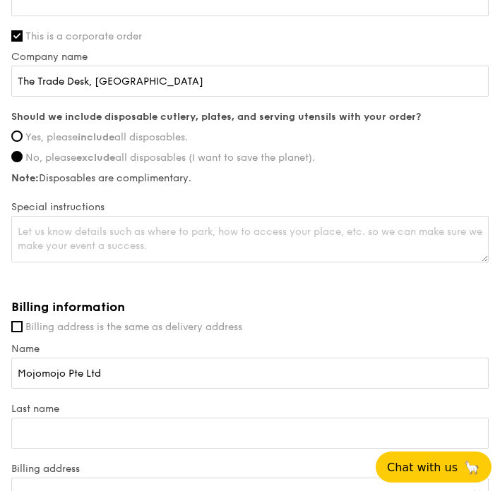
click at [152, 201] on div "Special instructions" at bounding box center [249, 233] width 477 height 64
click at [142, 216] on textarea at bounding box center [249, 239] width 477 height 47
paste textarea "Please park at the [GEOGRAPHIC_DATA], before the cargo lift there will be a sec…"
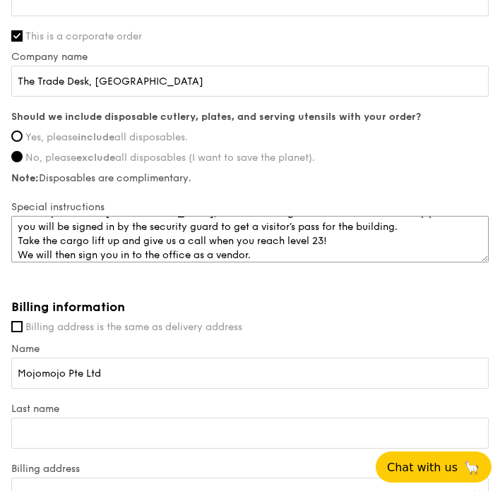
scroll to position [28, 0]
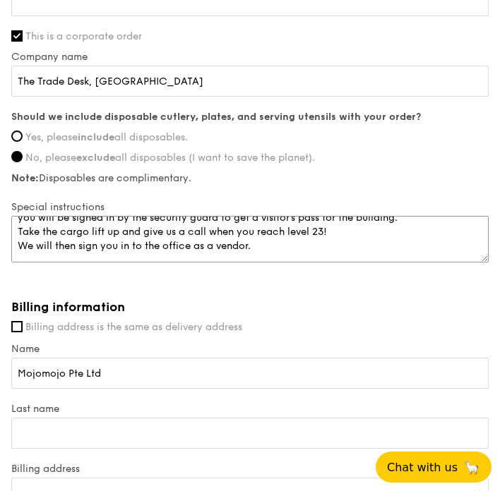
drag, startPoint x: 288, startPoint y: 239, endPoint x: 94, endPoint y: 240, distance: 194.2
click at [94, 240] on textarea "Please park at the [GEOGRAPHIC_DATA], before the cargo lift there will be a sec…" at bounding box center [249, 239] width 477 height 47
click at [299, 234] on textarea "Please park at the [GEOGRAPHIC_DATA], before the cargo lift there will be a sec…" at bounding box center [249, 239] width 477 height 47
drag, startPoint x: 270, startPoint y: 230, endPoint x: -33, endPoint y: 240, distance: 303.8
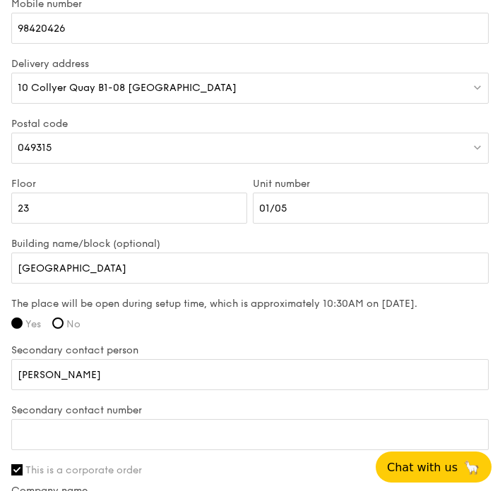
scroll to position [1471, 0]
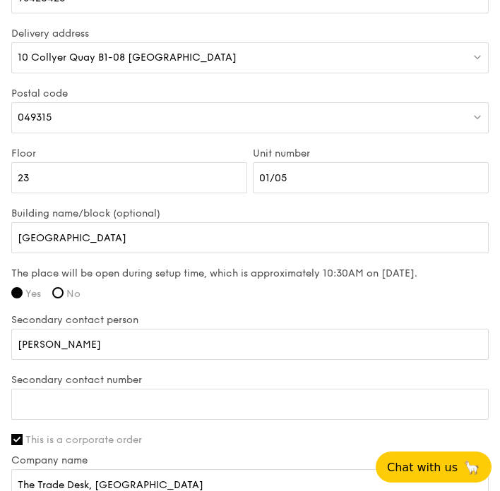
type textarea "Please park at the [GEOGRAPHIC_DATA], before the cargo lift there will be a sec…"
click at [158, 393] on input "Secondary contact number" at bounding box center [249, 404] width 477 height 31
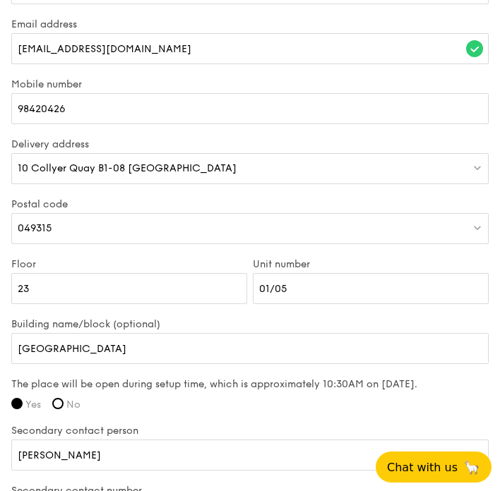
scroll to position [1363, 0]
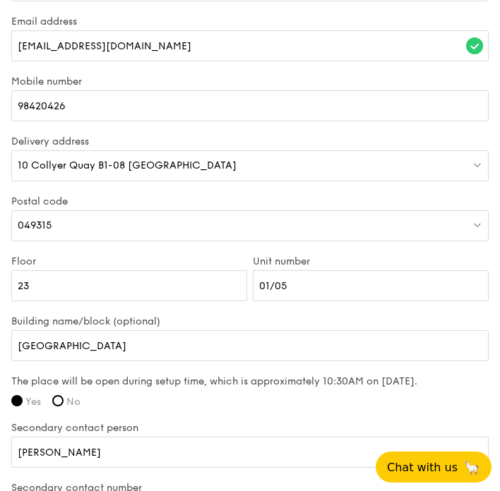
type input "90229210"
click at [122, 160] on span "10 Collyer Quay B1-08 [GEOGRAPHIC_DATA]" at bounding box center [127, 166] width 219 height 12
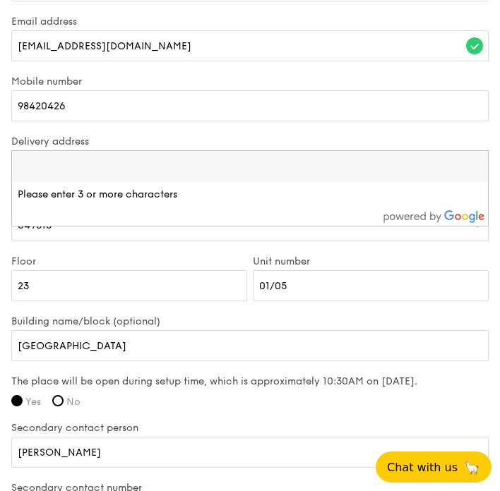
click at [173, 237] on div "Postal code 049315" at bounding box center [249, 226] width 483 height 60
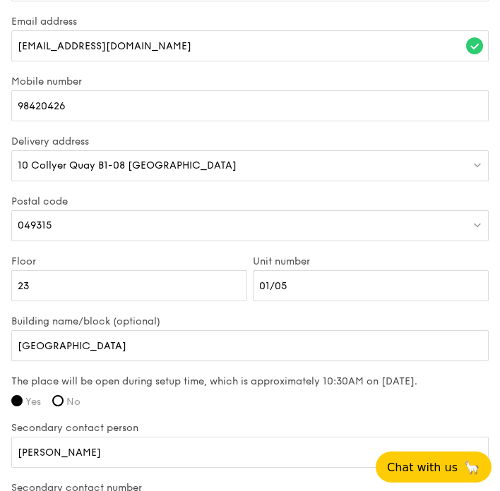
click at [25, 160] on span "10 Collyer Quay B1-08 [GEOGRAPHIC_DATA]" at bounding box center [127, 166] width 219 height 12
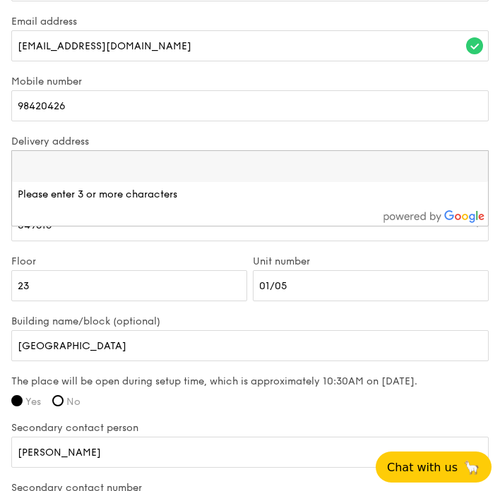
drag, startPoint x: 94, startPoint y: 176, endPoint x: 216, endPoint y: 188, distance: 122.8
click at [94, 182] on li "Please enter 3 or more characters" at bounding box center [250, 194] width 476 height 25
click at [230, 191] on li "Please enter 3 or more characters" at bounding box center [250, 194] width 476 height 25
click at [71, 153] on input "search" at bounding box center [250, 166] width 476 height 31
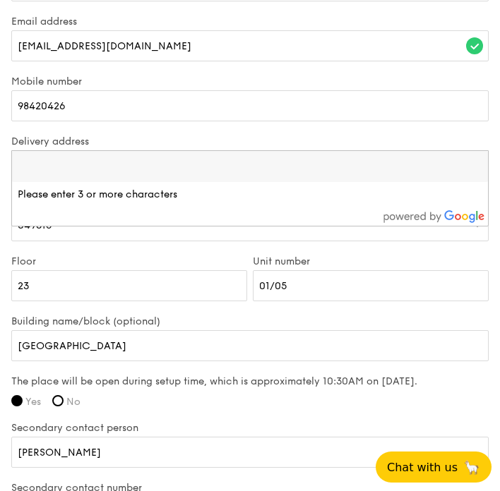
paste input "10 Collyer Quay, Level 23-01/05 10 [GEOGRAPHIC_DATA]"
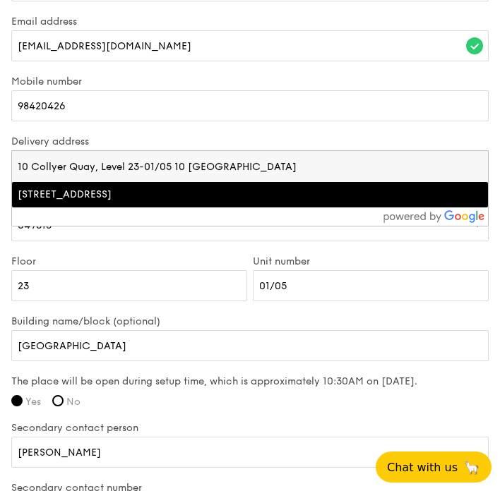
type input "10 Collyer Quay, Level 23-01/05 10 [GEOGRAPHIC_DATA]"
click at [313, 188] on div "[STREET_ADDRESS]" at bounding box center [192, 195] width 349 height 14
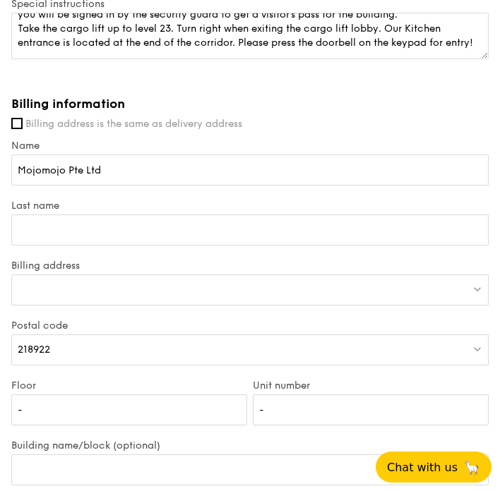
scroll to position [2115, 0]
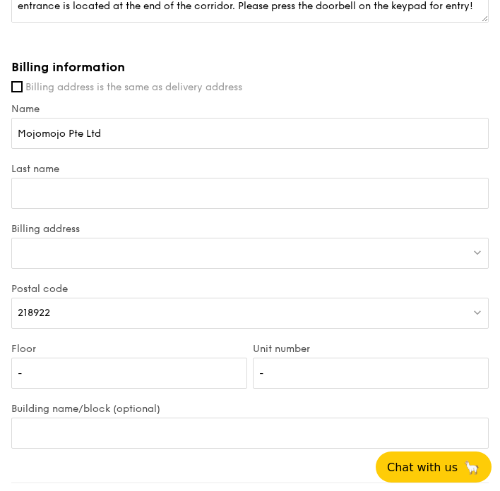
click at [169, 238] on div at bounding box center [249, 253] width 477 height 31
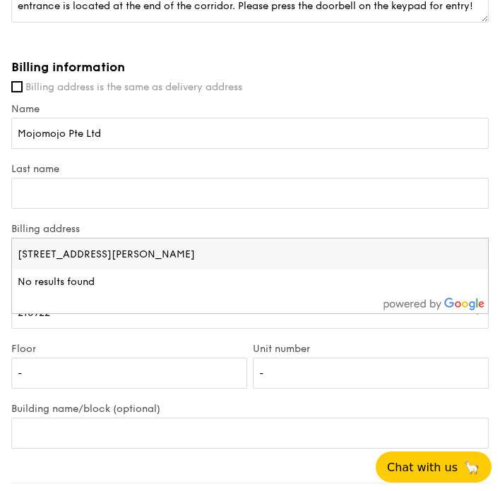
click at [85, 254] on input "[STREET_ADDRESS][PERSON_NAME]" at bounding box center [250, 254] width 476 height 31
drag, startPoint x: 102, startPoint y: 239, endPoint x: -16, endPoint y: 227, distance: 119.2
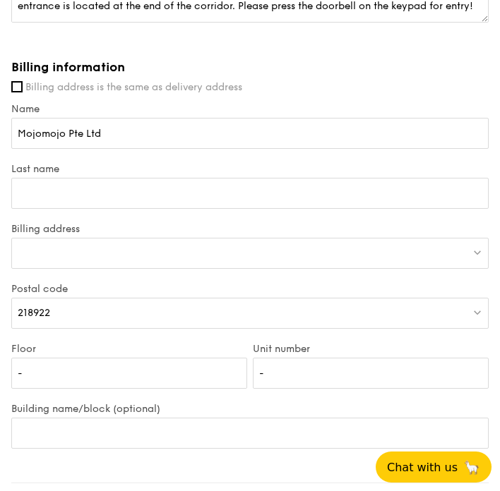
click at [157, 242] on div at bounding box center [249, 253] width 477 height 31
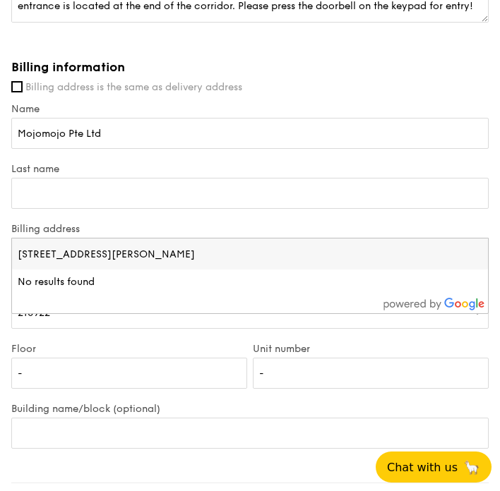
click at [157, 242] on input "[STREET_ADDRESS][PERSON_NAME]" at bounding box center [250, 254] width 476 height 31
drag, startPoint x: 157, startPoint y: 242, endPoint x: 50, endPoint y: 220, distance: 109.5
click at [50, 223] on div "Billing address [STREET_ADDRESS][PERSON_NAME] No results found" at bounding box center [249, 253] width 483 height 60
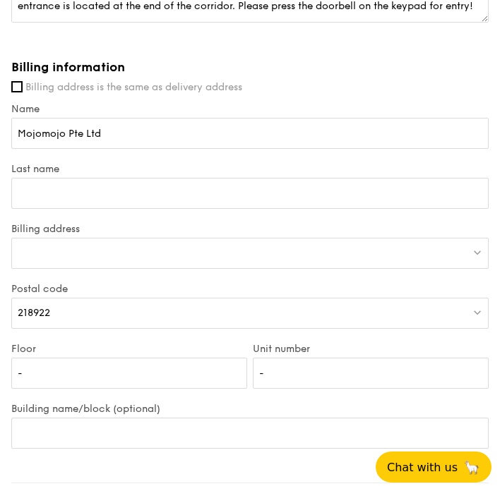
click at [215, 238] on div at bounding box center [249, 253] width 477 height 31
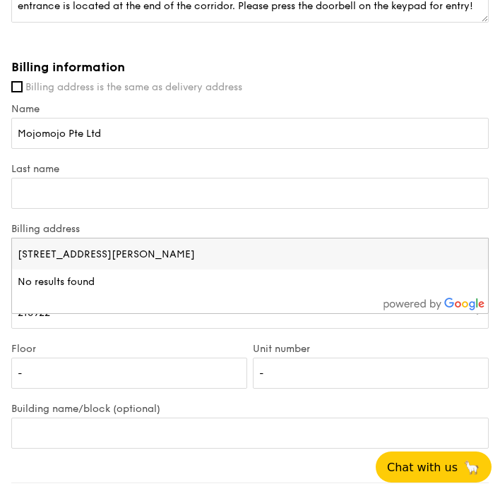
click at [215, 239] on input "[STREET_ADDRESS][PERSON_NAME]" at bounding box center [250, 254] width 476 height 31
click at [168, 239] on input "[STREET_ADDRESS][PERSON_NAME]" at bounding box center [250, 254] width 476 height 31
click at [130, 242] on input "[STREET_ADDRESS][PERSON_NAME]" at bounding box center [250, 254] width 476 height 31
drag, startPoint x: 208, startPoint y: 238, endPoint x: 0, endPoint y: 231, distance: 207.7
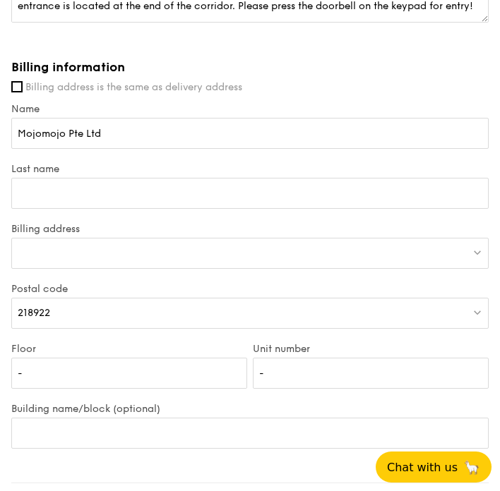
click at [212, 255] on div "Billing address" at bounding box center [249, 253] width 483 height 60
click at [215, 238] on div at bounding box center [249, 253] width 477 height 31
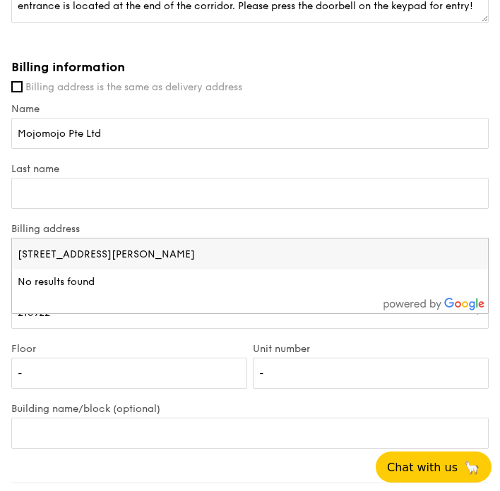
type input "[STREET_ADDRESS][PERSON_NAME]"
click at [294, 343] on label "Unit number" at bounding box center [371, 349] width 236 height 12
click at [294, 358] on input "-" at bounding box center [371, 373] width 236 height 31
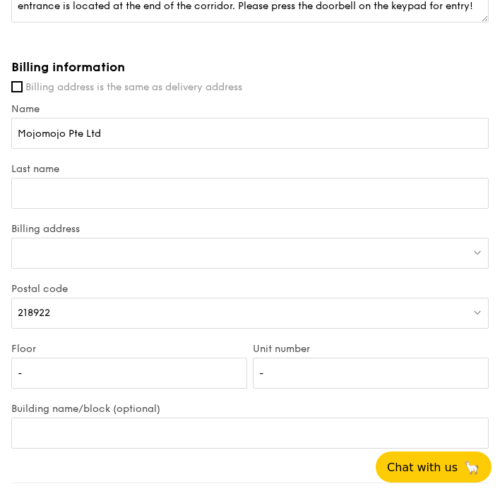
click at [266, 403] on label "Building name/block (optional)" at bounding box center [249, 409] width 477 height 12
click at [266, 418] on input "Building name/block (optional)" at bounding box center [249, 433] width 477 height 31
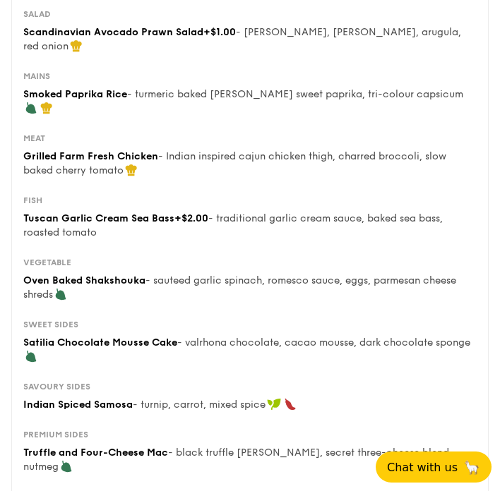
scroll to position [0, 0]
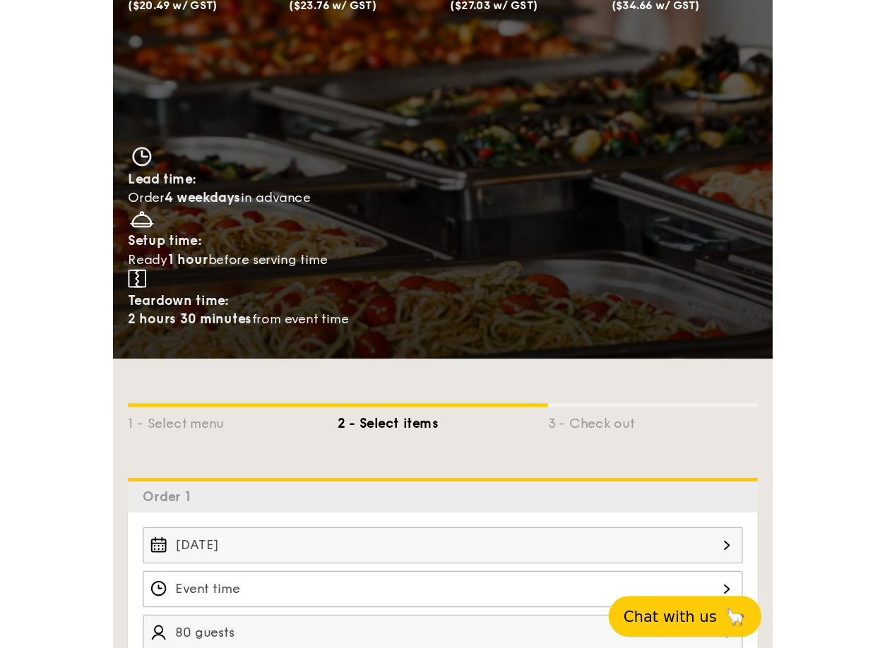
scroll to position [81, 0]
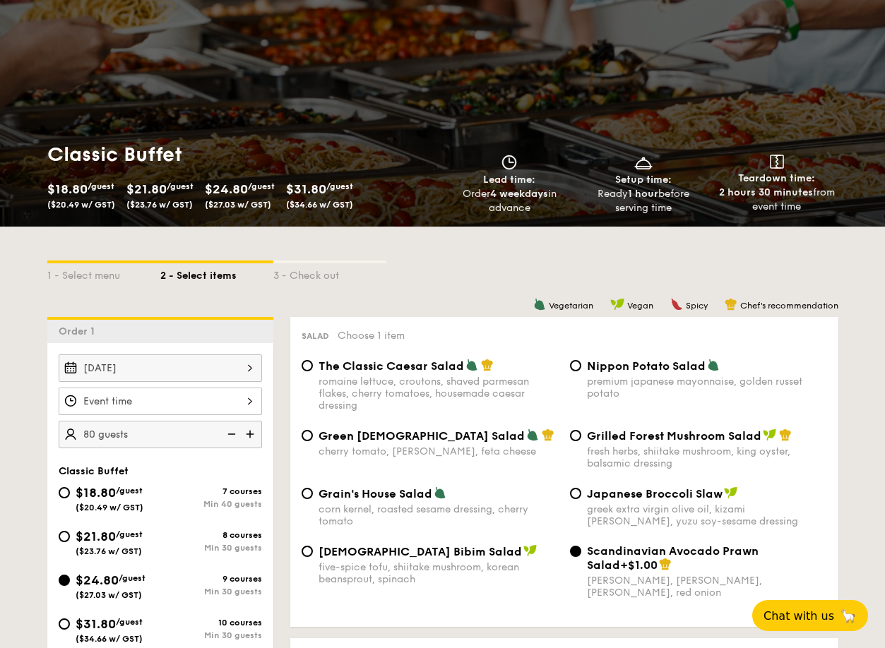
click at [242, 400] on div at bounding box center [160, 402] width 203 height 28
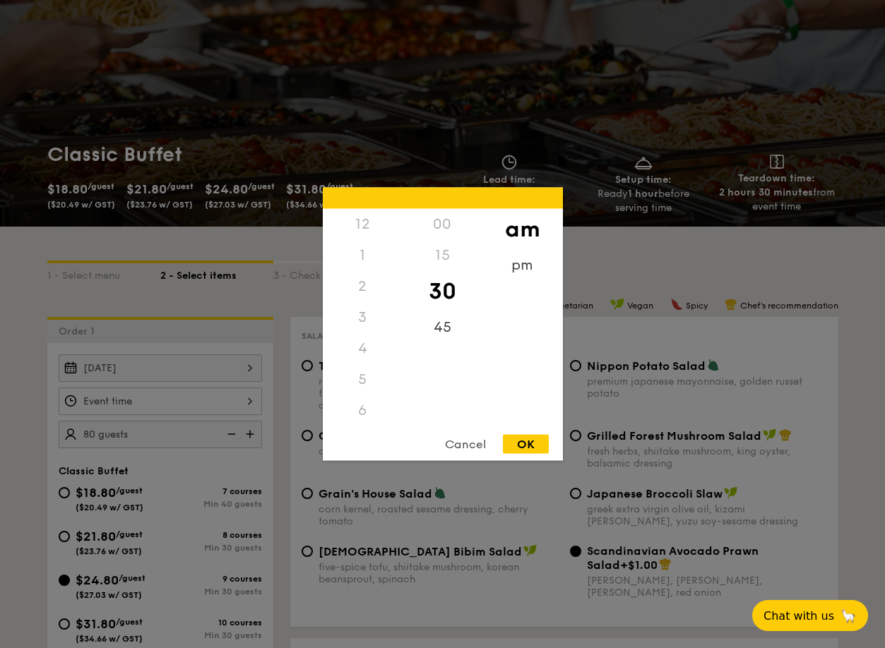
scroll to position [155, 0]
click at [363, 419] on div "11" at bounding box center [363, 425] width 80 height 41
click at [525, 448] on div "OK" at bounding box center [526, 444] width 46 height 19
type input "11:30AM"
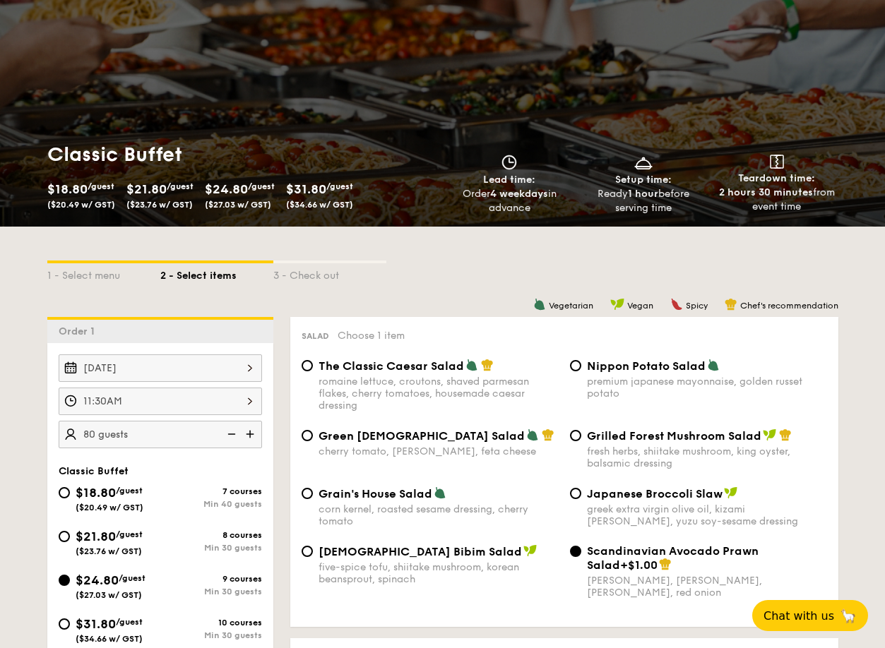
click at [254, 433] on img at bounding box center [251, 434] width 21 height 27
type input "85 guests"
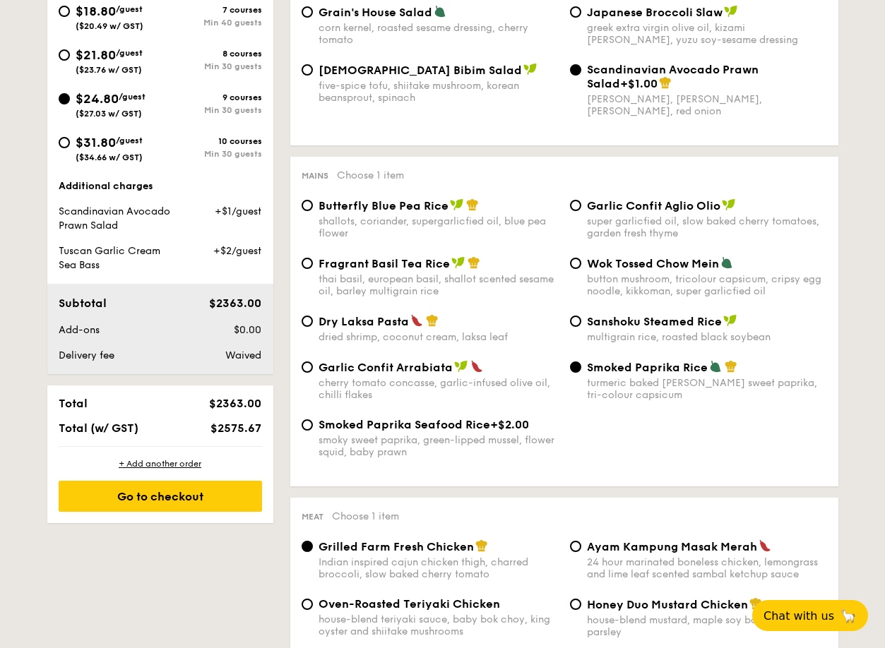
scroll to position [564, 0]
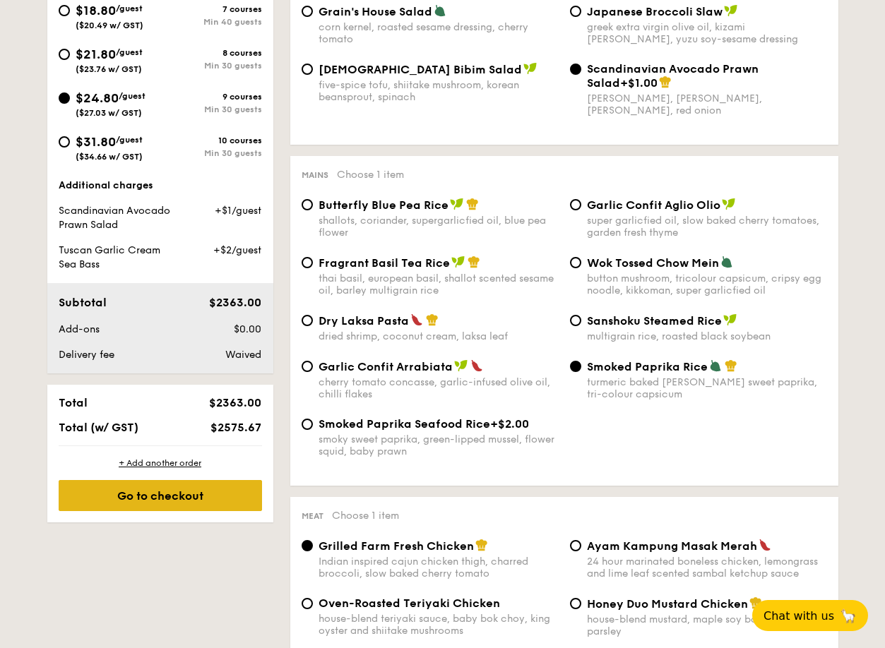
click at [219, 499] on div "Go to checkout" at bounding box center [160, 495] width 203 height 31
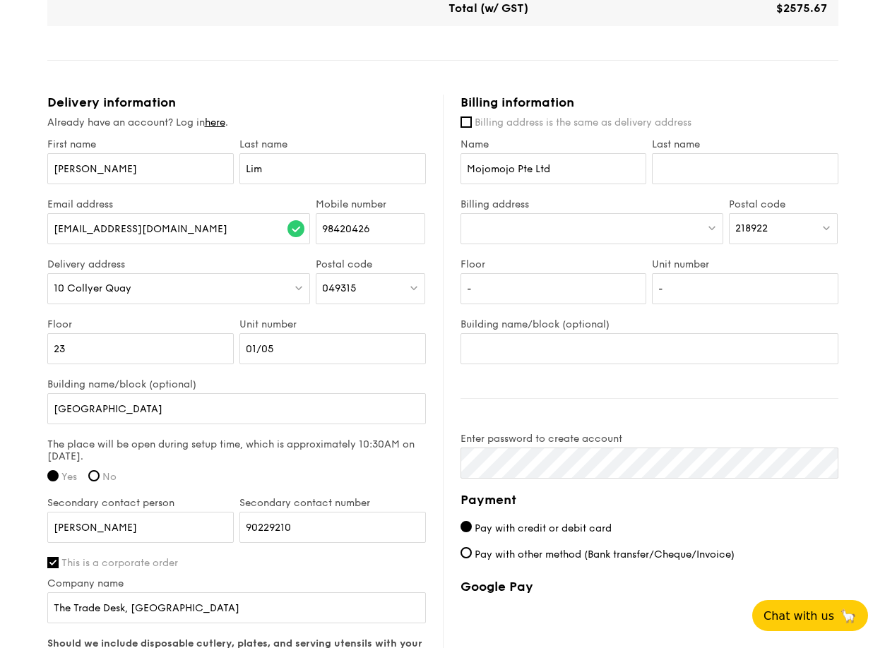
scroll to position [870, 0]
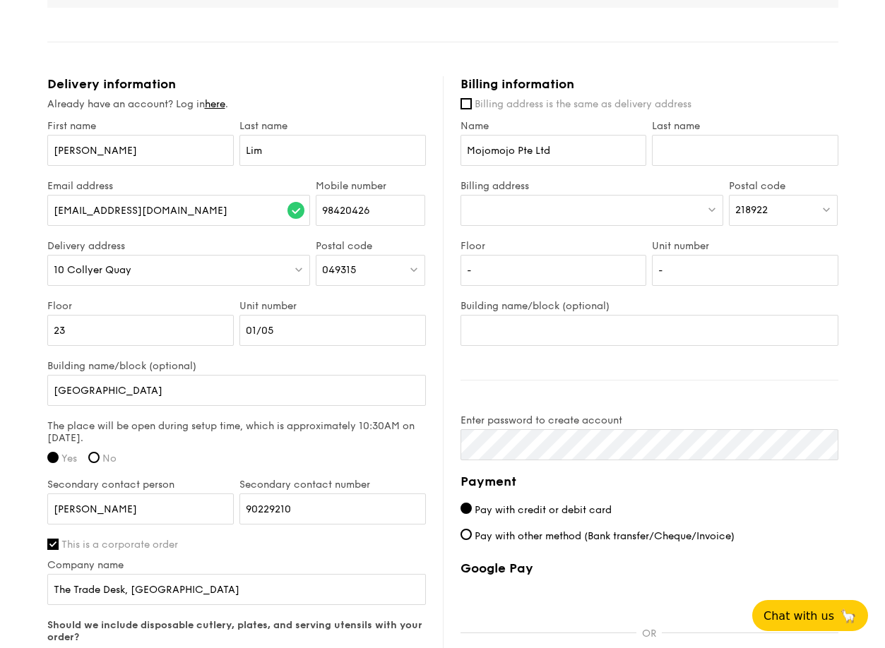
click at [708, 209] on img at bounding box center [712, 209] width 10 height 11
click at [614, 215] on input "[STREET_ADDRESS][PERSON_NAME]" at bounding box center [591, 211] width 261 height 31
drag, startPoint x: 614, startPoint y: 215, endPoint x: 554, endPoint y: 223, distance: 61.3
click at [554, 223] on input "[STREET_ADDRESS][PERSON_NAME]" at bounding box center [591, 211] width 261 height 31
type input "[STREET_ADDRESS][PERSON_NAME]"
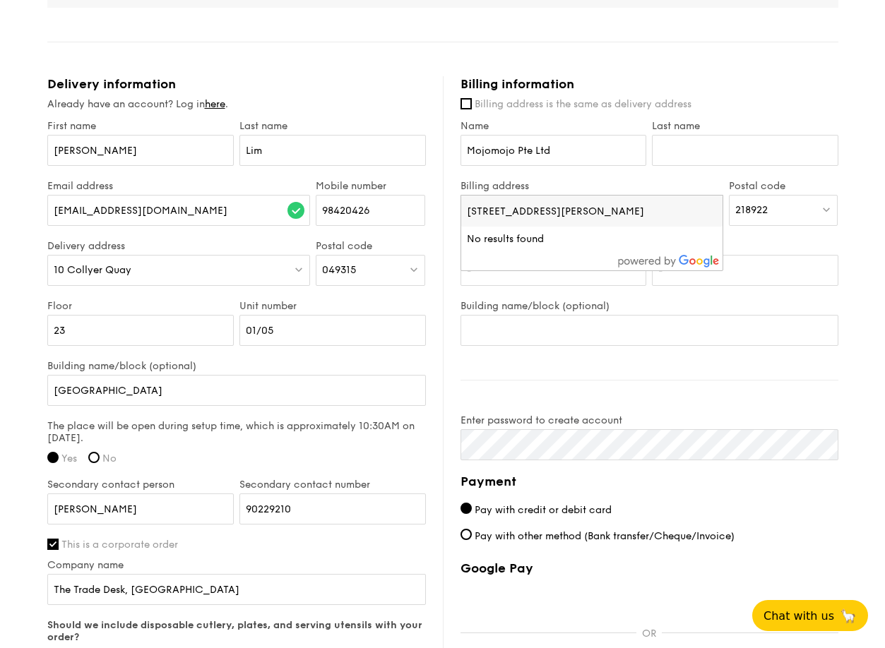
click at [526, 234] on li "No results found" at bounding box center [591, 239] width 261 height 25
drag, startPoint x: 547, startPoint y: 196, endPoint x: 538, endPoint y: 222, distance: 27.5
click at [543, 211] on input "[STREET_ADDRESS][PERSON_NAME]" at bounding box center [591, 211] width 261 height 31
click at [538, 222] on input "[STREET_ADDRESS][PERSON_NAME]" at bounding box center [591, 211] width 261 height 31
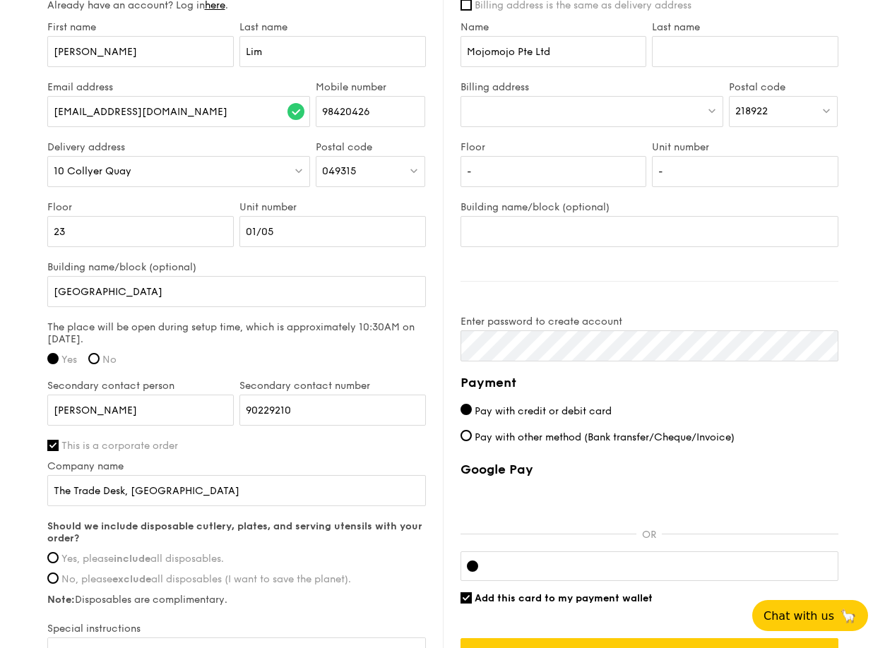
scroll to position [1015, 0]
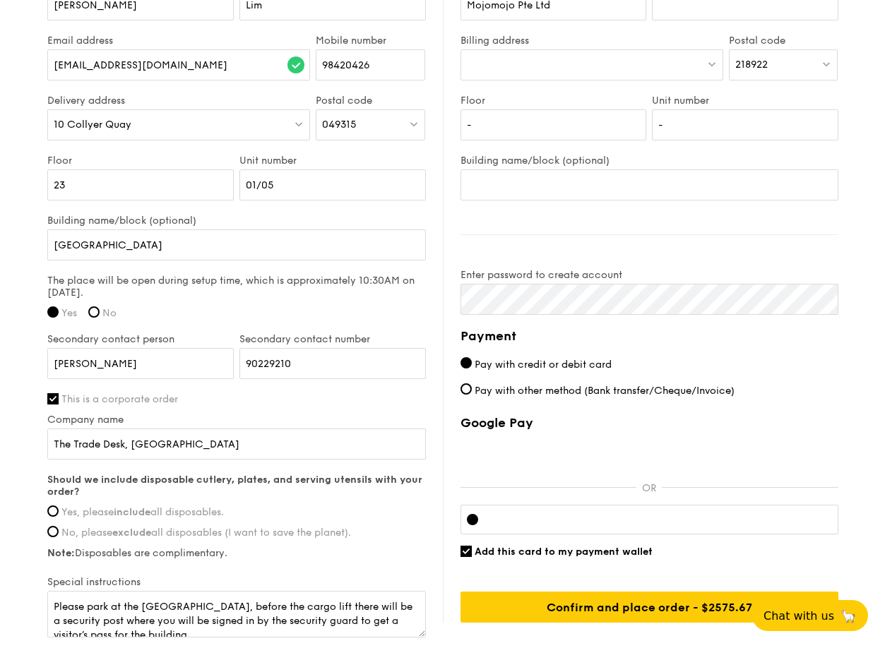
click at [459, 388] on div "Billing information Billing address is the same as delivery address Name Mojomo…" at bounding box center [640, 277] width 395 height 692
click at [463, 389] on input "Pay with other method (Bank transfer/Cheque/Invoice)" at bounding box center [465, 388] width 11 height 11
radio input "true"
click at [49, 531] on input "No, please exclude all disposables (I want to save the planet)." at bounding box center [52, 531] width 11 height 11
radio input "true"
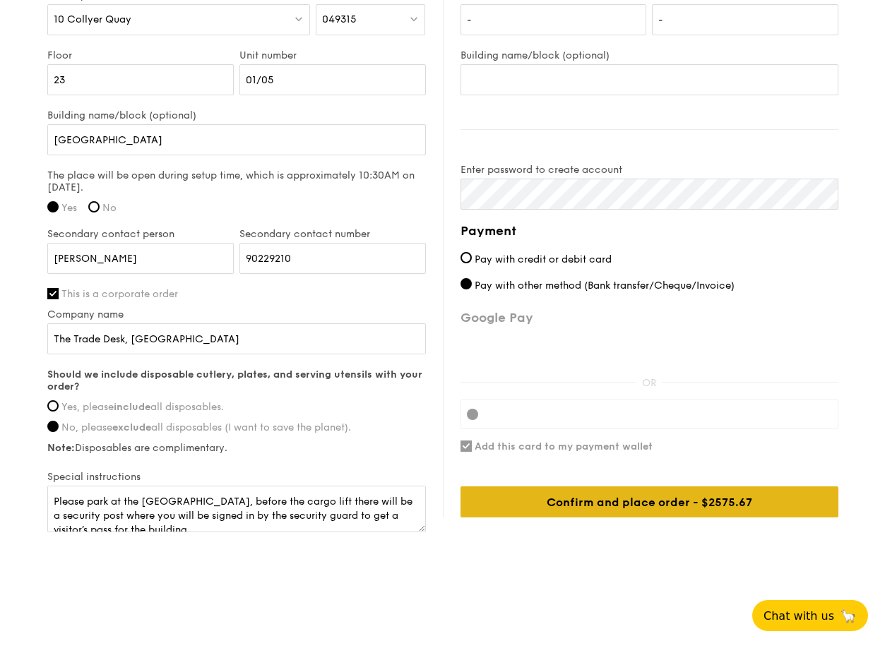
click at [503, 503] on div "Confirm and place order - $2575.67" at bounding box center [649, 502] width 378 height 31
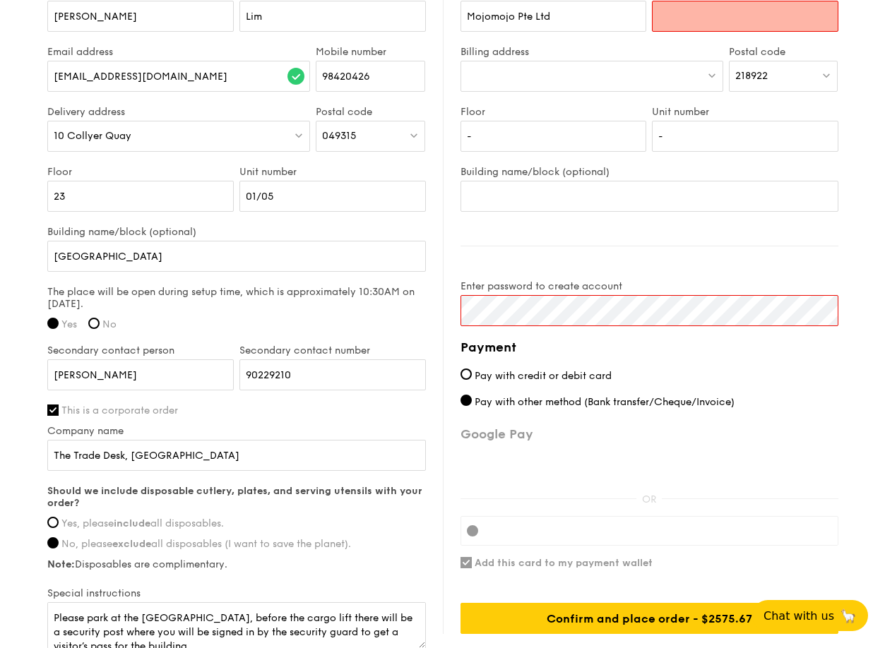
scroll to position [741, 0]
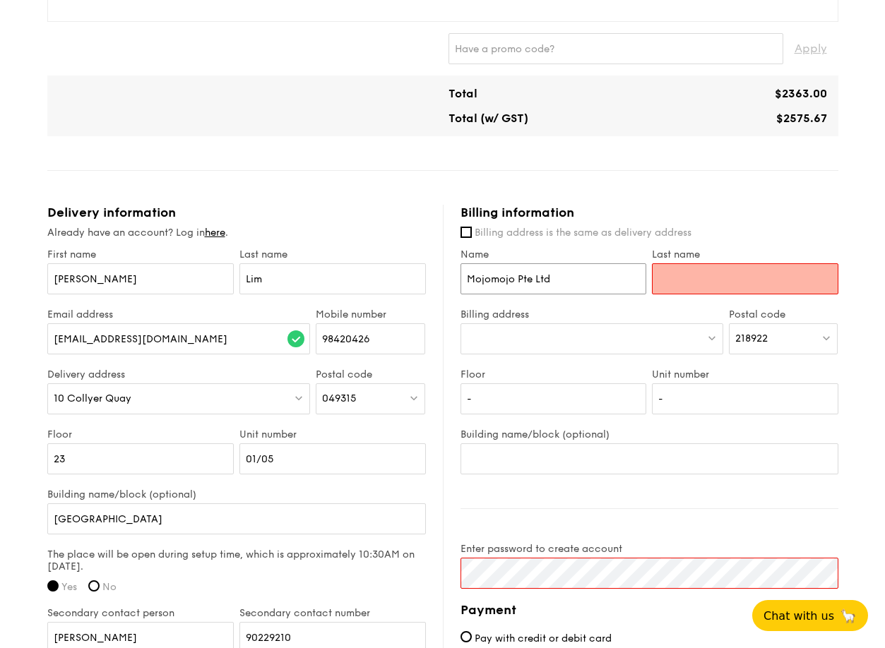
drag, startPoint x: 552, startPoint y: 278, endPoint x: 531, endPoint y: 281, distance: 21.4
click at [532, 282] on input "Mojomojo Pte Ltd" at bounding box center [553, 278] width 186 height 31
click at [518, 280] on input "Mojomojo Pte Ltd" at bounding box center [553, 278] width 186 height 31
click at [548, 282] on input "Mojomojo Pte Ltd" at bounding box center [553, 278] width 186 height 31
drag, startPoint x: 563, startPoint y: 279, endPoint x: 516, endPoint y: 280, distance: 46.6
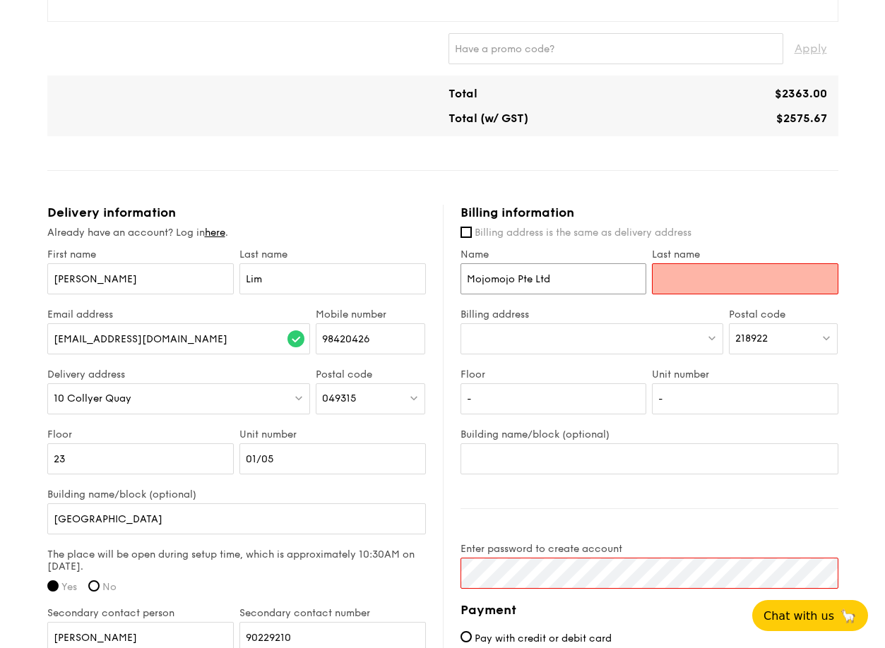
click at [516, 280] on input "Mojomojo Pte Ltd" at bounding box center [553, 278] width 186 height 31
type input "Mojomojo"
click at [739, 292] on input "Last name" at bounding box center [745, 278] width 186 height 31
paste input "Pte Ltd"
type input "Pte Ltd"
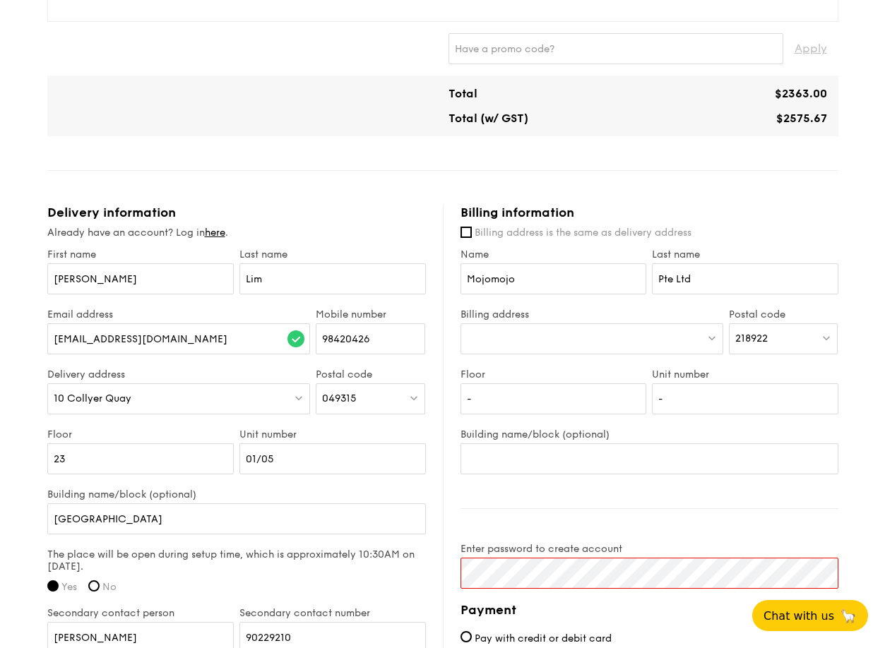
click at [860, 400] on div "1 - Select menu 2 - Select items 3 - Check out Classic Buffet $24.80 /guest ($2…" at bounding box center [442, 115] width 885 height 1712
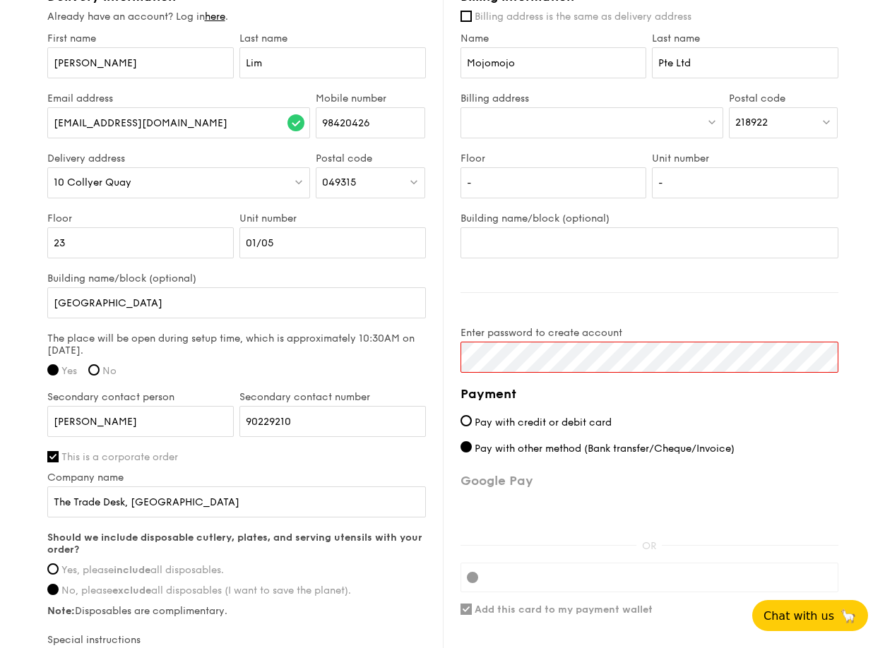
scroll to position [1049, 0]
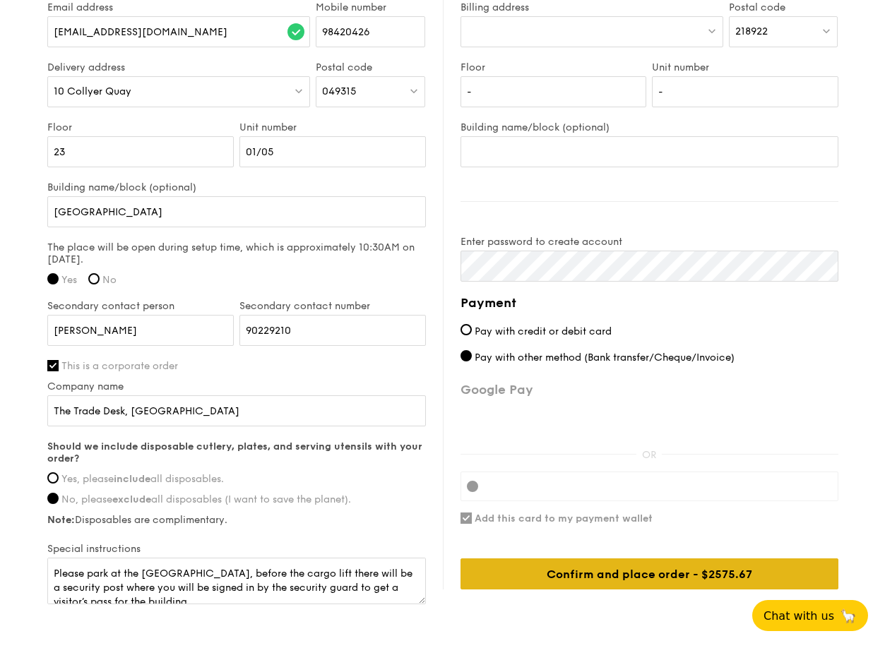
click at [595, 562] on div "Confirm and place order - $2575.67" at bounding box center [649, 574] width 378 height 31
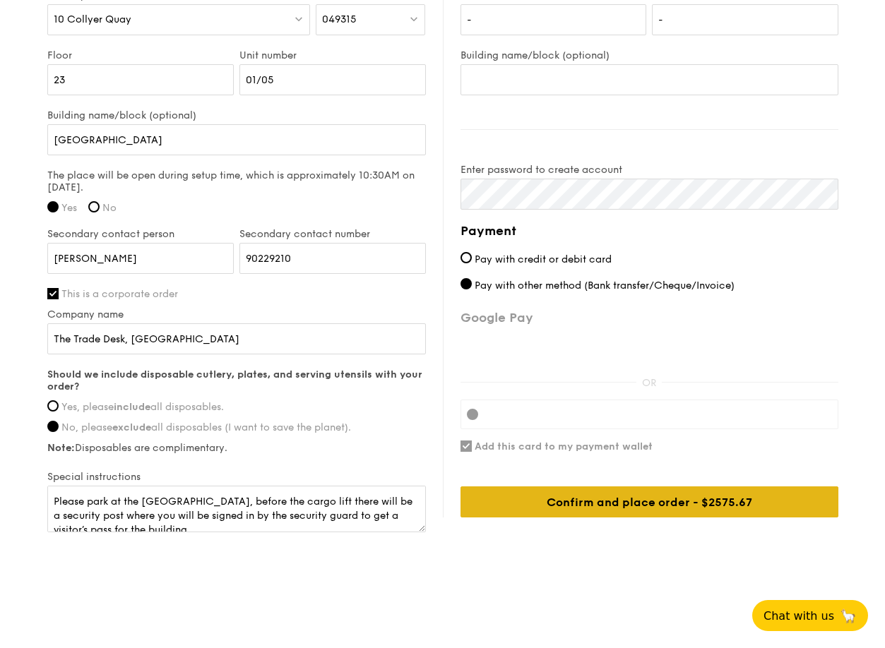
click at [636, 509] on div "Confirm and place order - $2575.67" at bounding box center [649, 502] width 378 height 31
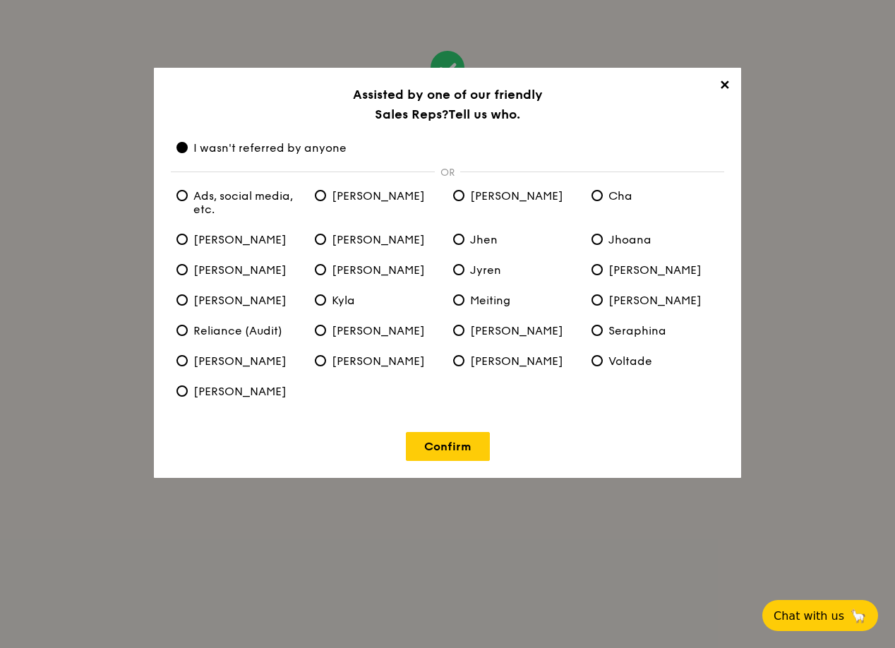
click at [358, 328] on span "[PERSON_NAME]" at bounding box center [370, 330] width 110 height 13
click at [326, 328] on input "[PERSON_NAME]" at bounding box center [320, 330] width 11 height 11
radio input "true"
radio anyone "false"
click at [455, 448] on link "Confirm" at bounding box center [448, 446] width 84 height 29
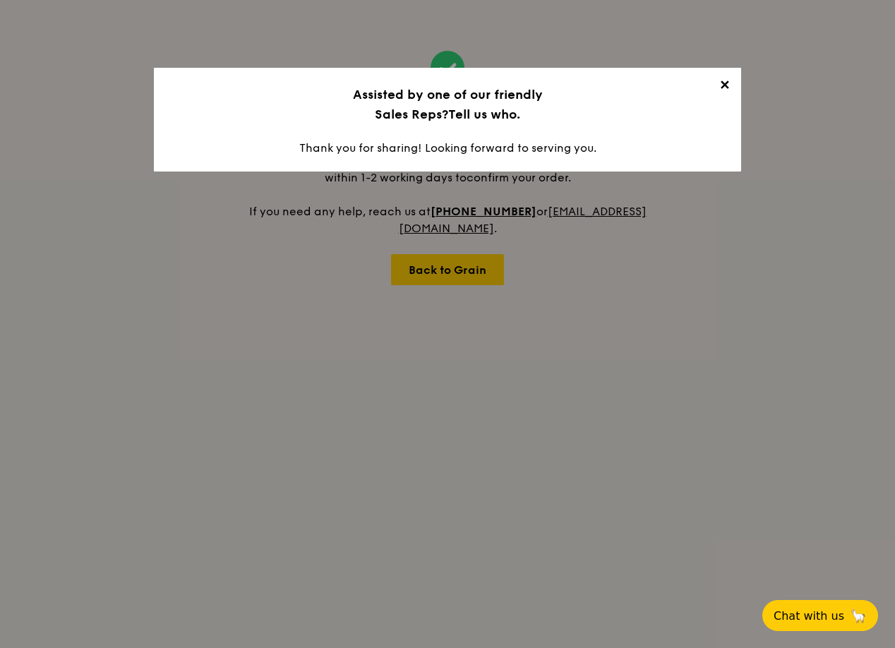
click at [729, 80] on span "✕" at bounding box center [725, 88] width 20 height 20
